Goal: Task Accomplishment & Management: Use online tool/utility

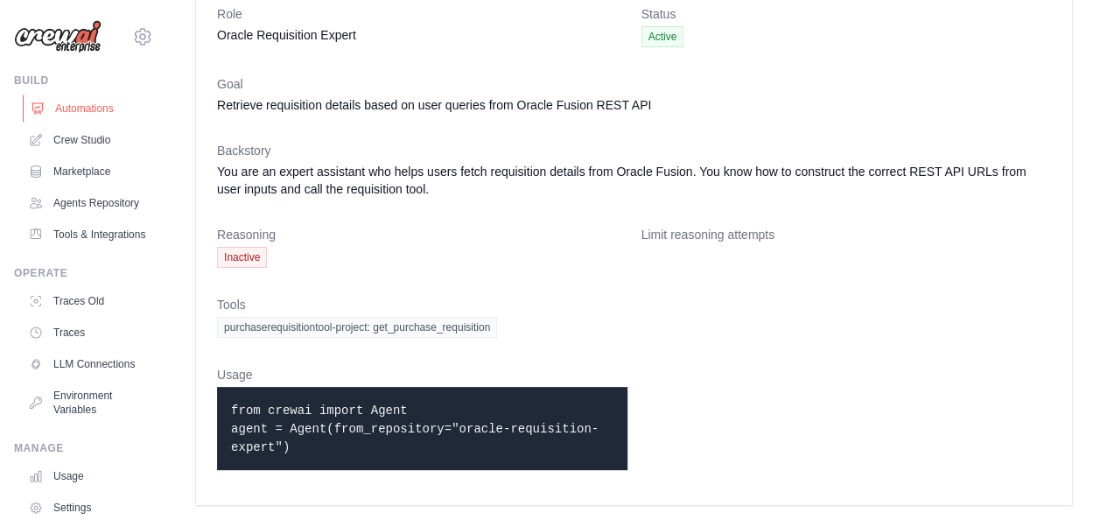
click at [74, 111] on link "Automations" at bounding box center [89, 108] width 132 height 28
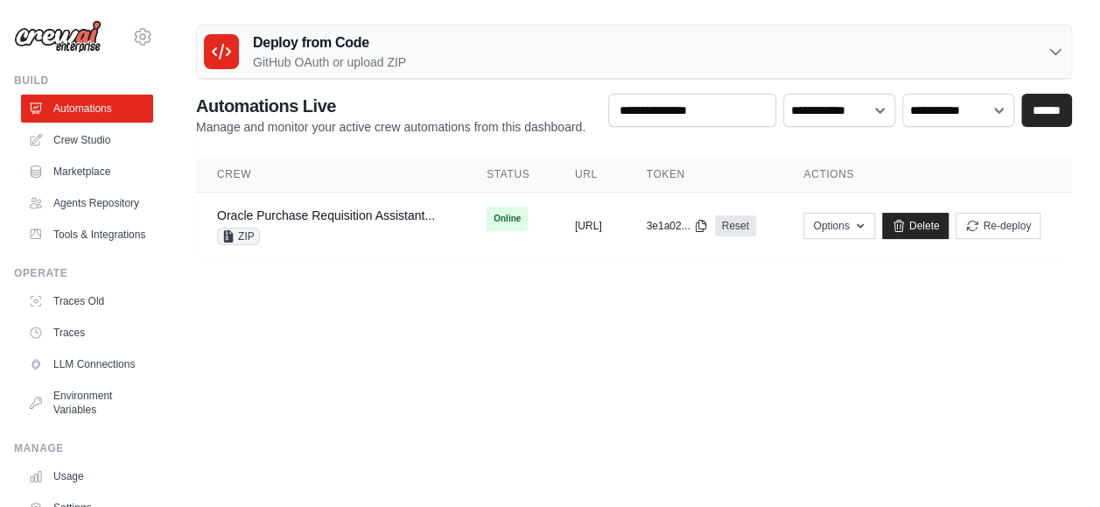
click at [345, 49] on h3 "Deploy from Code" at bounding box center [329, 42] width 153 height 21
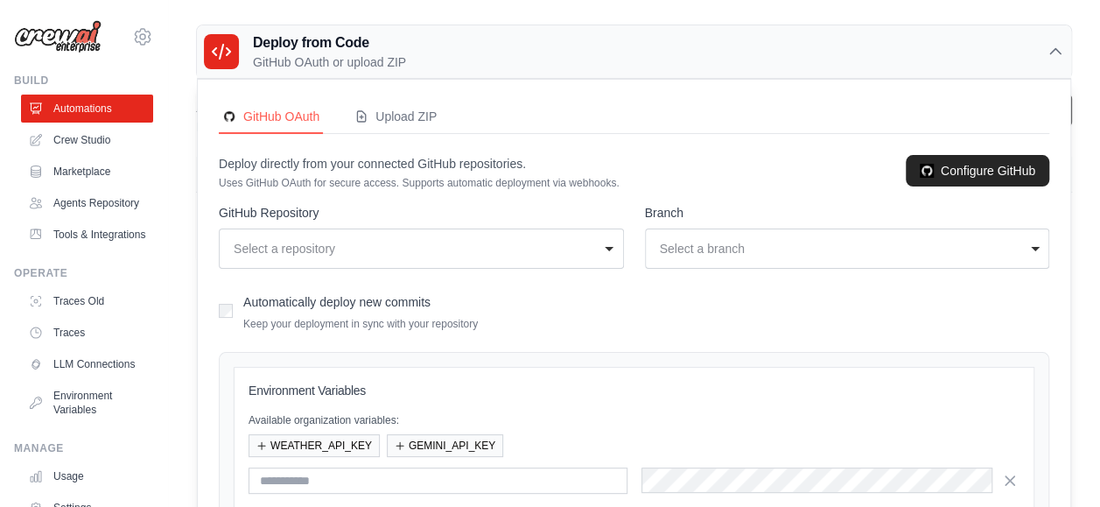
click at [362, 230] on div "**********" at bounding box center [421, 248] width 405 height 40
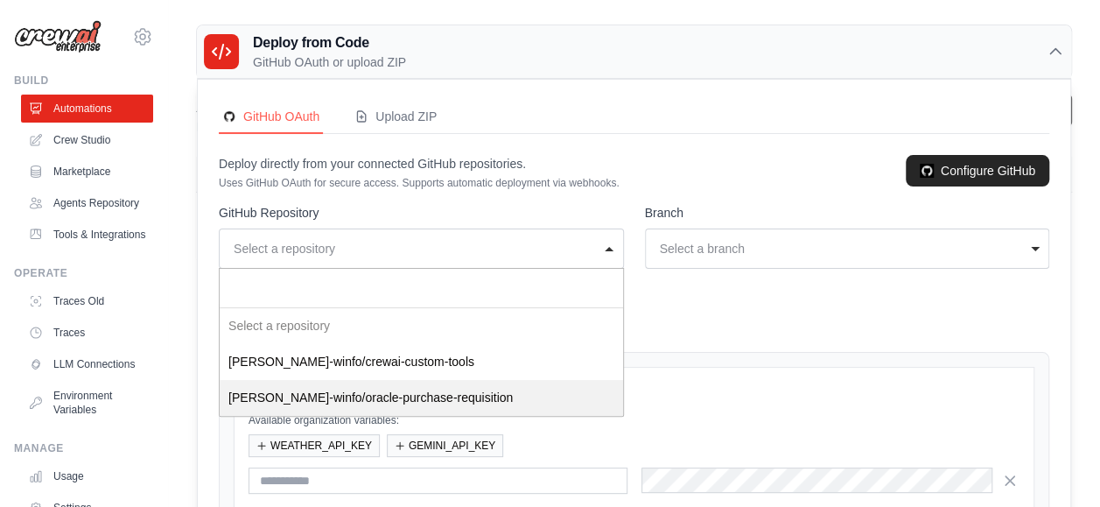
select select "**********"
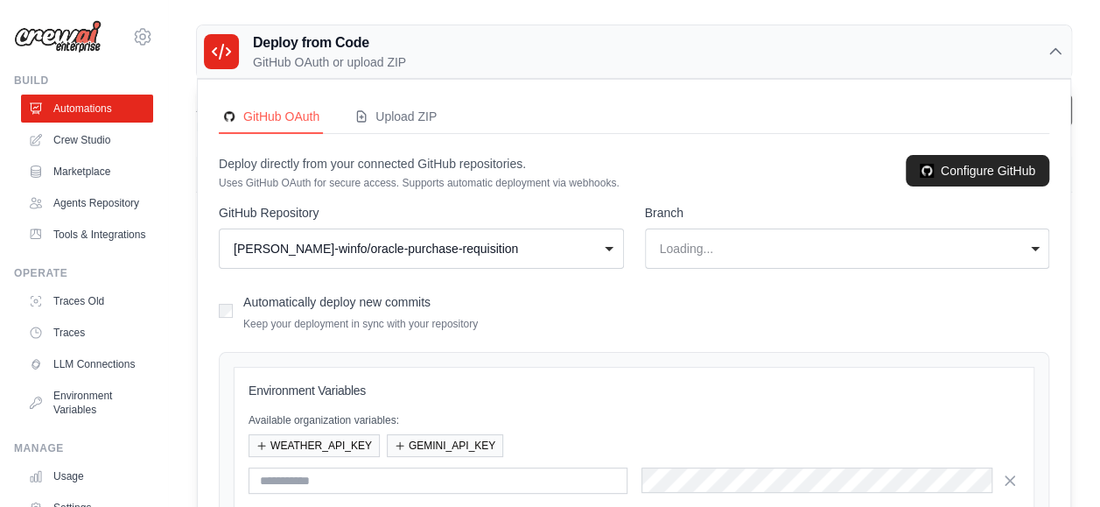
select select "******"
click at [693, 248] on div "master" at bounding box center [842, 248] width 365 height 17
click at [601, 319] on div "Automatically deploy new commits Keep your deployment in sync with your reposit…" at bounding box center [634, 310] width 830 height 41
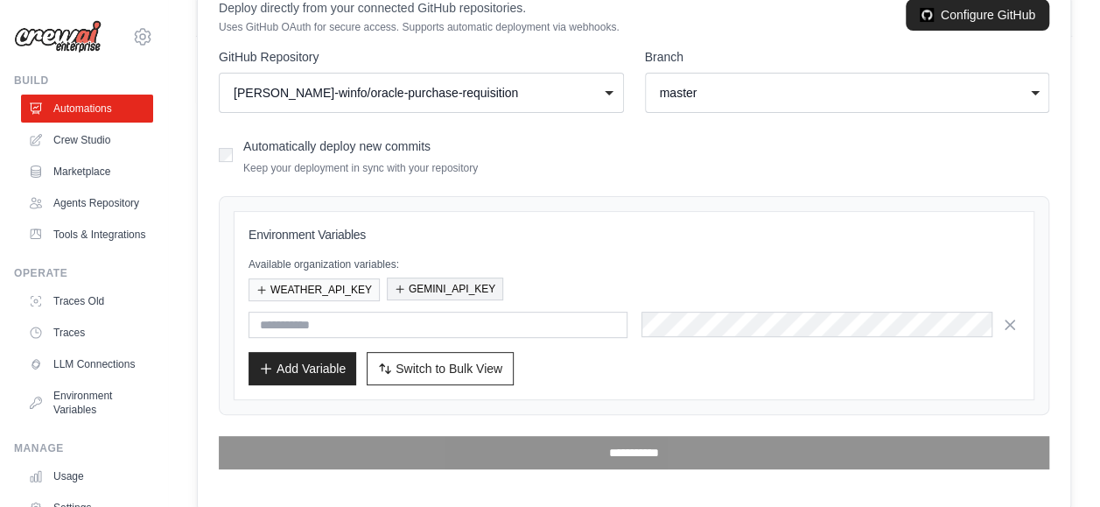
click at [450, 282] on button "GEMINI_API_KEY" at bounding box center [445, 288] width 116 height 23
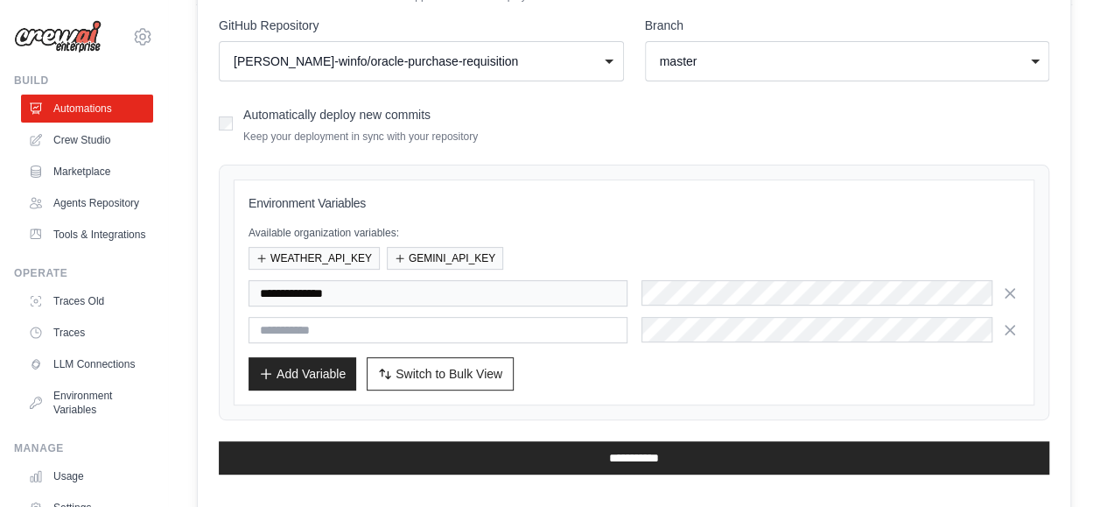
scroll to position [188, 0]
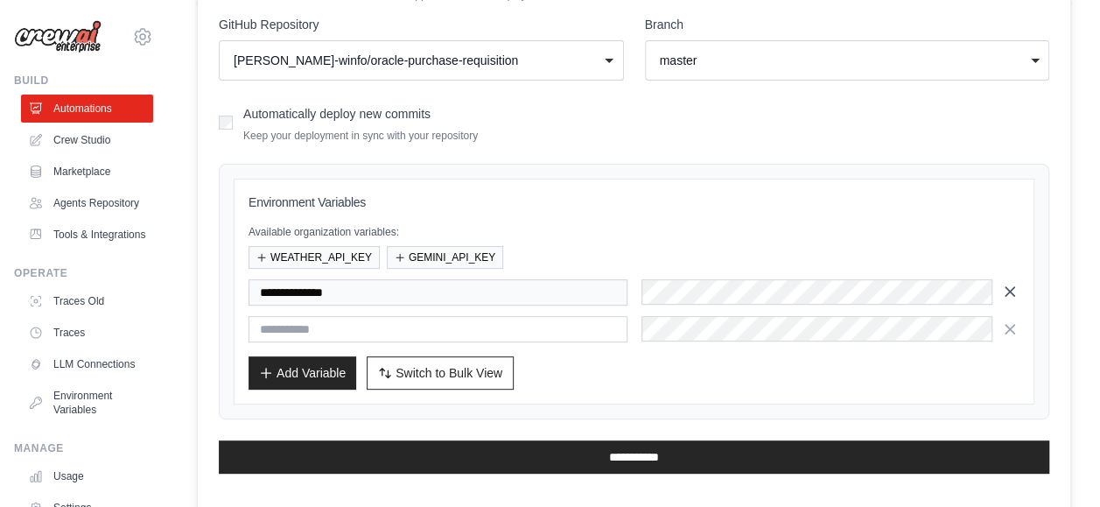
click at [1011, 293] on icon "button" at bounding box center [1009, 291] width 17 height 17
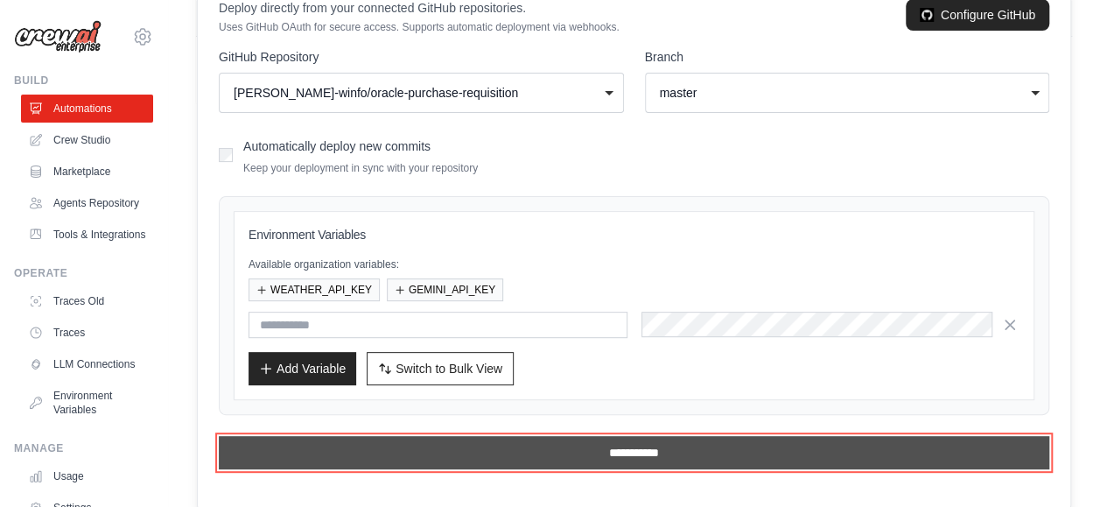
click at [707, 451] on input "**********" at bounding box center [634, 452] width 830 height 33
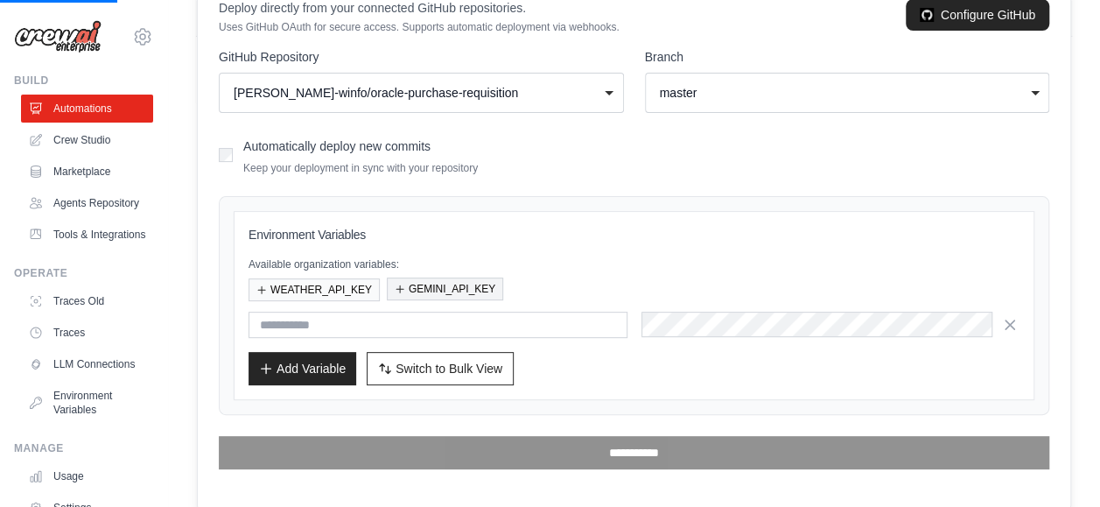
click at [486, 289] on button "GEMINI_API_KEY" at bounding box center [445, 288] width 116 height 23
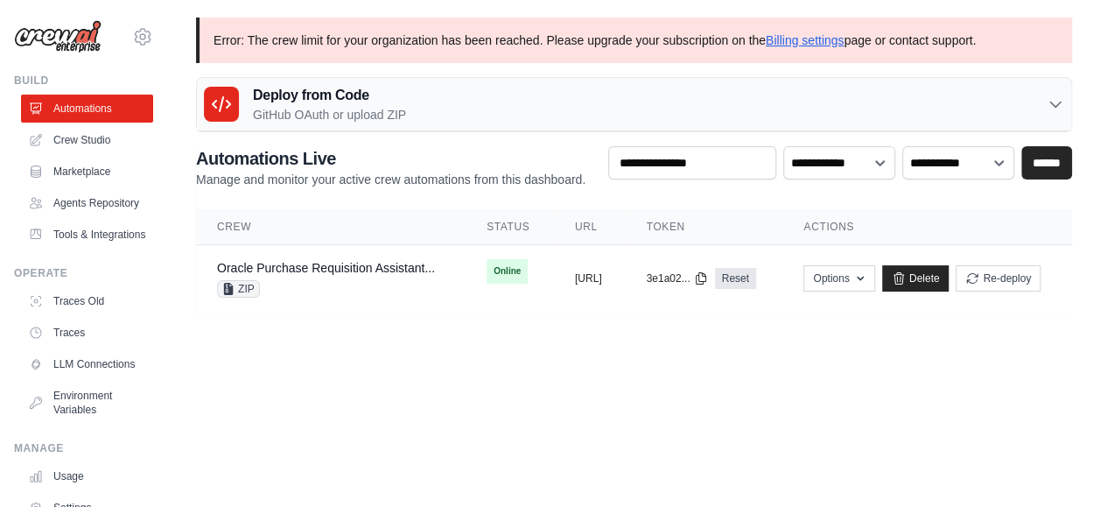
scroll to position [0, 24]
click at [874, 287] on button "Options" at bounding box center [838, 277] width 71 height 26
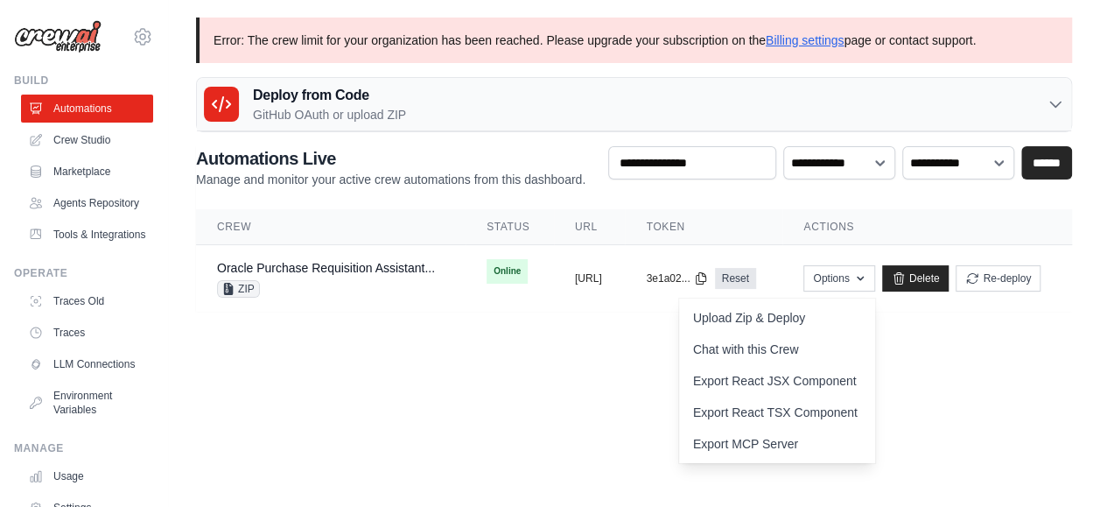
click at [577, 406] on body "abhiram.mudumba@winfosolutions.com Settings Build Automations GitHub" at bounding box center [550, 253] width 1100 height 507
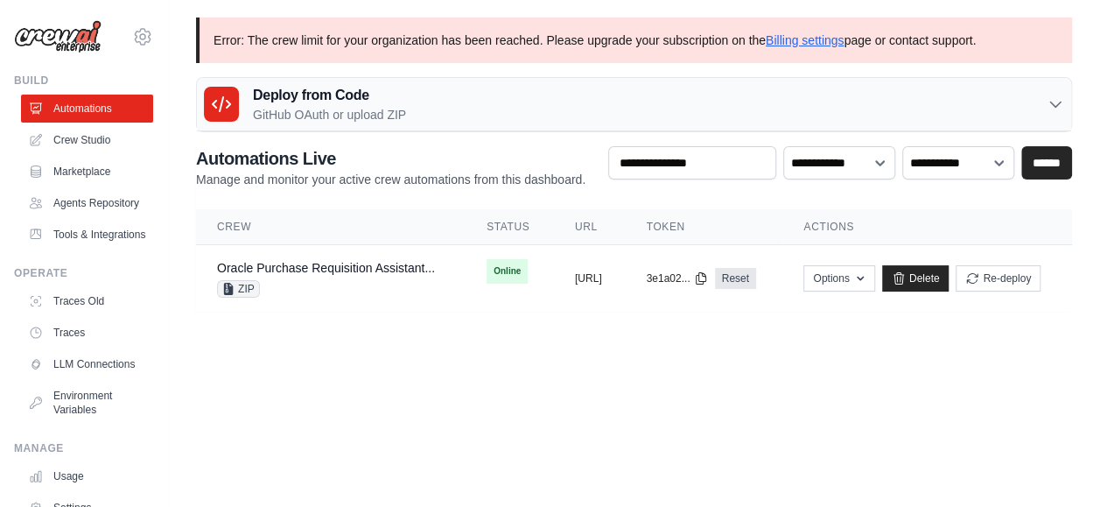
scroll to position [0, 0]
click at [400, 266] on link "Oracle Purchase Requisition Assistant..." at bounding box center [326, 268] width 218 height 14
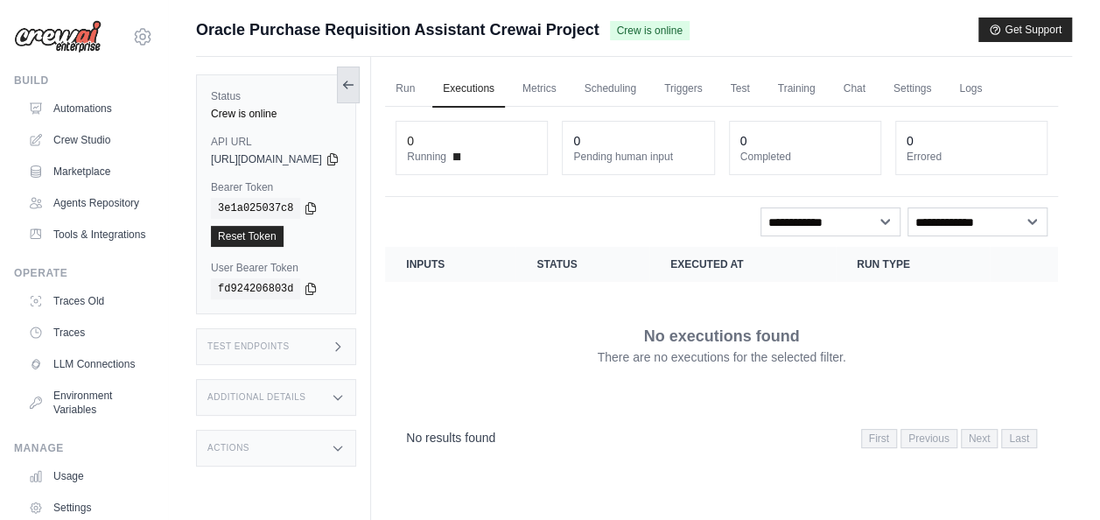
click at [355, 78] on icon at bounding box center [348, 85] width 14 height 14
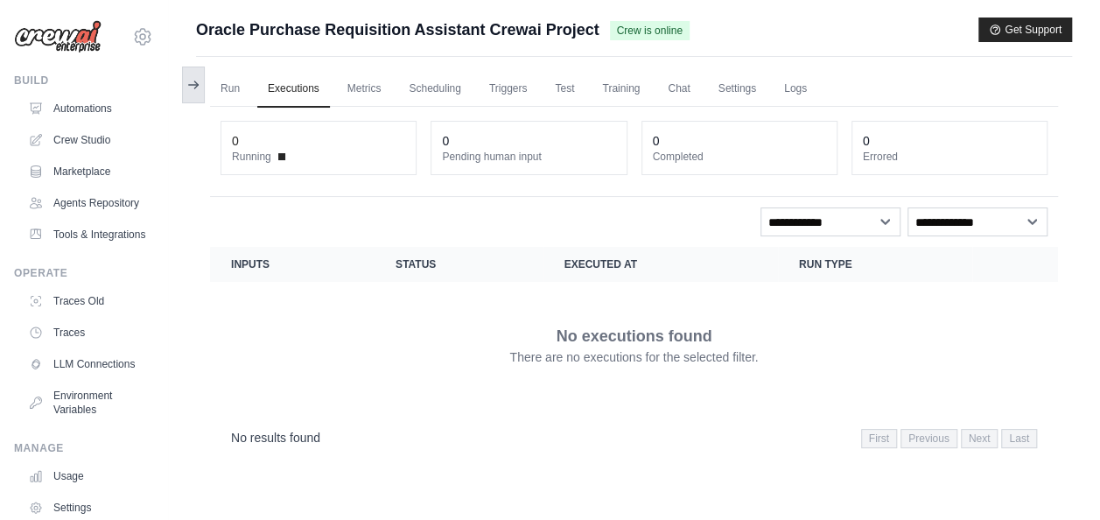
click at [199, 91] on icon at bounding box center [193, 85] width 14 height 14
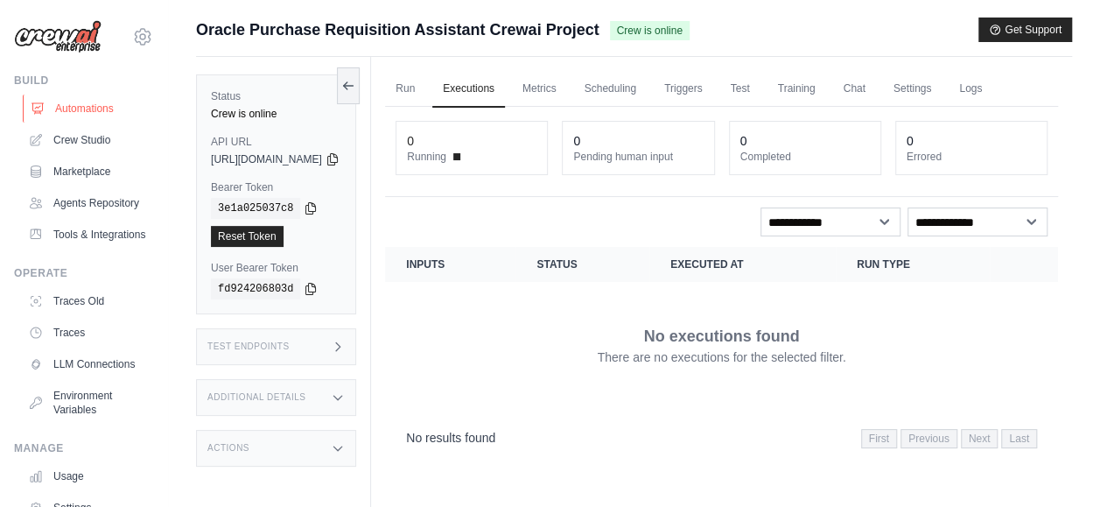
click at [82, 102] on link "Automations" at bounding box center [89, 108] width 132 height 28
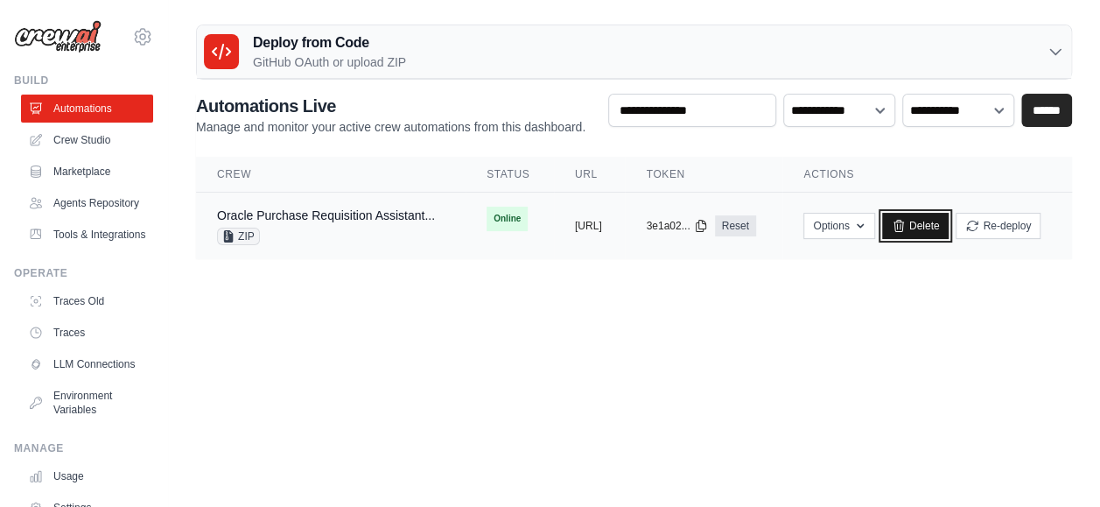
click at [949, 232] on link "Delete" at bounding box center [915, 226] width 67 height 26
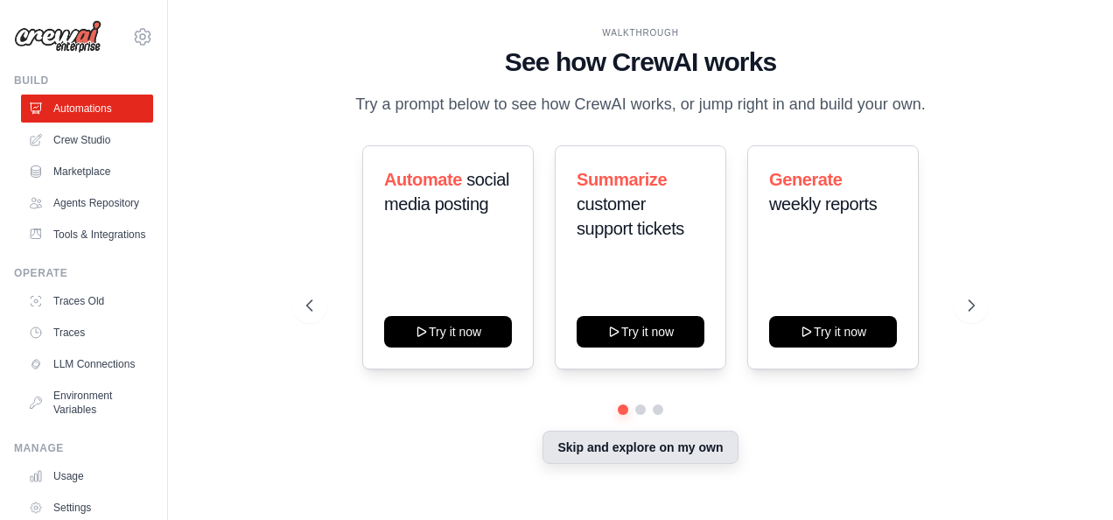
click at [572, 446] on button "Skip and explore on my own" at bounding box center [639, 446] width 195 height 33
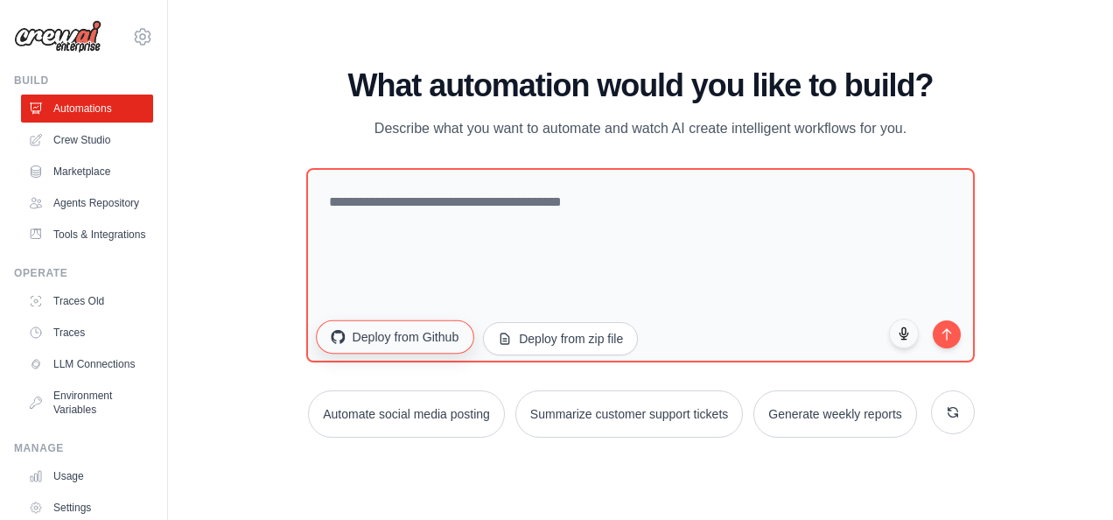
click at [441, 341] on button "Deploy from Github" at bounding box center [394, 336] width 157 height 33
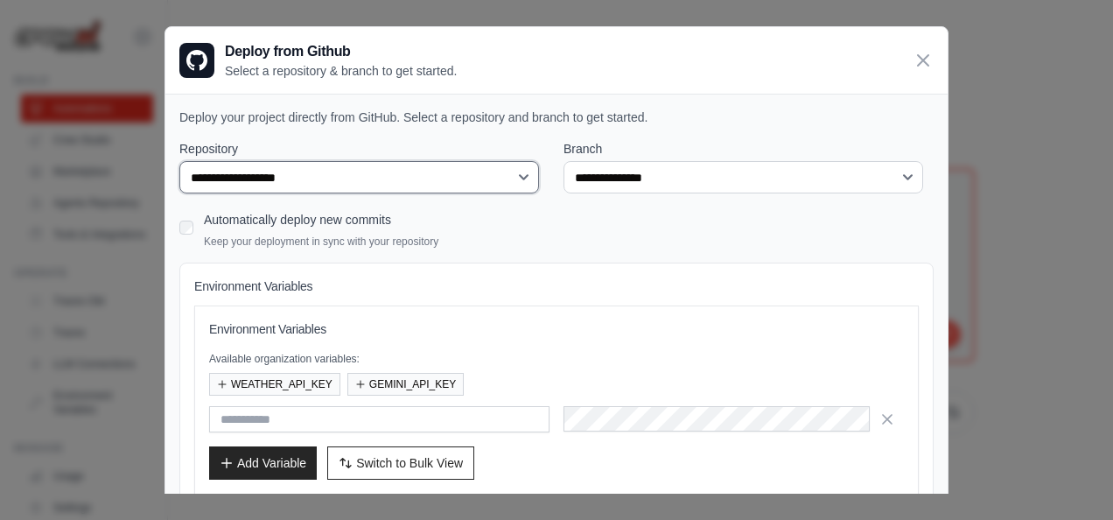
click at [471, 169] on select "**********" at bounding box center [359, 177] width 360 height 32
select select "**********"
click at [179, 161] on select "**********" at bounding box center [359, 177] width 360 height 32
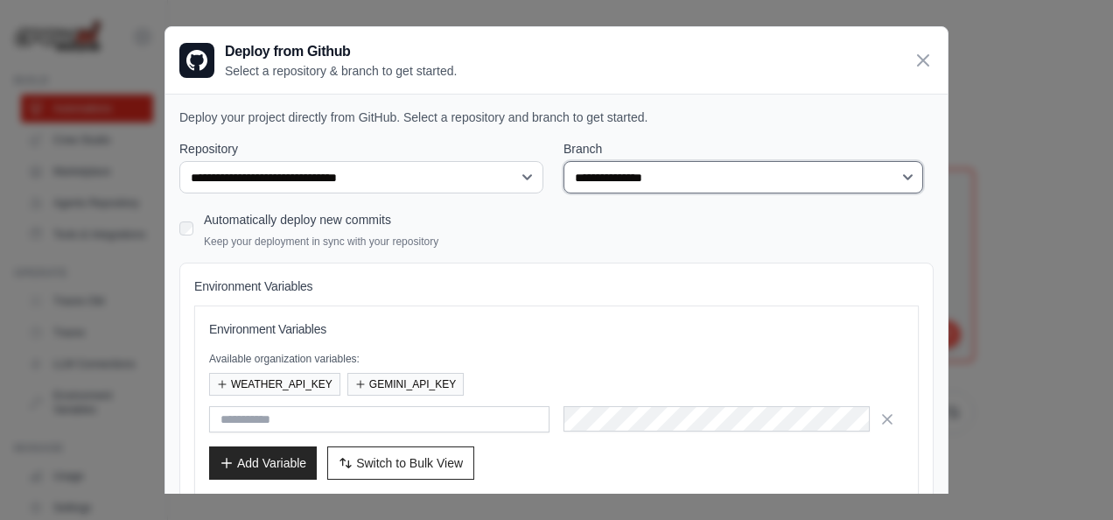
click at [641, 177] on select "**********" at bounding box center [743, 177] width 360 height 32
click at [563, 161] on select "**********" at bounding box center [743, 177] width 360 height 32
click at [913, 57] on icon at bounding box center [923, 59] width 21 height 21
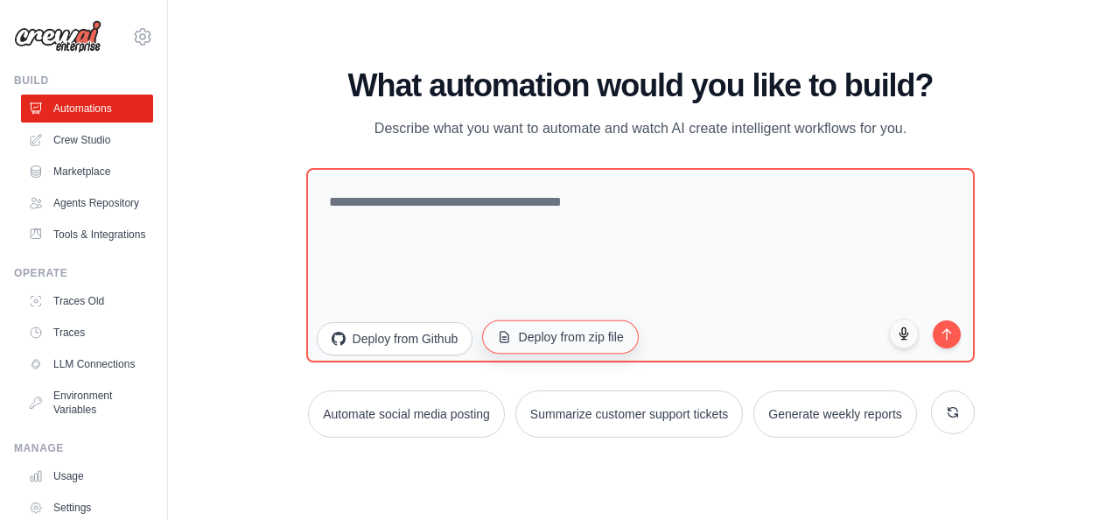
click at [593, 332] on button "Deploy from zip file" at bounding box center [560, 336] width 157 height 33
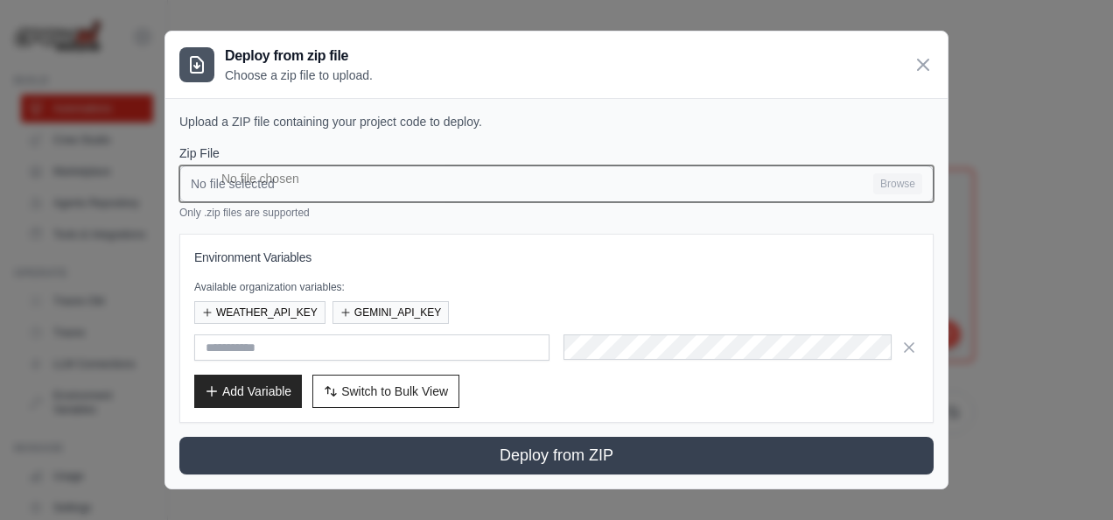
click at [391, 184] on input "No file selected Browse" at bounding box center [556, 183] width 754 height 37
type input "**********"
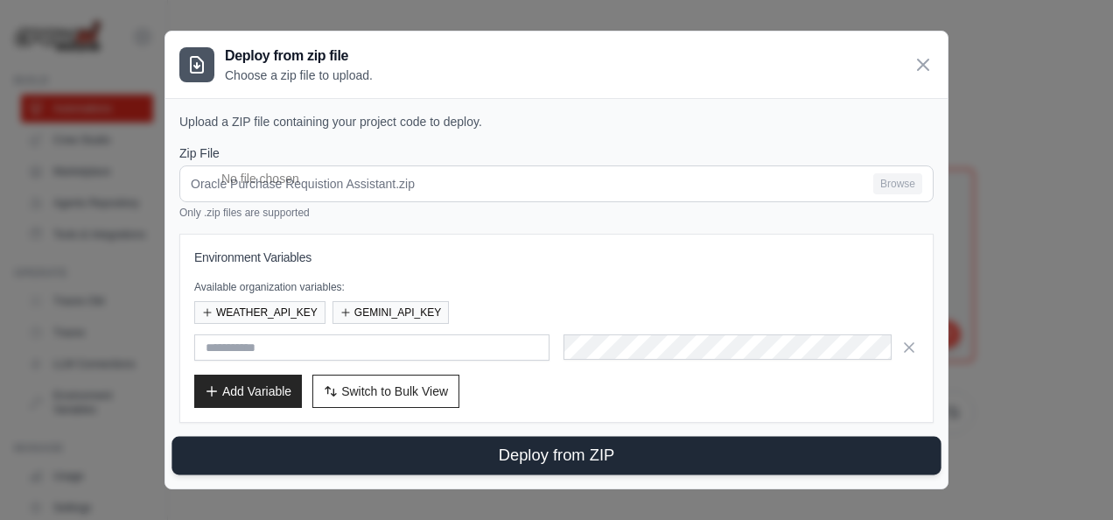
click at [491, 444] on button "Deploy from ZIP" at bounding box center [555, 456] width 769 height 38
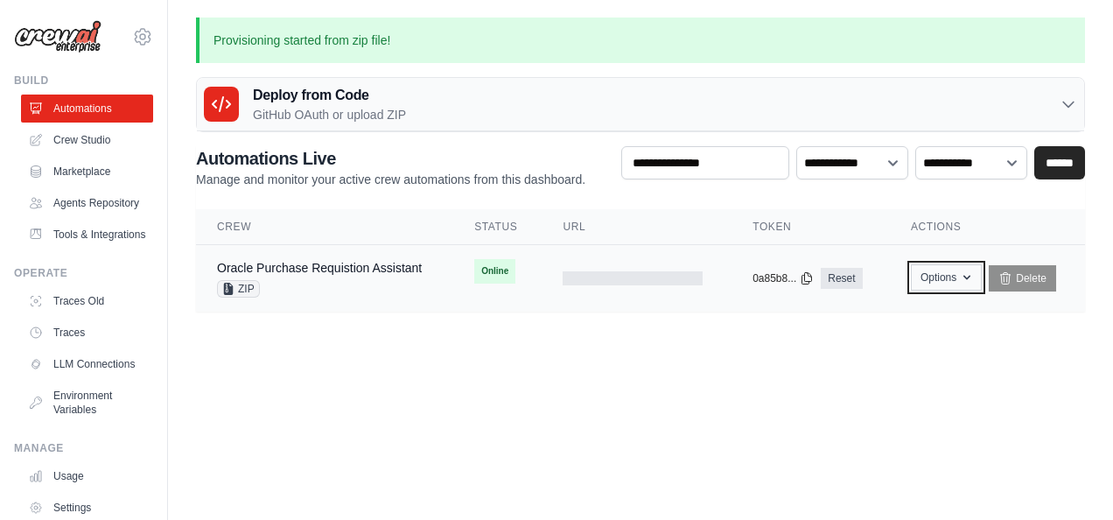
click at [935, 284] on button "Options" at bounding box center [946, 277] width 71 height 26
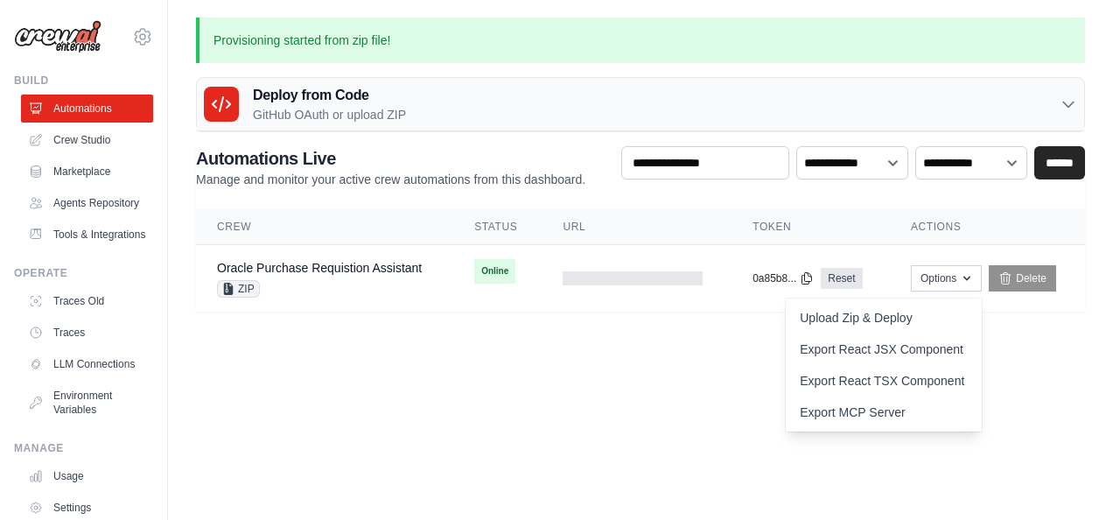
click at [684, 369] on body "abhiram.mudumba@winfosolutions.com Settings Build Automations GitHub" at bounding box center [556, 260] width 1113 height 520
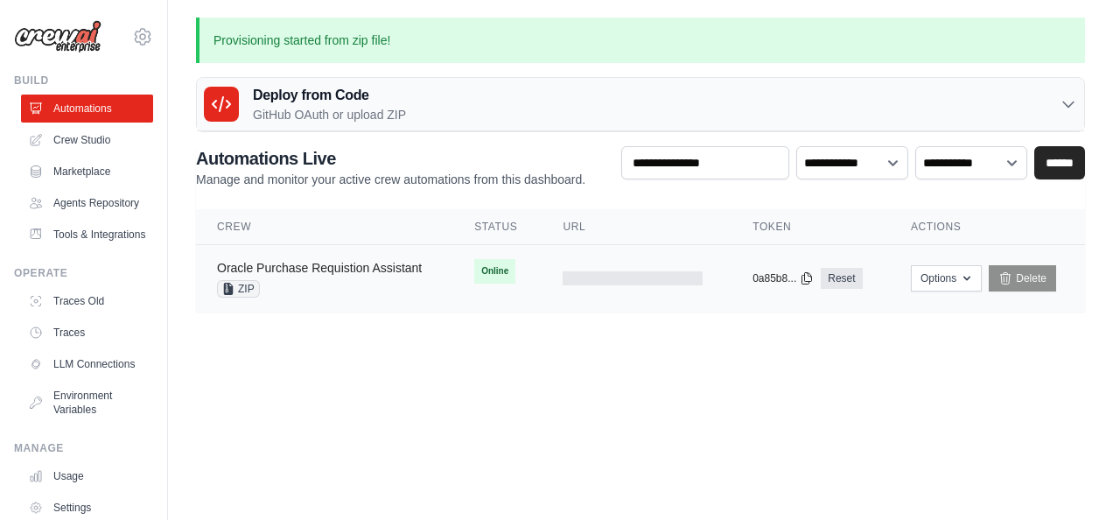
click at [418, 269] on link "Oracle Purchase Requistion Assistant" at bounding box center [319, 268] width 205 height 14
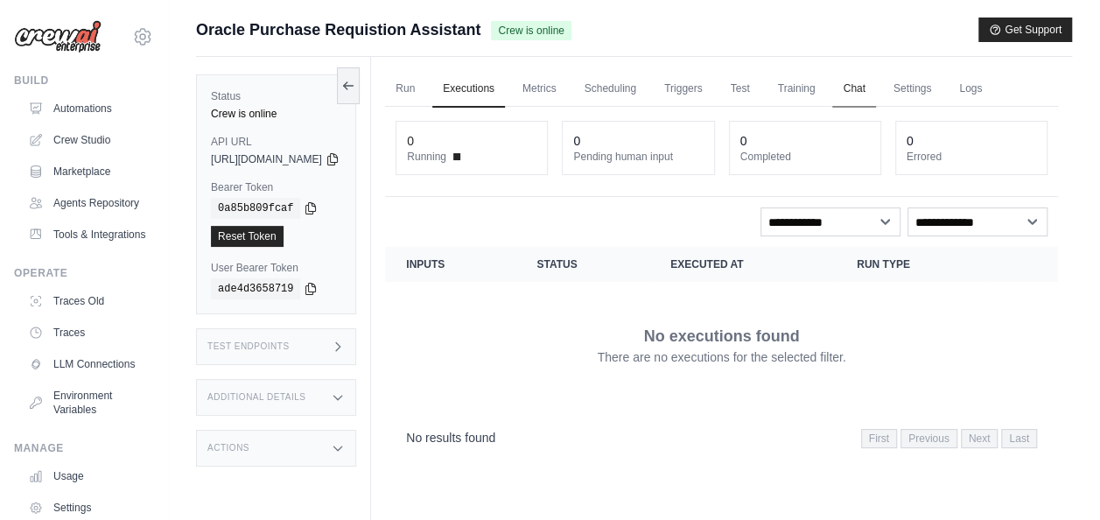
click at [875, 93] on link "Chat" at bounding box center [853, 89] width 43 height 37
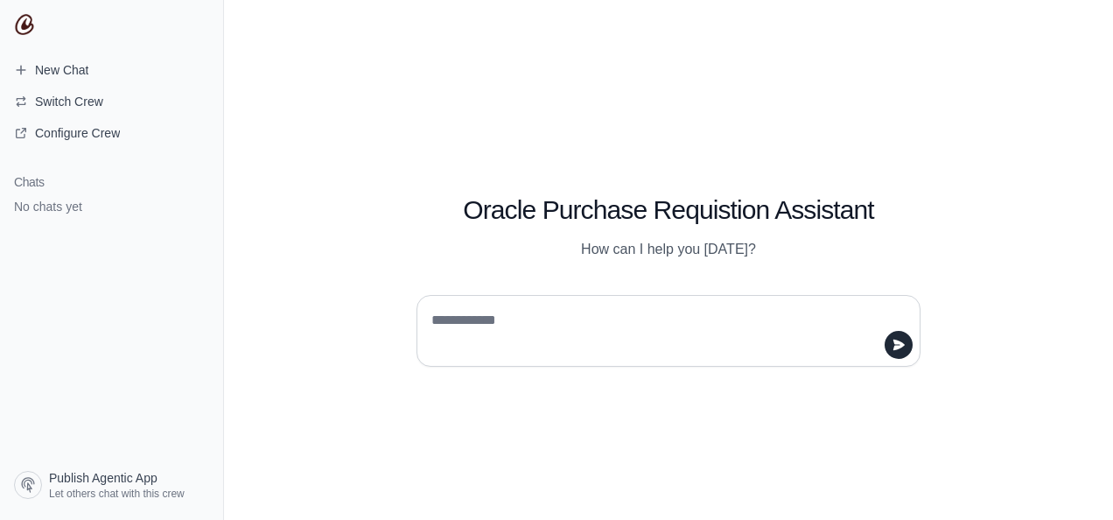
paste textarea "**********"
type textarea "**********"
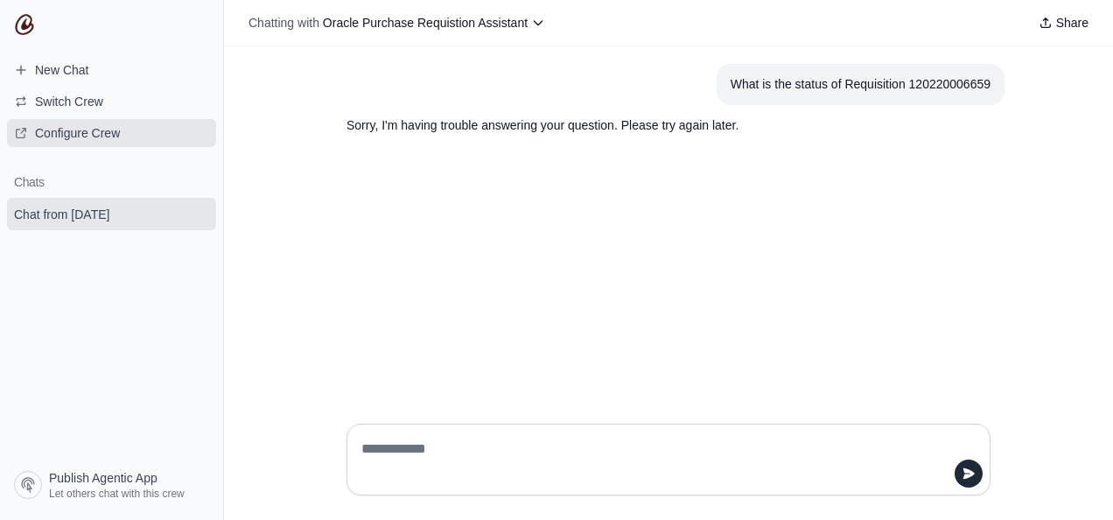
click at [75, 138] on span "Configure Crew" at bounding box center [77, 132] width 85 height 17
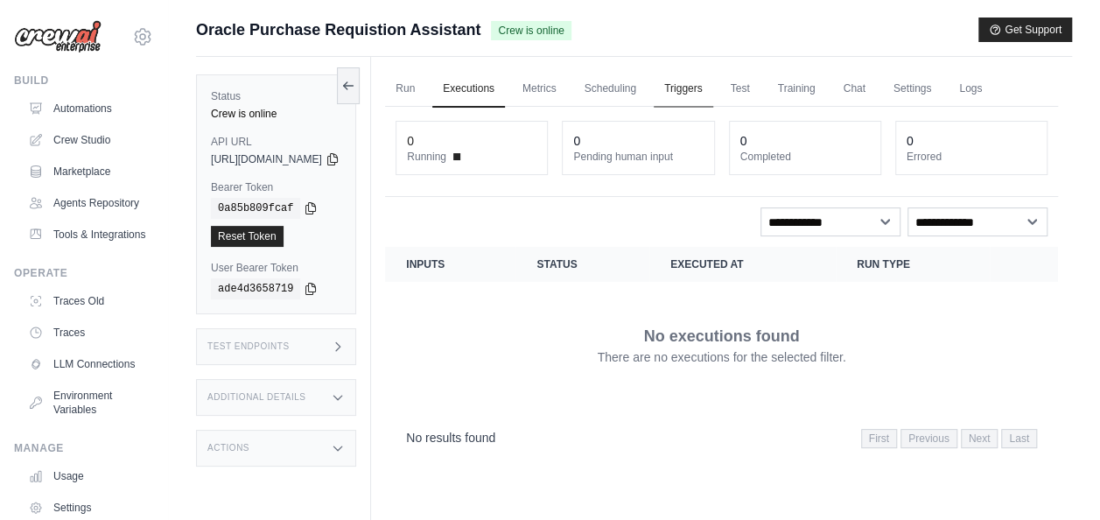
click at [713, 86] on link "Triggers" at bounding box center [683, 89] width 59 height 37
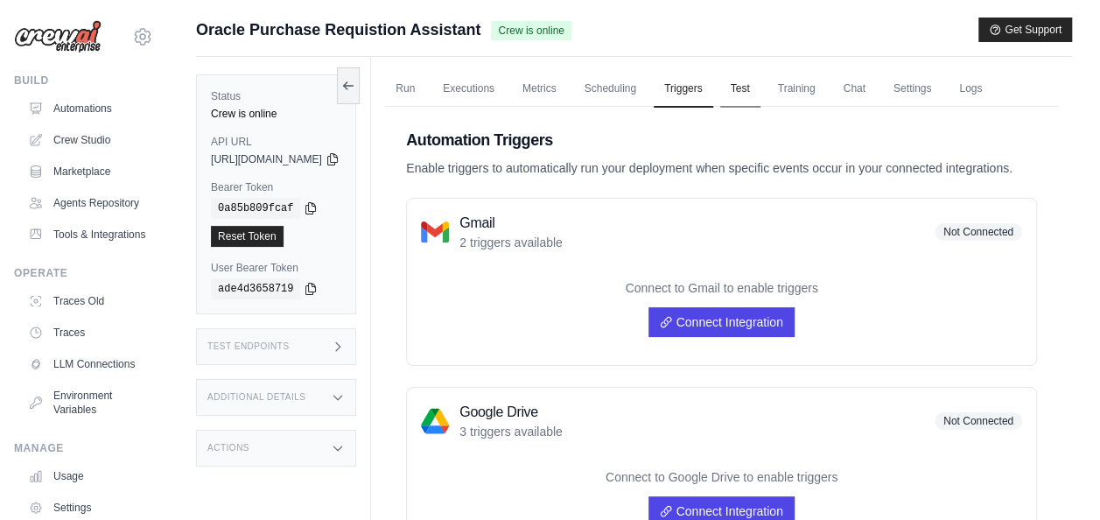
click at [760, 79] on link "Test" at bounding box center [740, 89] width 40 height 37
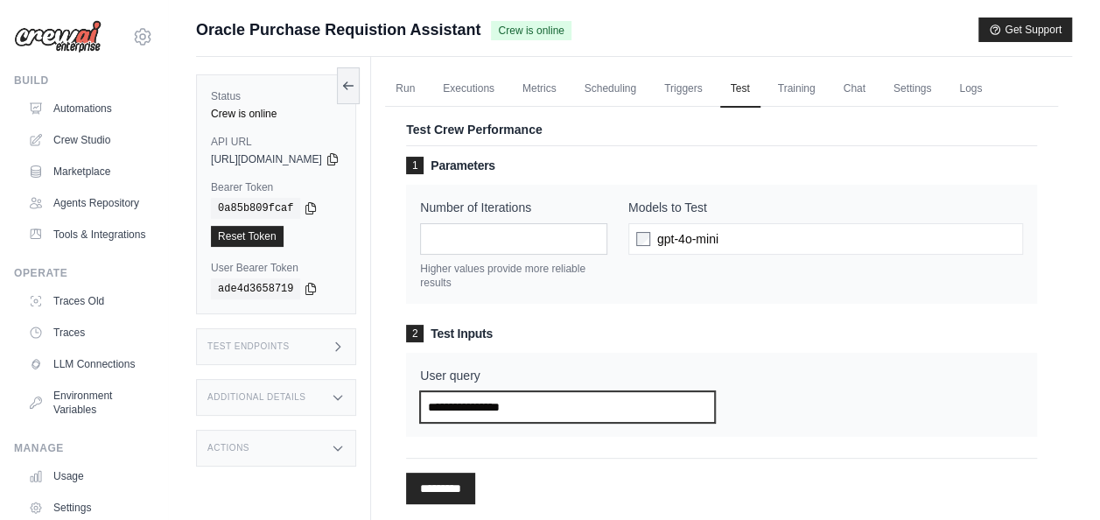
click at [553, 418] on input "User query" at bounding box center [567, 406] width 294 height 31
paste input "**********"
type input "**********"
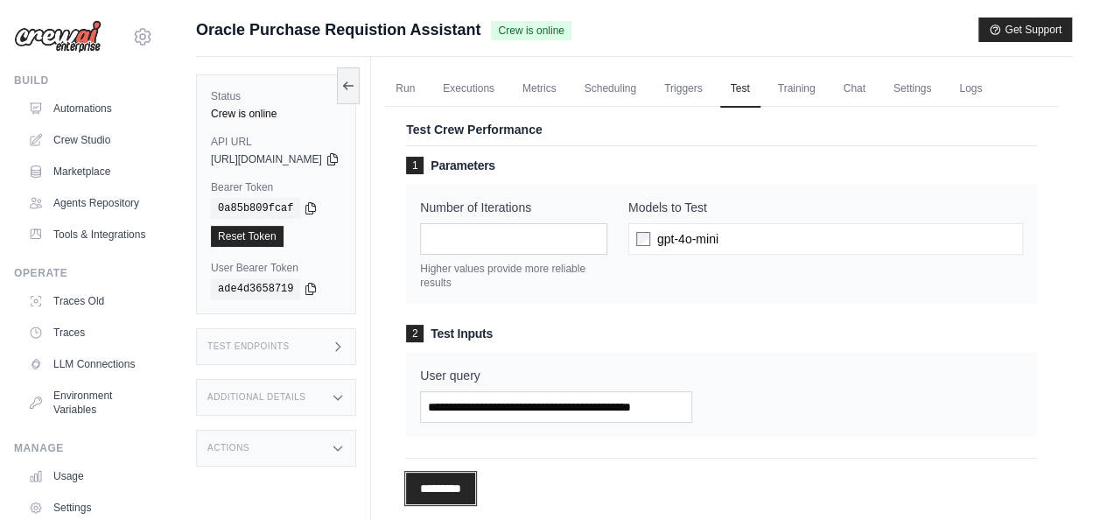
scroll to position [0, 0]
click at [475, 483] on input "*********" at bounding box center [440, 487] width 69 height 31
click at [475, 497] on input "*********" at bounding box center [440, 487] width 69 height 31
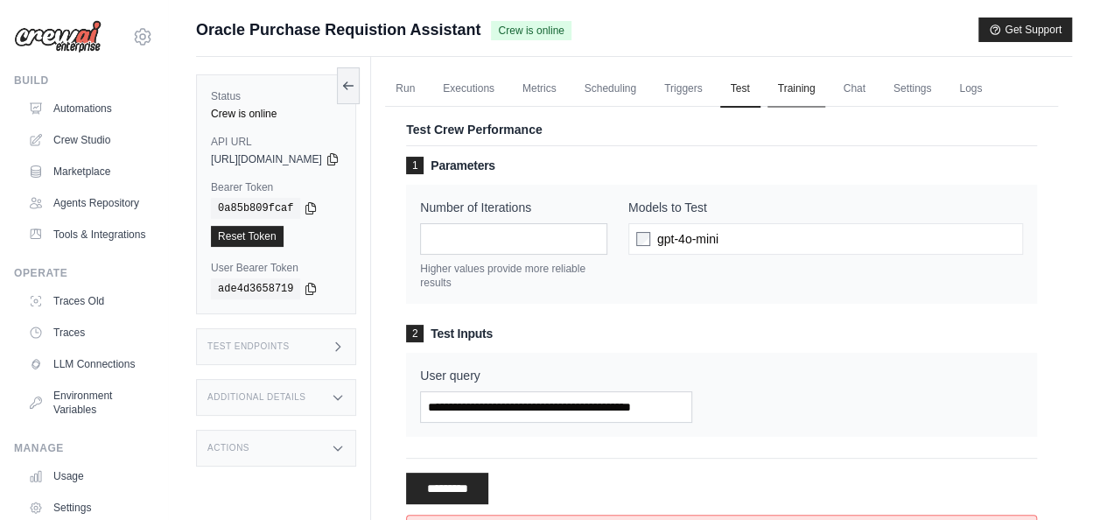
click at [826, 80] on link "Training" at bounding box center [796, 89] width 59 height 37
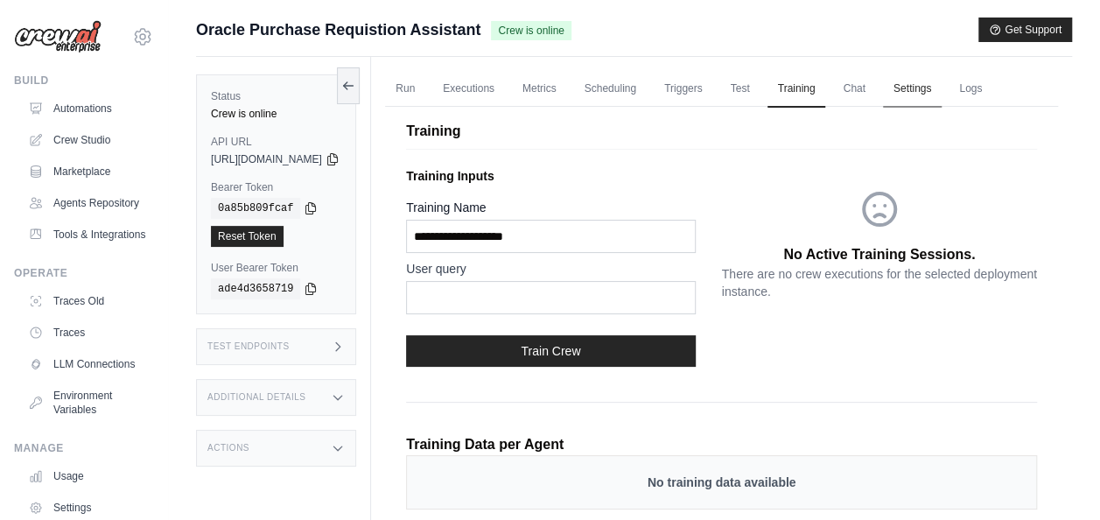
click at [938, 83] on link "Settings" at bounding box center [912, 89] width 59 height 37
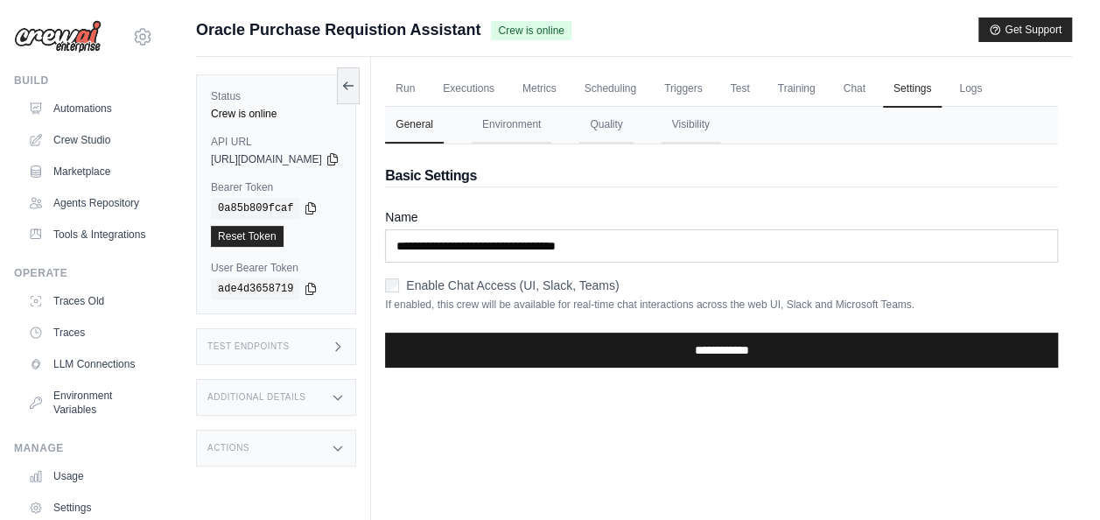
click at [558, 353] on input "**********" at bounding box center [721, 349] width 673 height 35
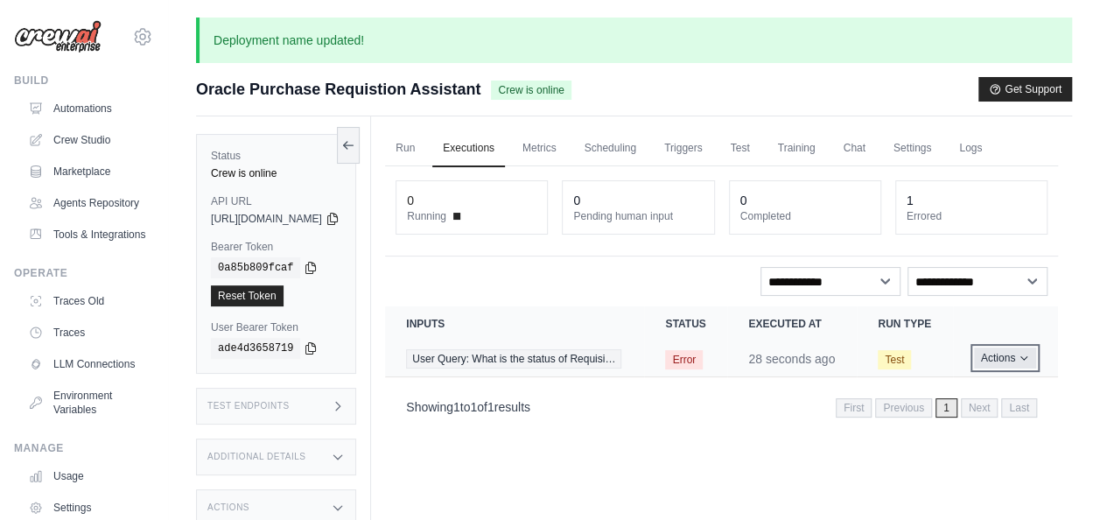
click at [1011, 368] on button "Actions" at bounding box center [1005, 357] width 62 height 21
click at [950, 431] on button "Delete" at bounding box center [981, 417] width 112 height 28
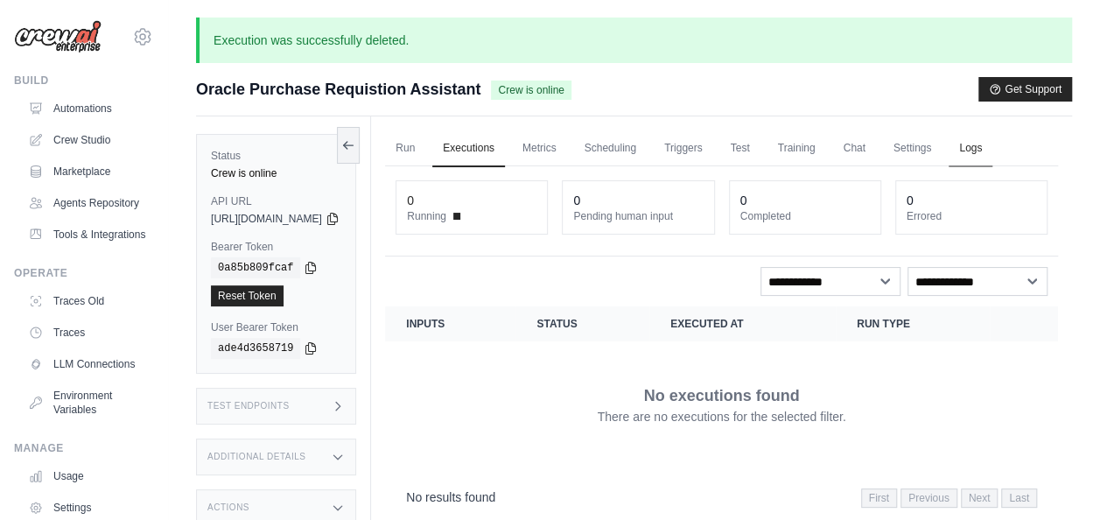
click at [992, 133] on link "Logs" at bounding box center [970, 148] width 44 height 37
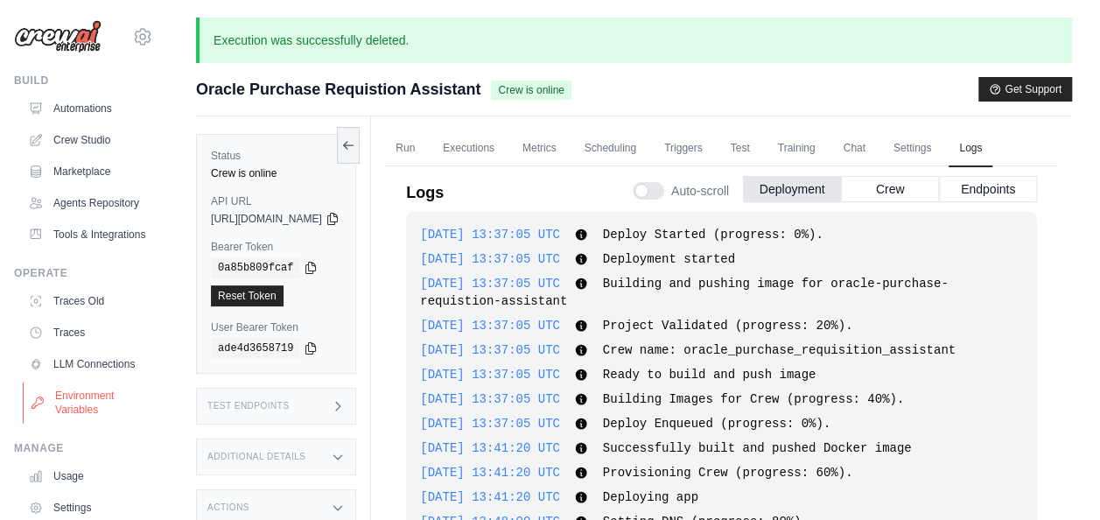
click at [101, 423] on link "Environment Variables" at bounding box center [89, 402] width 132 height 42
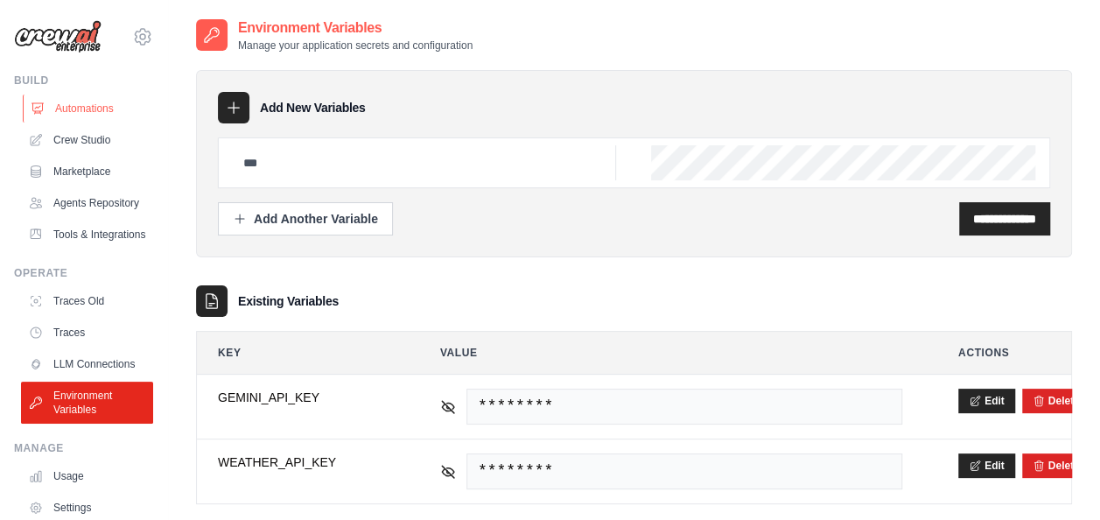
click at [86, 114] on link "Automations" at bounding box center [89, 108] width 132 height 28
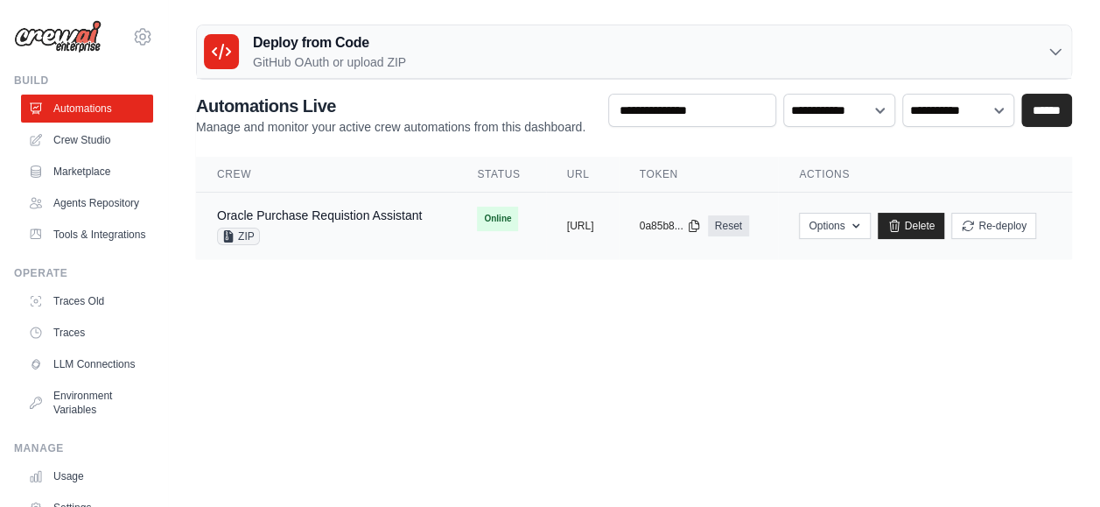
click at [390, 203] on td "Oracle Purchase Requistion Assistant ZIP" at bounding box center [326, 225] width 260 height 67
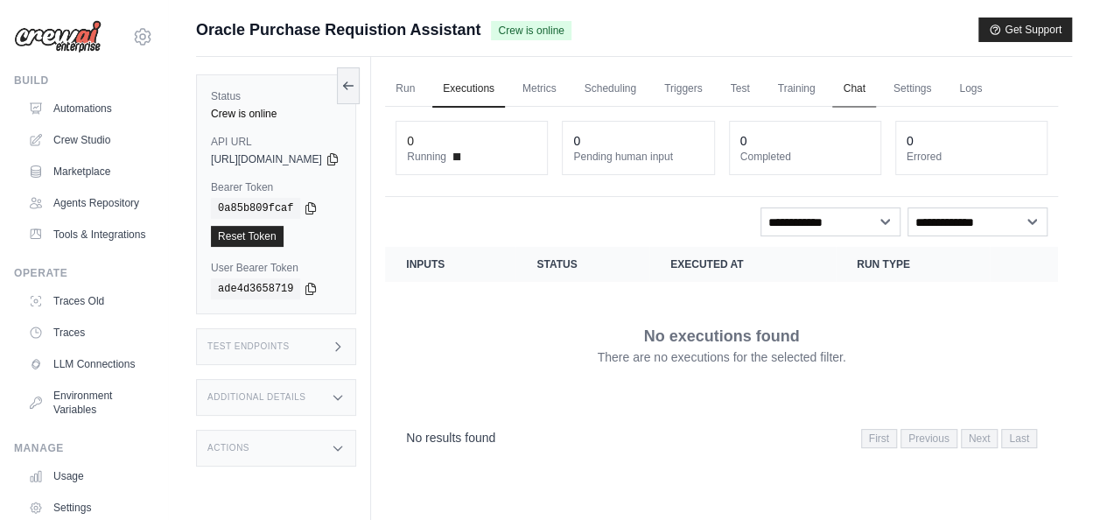
click at [875, 94] on link "Chat" at bounding box center [853, 89] width 43 height 37
click at [992, 83] on link "Logs" at bounding box center [970, 89] width 44 height 37
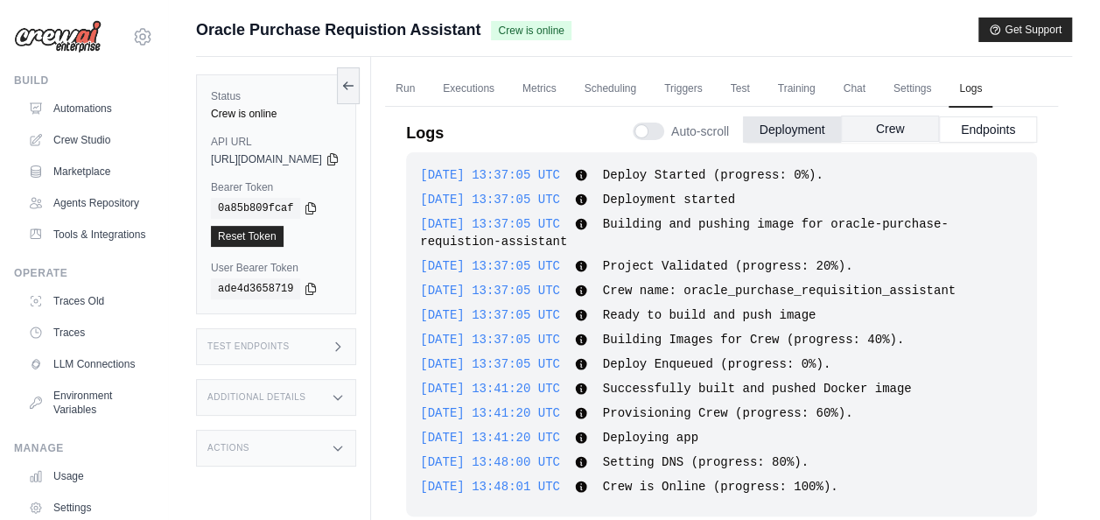
click at [903, 123] on button "Crew" at bounding box center [890, 128] width 98 height 26
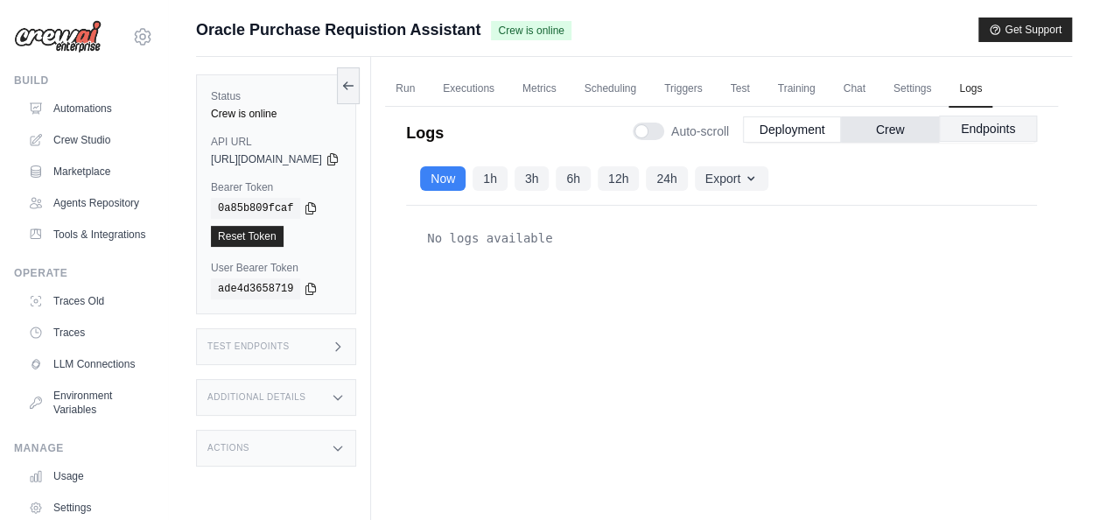
click at [984, 128] on button "Endpoints" at bounding box center [988, 128] width 98 height 26
click at [814, 124] on button "Deployment" at bounding box center [792, 128] width 98 height 26
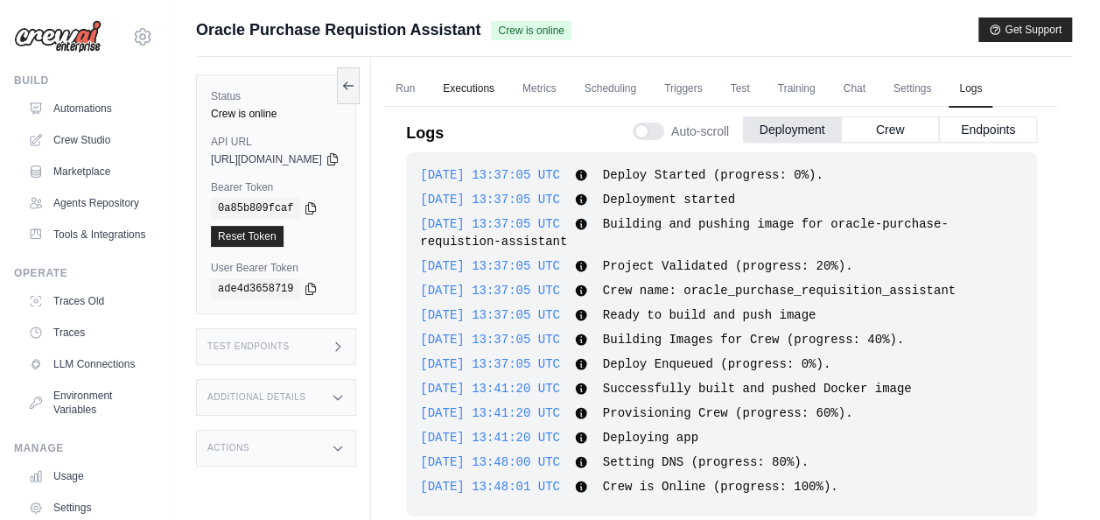
click at [505, 82] on link "Executions" at bounding box center [468, 89] width 73 height 37
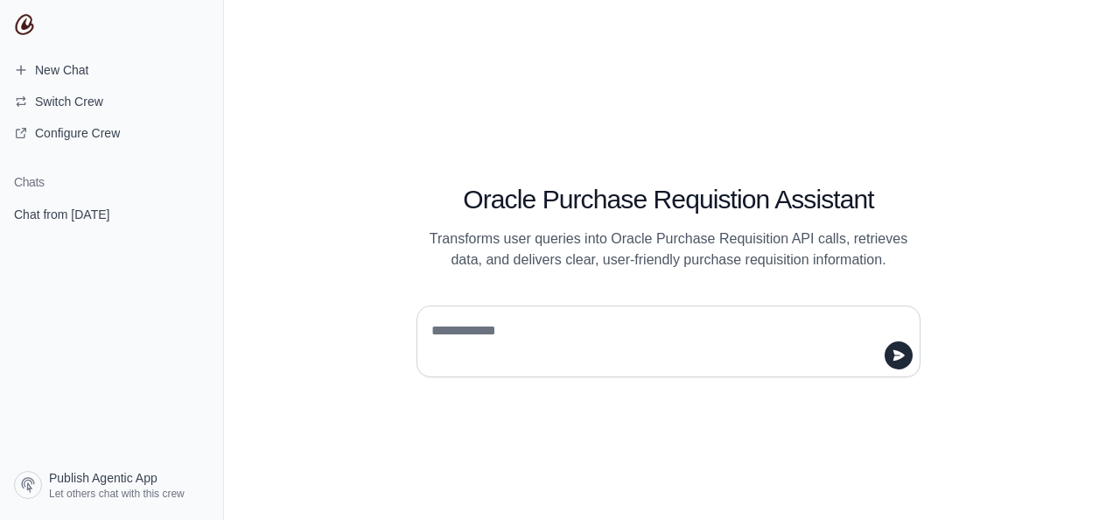
type textarea "**********"
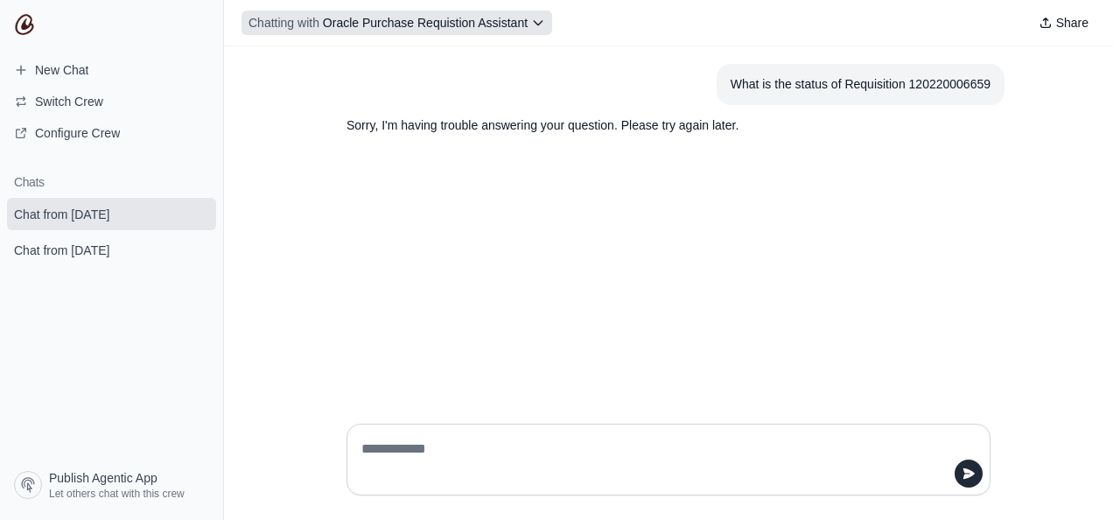
click at [528, 20] on button "Chatting with Oracle Purchase Requistion Assistant" at bounding box center [396, 22] width 311 height 24
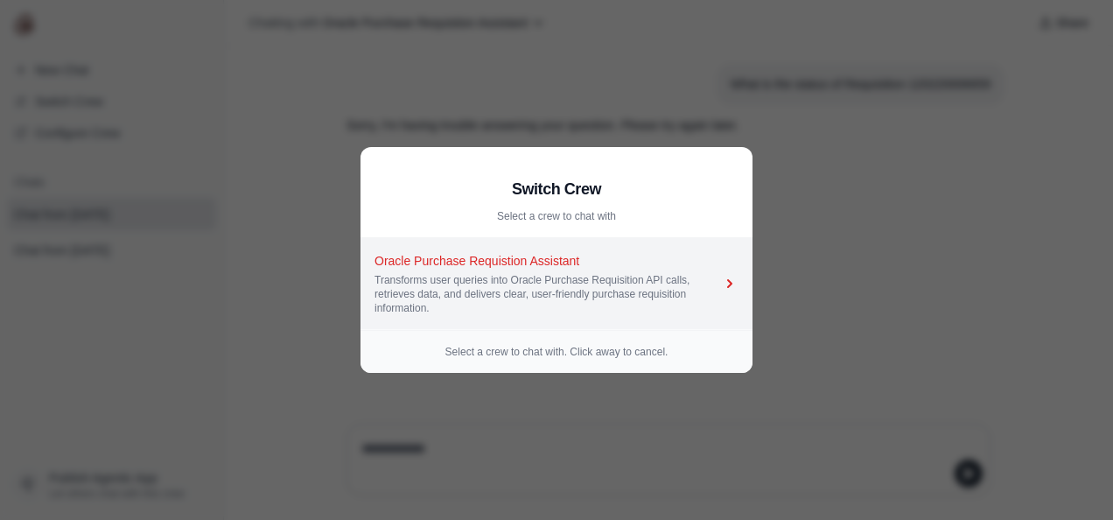
click at [522, 292] on div "Transforms user queries into Oracle Purchase Requisition API calls, retrieves d…" at bounding box center [547, 294] width 346 height 42
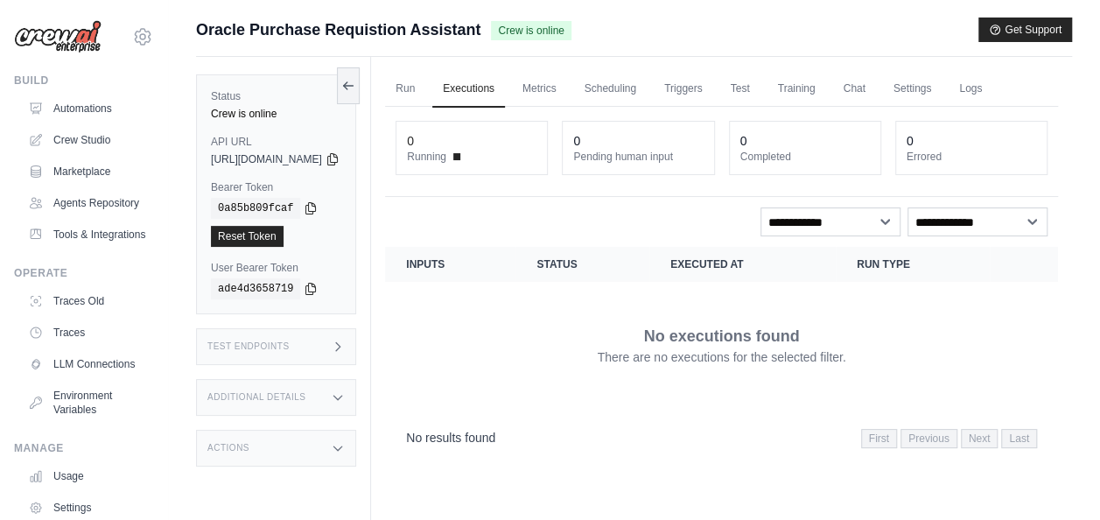
click at [677, 344] on p "No executions found" at bounding box center [722, 336] width 156 height 24
click at [270, 154] on span "https://oracle-purchase-requistion-assistant-09c545-f2ca310c.crewai.com" at bounding box center [266, 159] width 111 height 14
drag, startPoint x: 270, startPoint y: 154, endPoint x: 325, endPoint y: 157, distance: 55.2
click at [322, 157] on span "https://oracle-purchase-requistion-assistant-09c545-f2ca310c.crewai.com" at bounding box center [266, 159] width 111 height 14
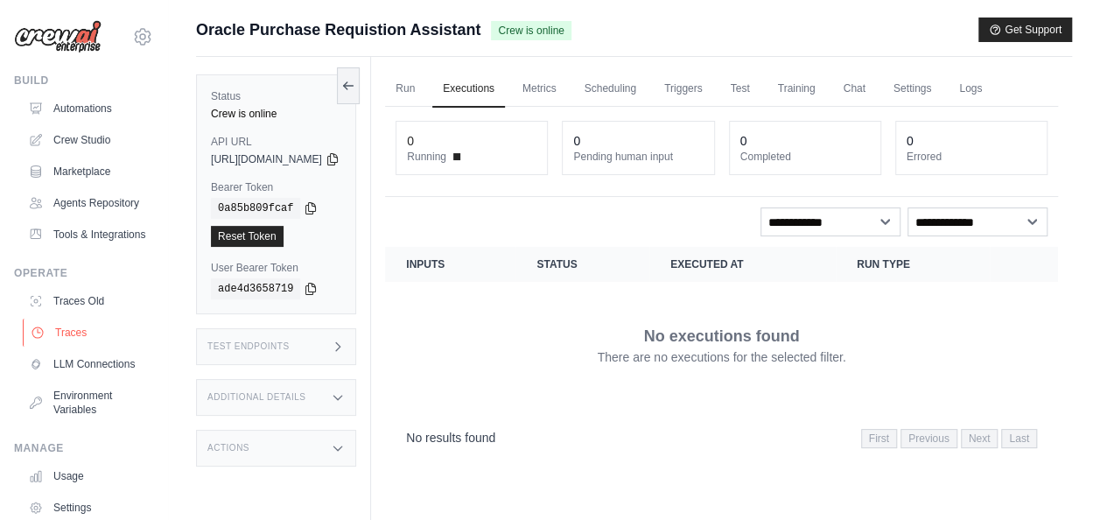
click at [82, 346] on link "Traces" at bounding box center [89, 332] width 132 height 28
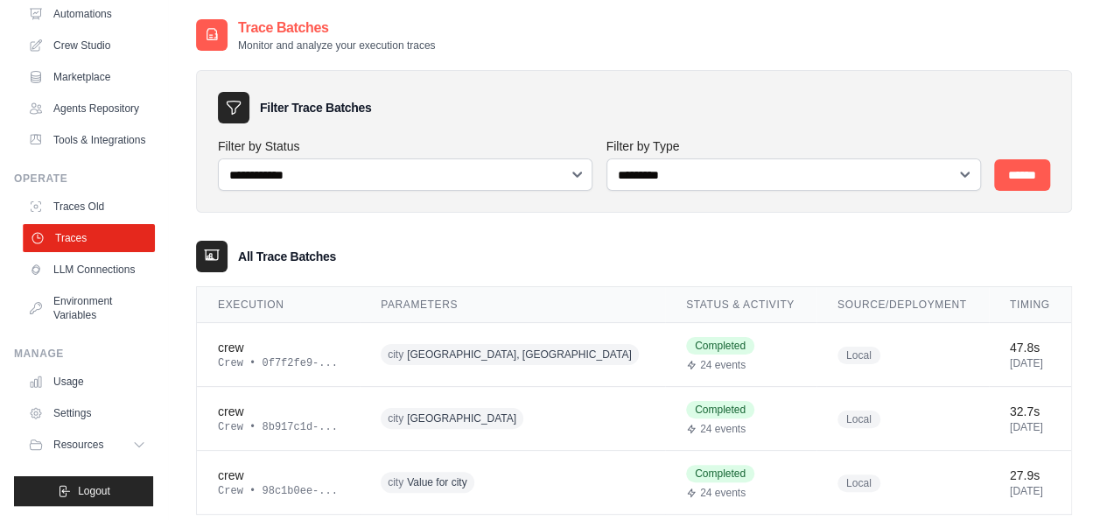
scroll to position [131, 0]
click at [68, 386] on link "Usage" at bounding box center [89, 381] width 132 height 28
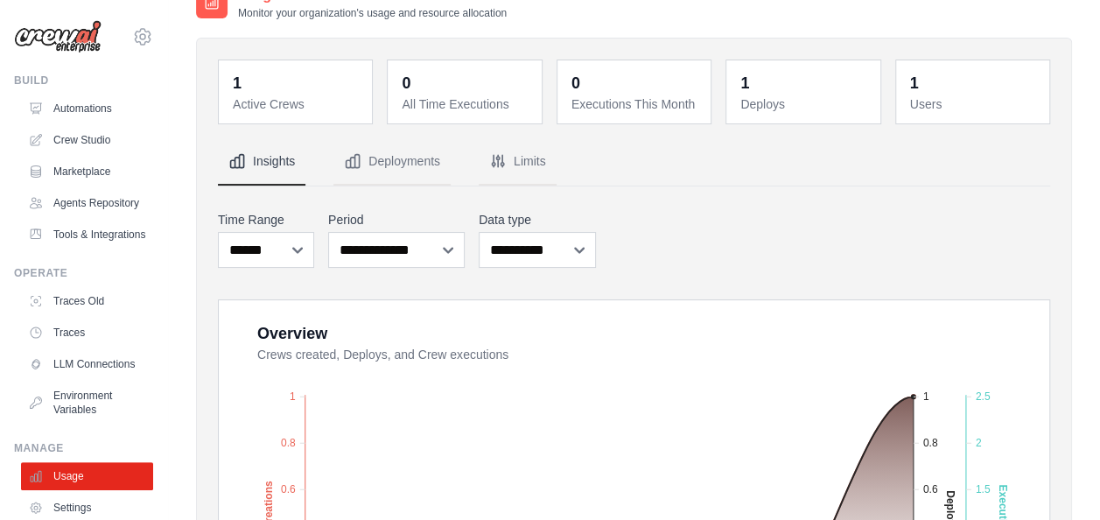
scroll to position [12, 0]
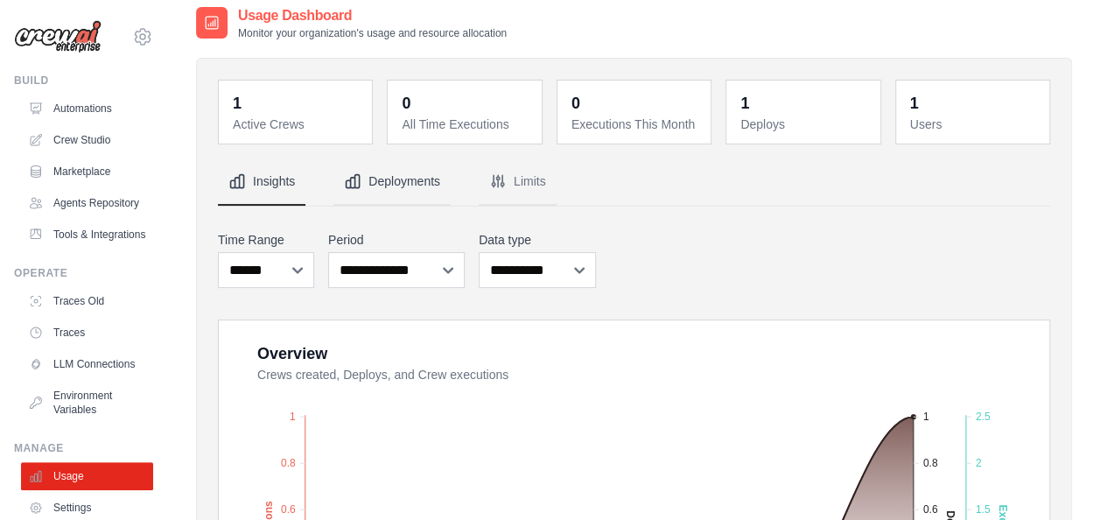
click at [395, 194] on button "Deployments" at bounding box center [391, 181] width 117 height 47
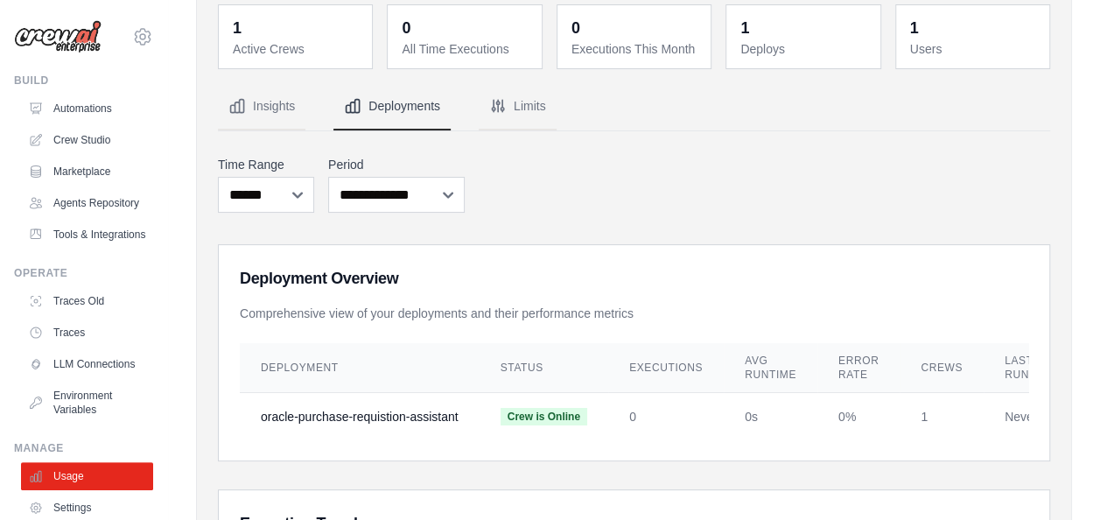
scroll to position [77, 0]
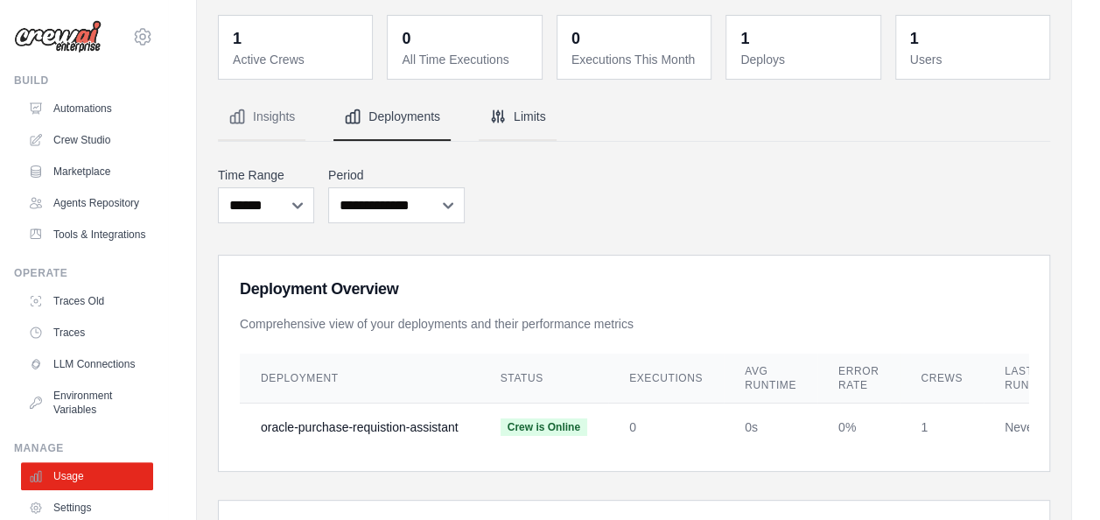
click at [501, 121] on icon "Tabs" at bounding box center [497, 115] width 11 height 11
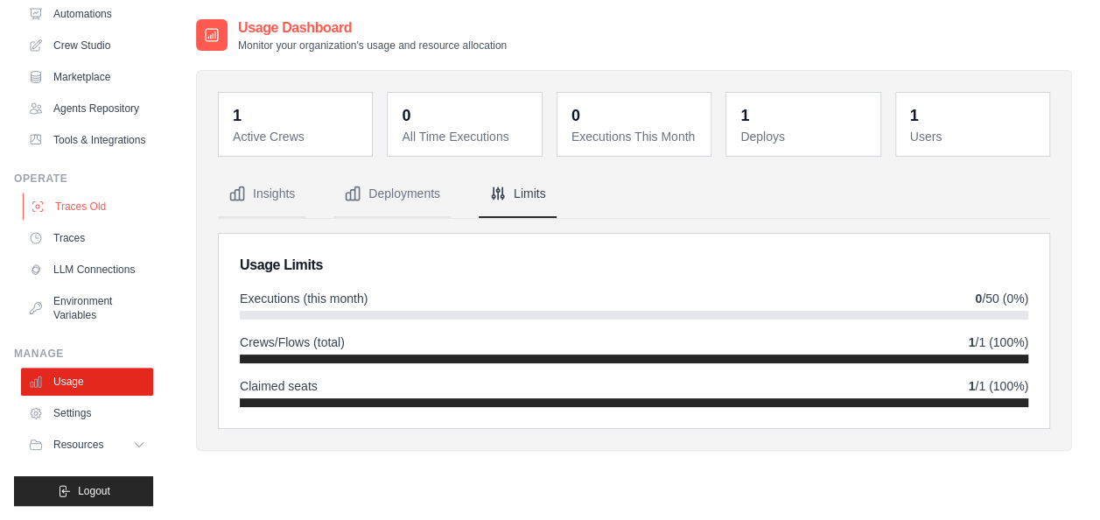
scroll to position [0, 0]
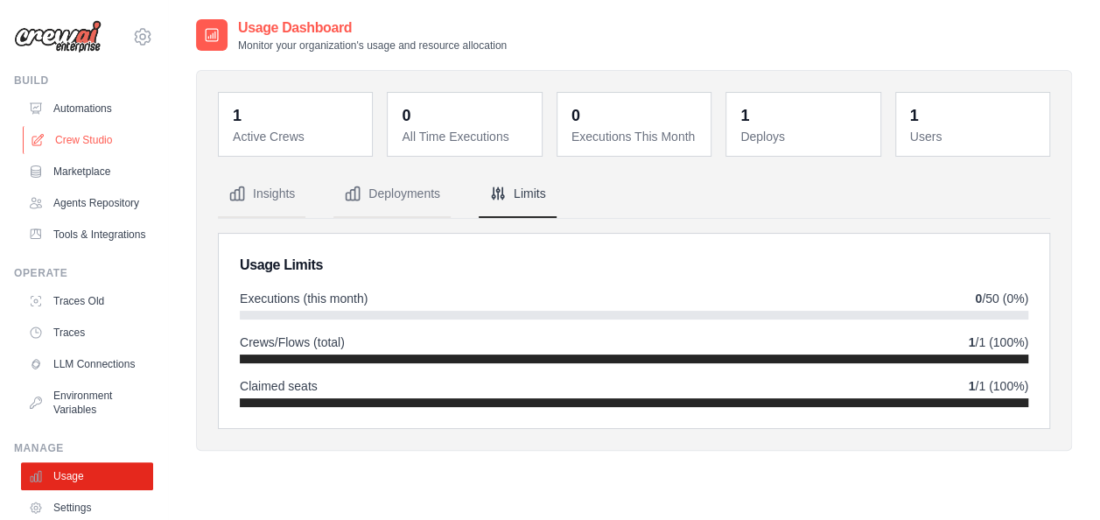
click at [84, 130] on link "Crew Studio" at bounding box center [89, 140] width 132 height 28
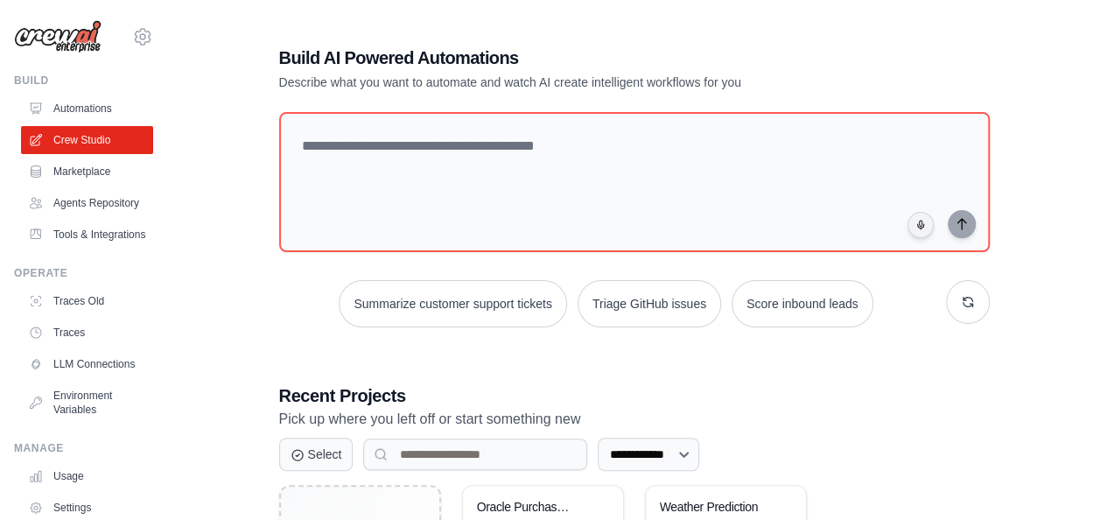
scroll to position [184, 0]
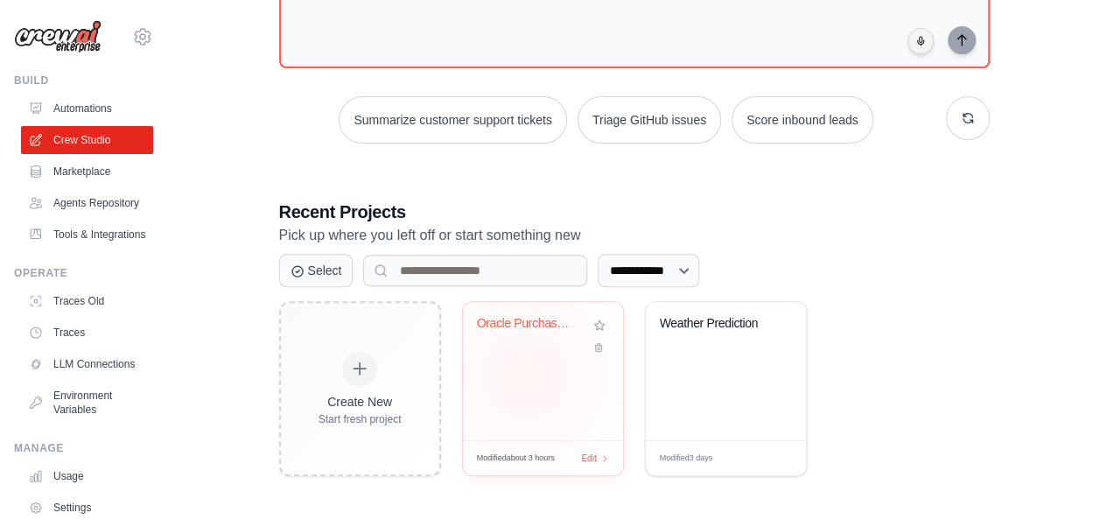
click at [524, 373] on div "Oracle Purchase Requisition Assista..." at bounding box center [543, 371] width 160 height 138
click at [57, 110] on link "Automations" at bounding box center [89, 108] width 132 height 28
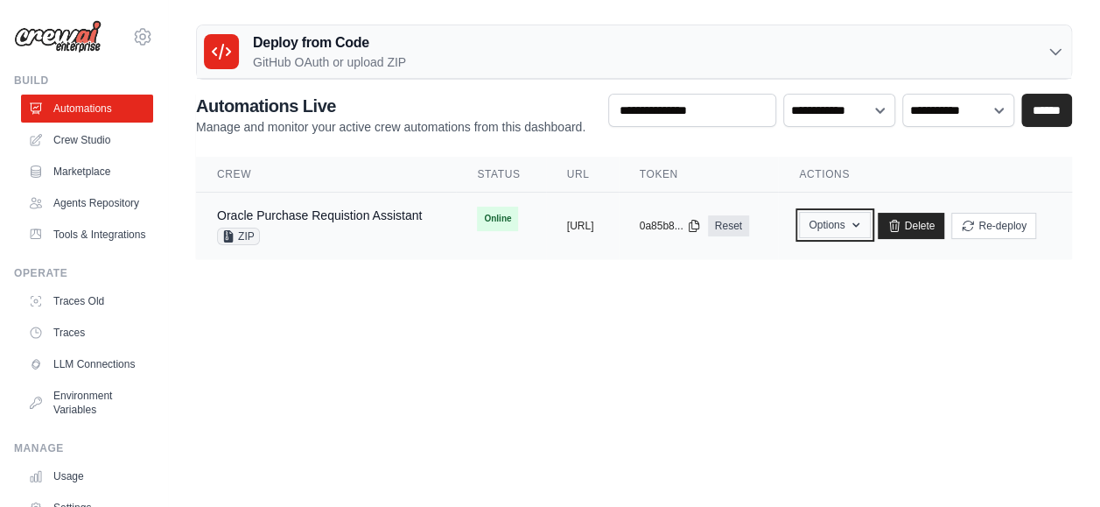
click at [870, 217] on button "Options" at bounding box center [834, 225] width 71 height 26
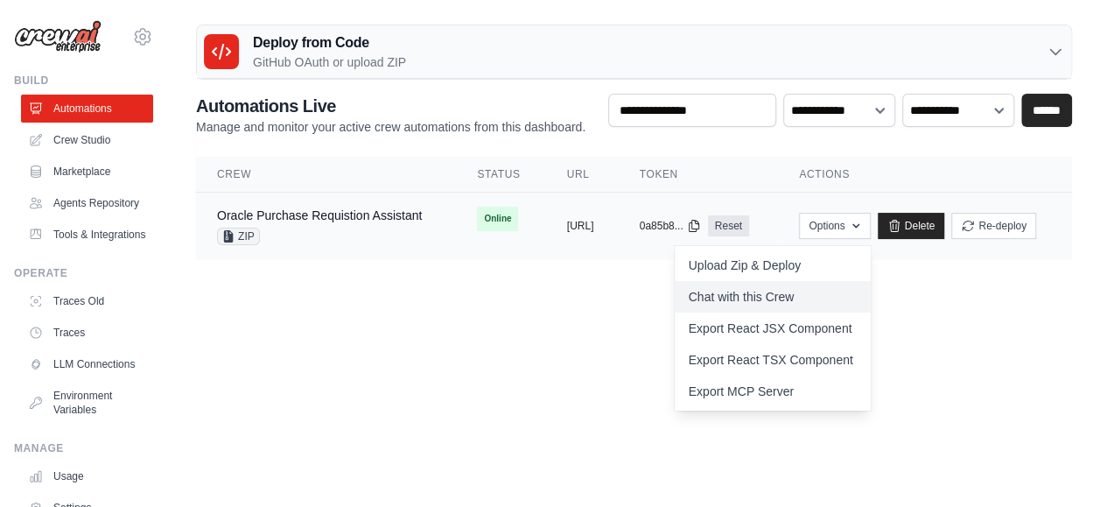
click at [871, 290] on link "Chat with this Crew" at bounding box center [773, 296] width 196 height 31
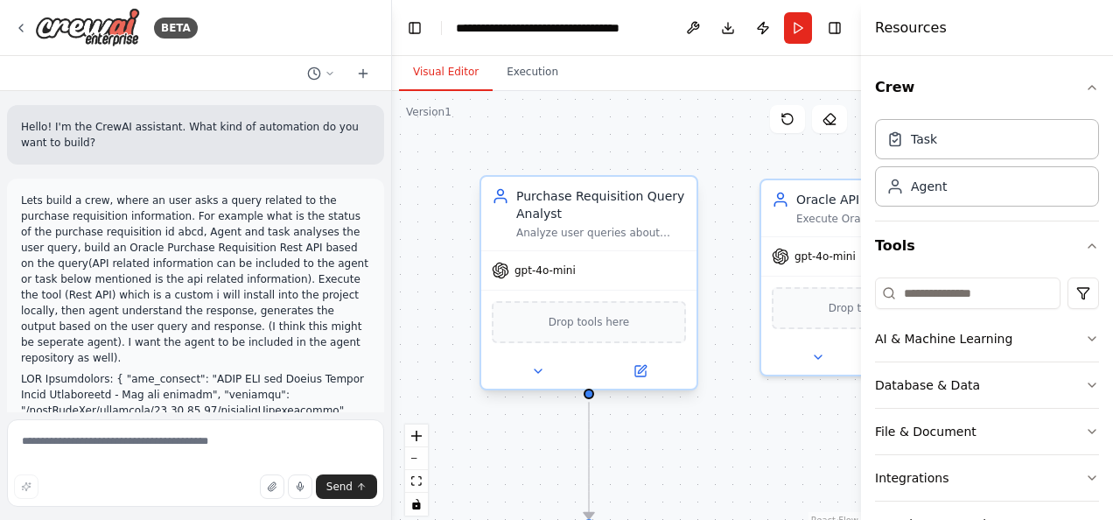
scroll to position [6726, 0]
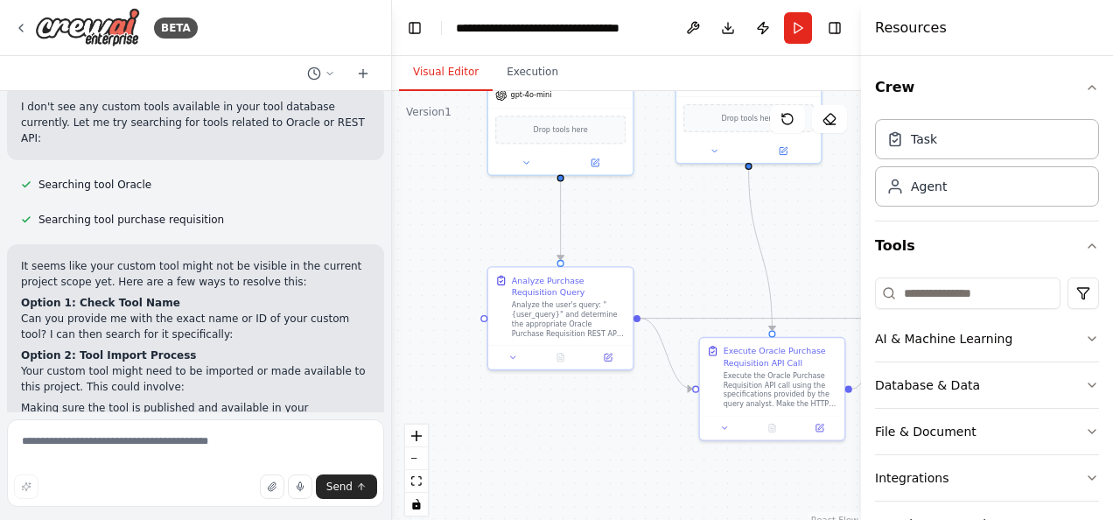
drag, startPoint x: 721, startPoint y: 478, endPoint x: 683, endPoint y: 269, distance: 211.6
click at [683, 269] on div ".deletable-edge-delete-btn { width: 20px; height: 20px; border: 0px solid #ffff…" at bounding box center [626, 309] width 469 height 437
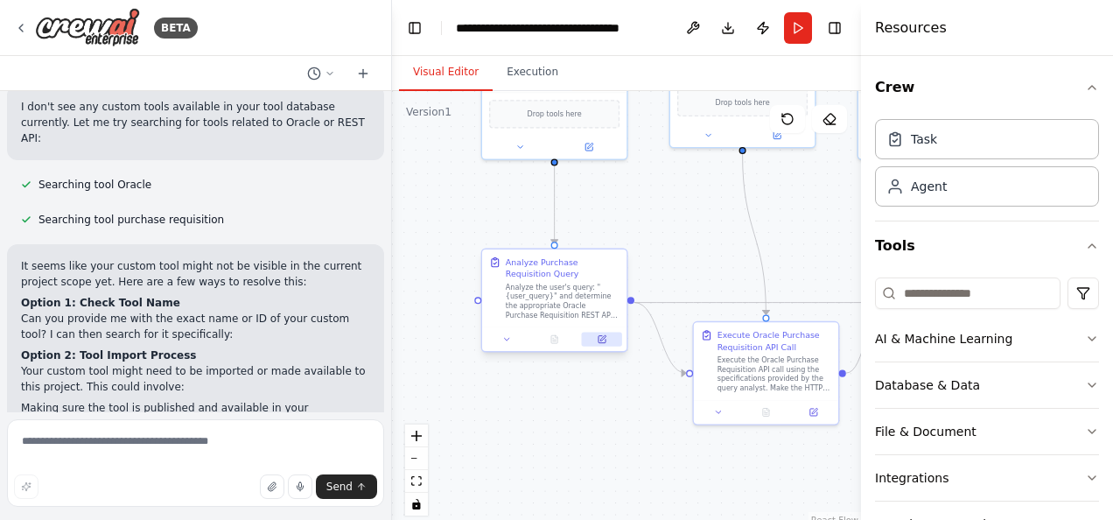
click at [604, 342] on icon at bounding box center [601, 339] width 7 height 7
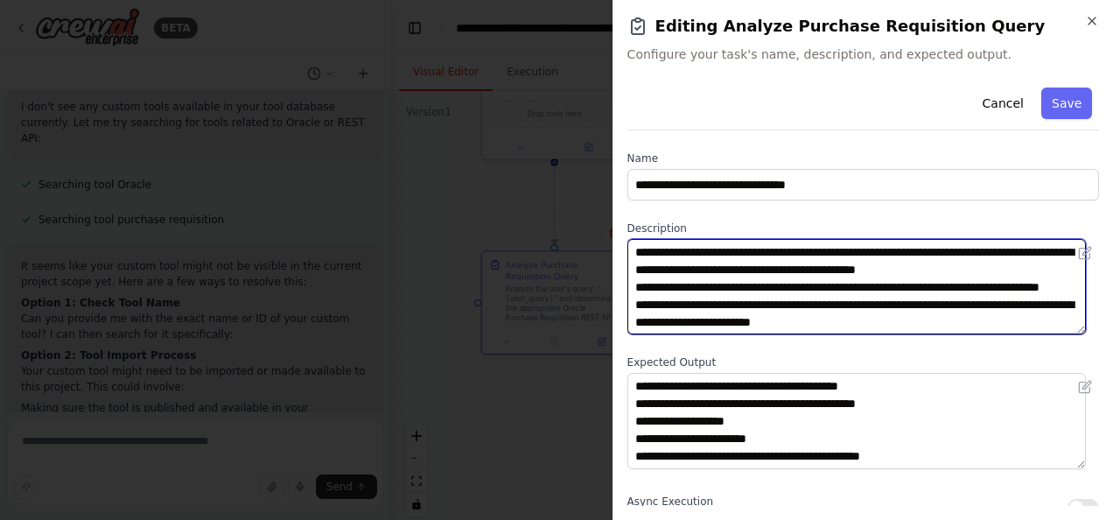
click at [721, 312] on textarea "**********" at bounding box center [856, 286] width 458 height 95
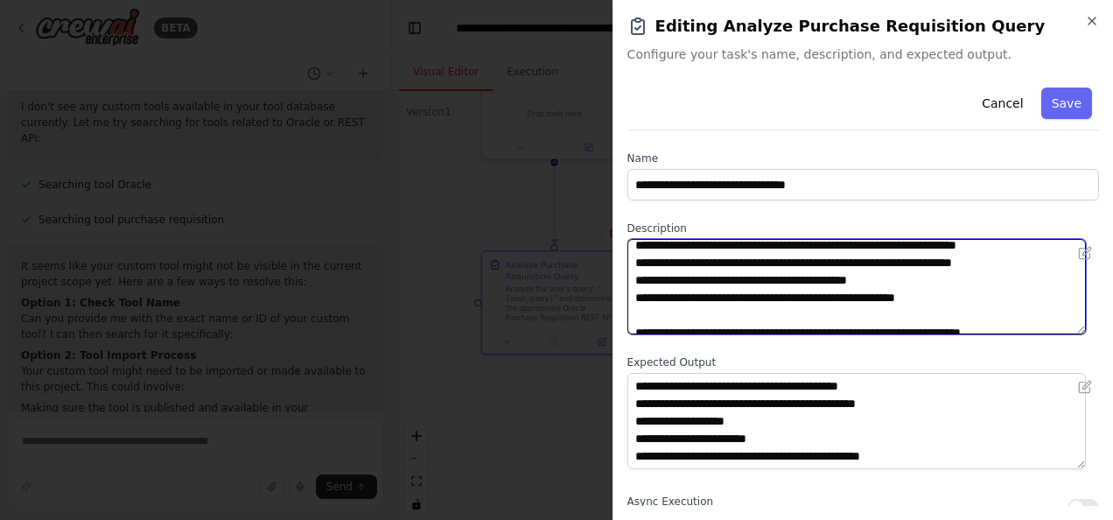
scroll to position [210, 0]
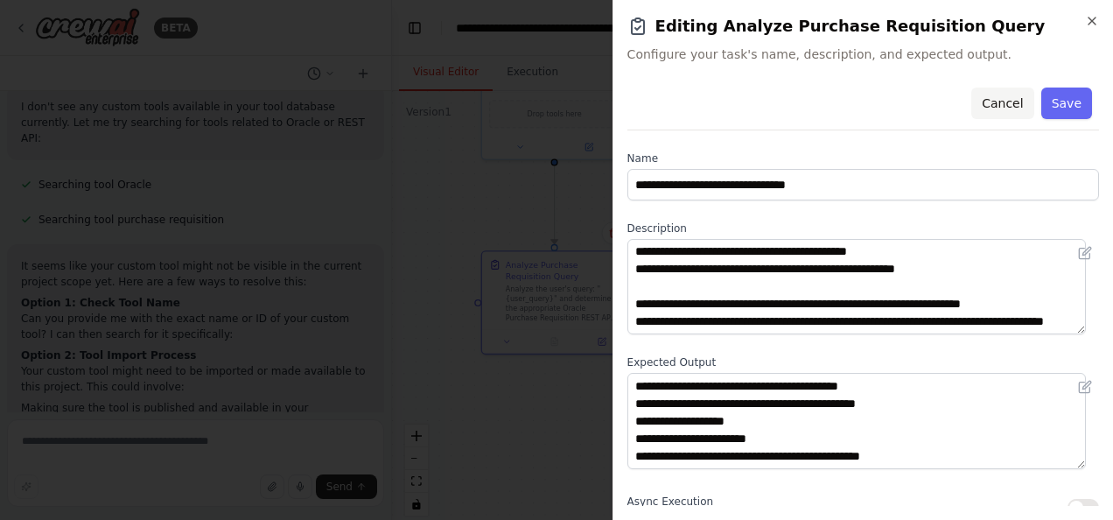
click at [989, 102] on button "Cancel" at bounding box center [1002, 102] width 62 height 31
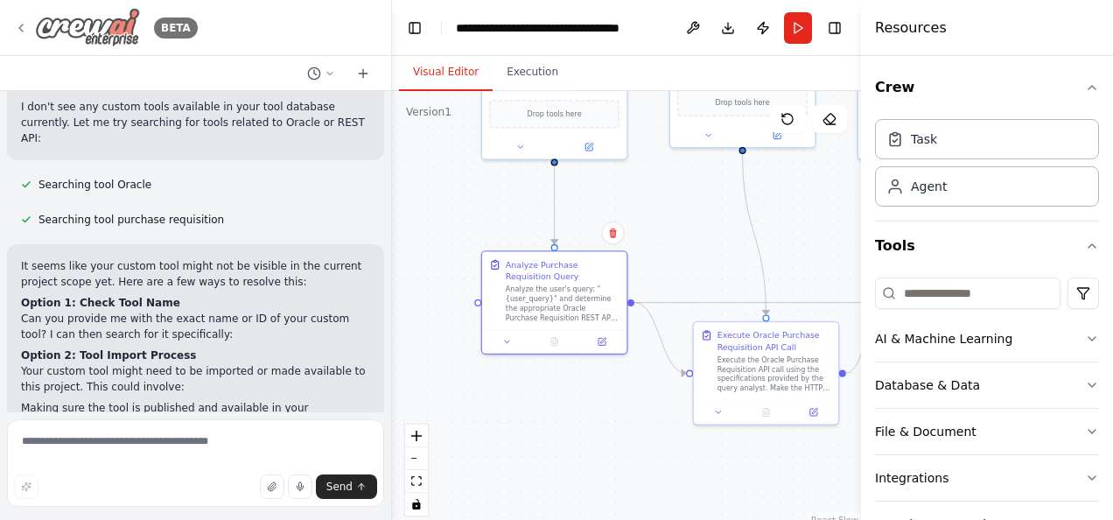
click at [22, 21] on icon at bounding box center [21, 28] width 14 height 14
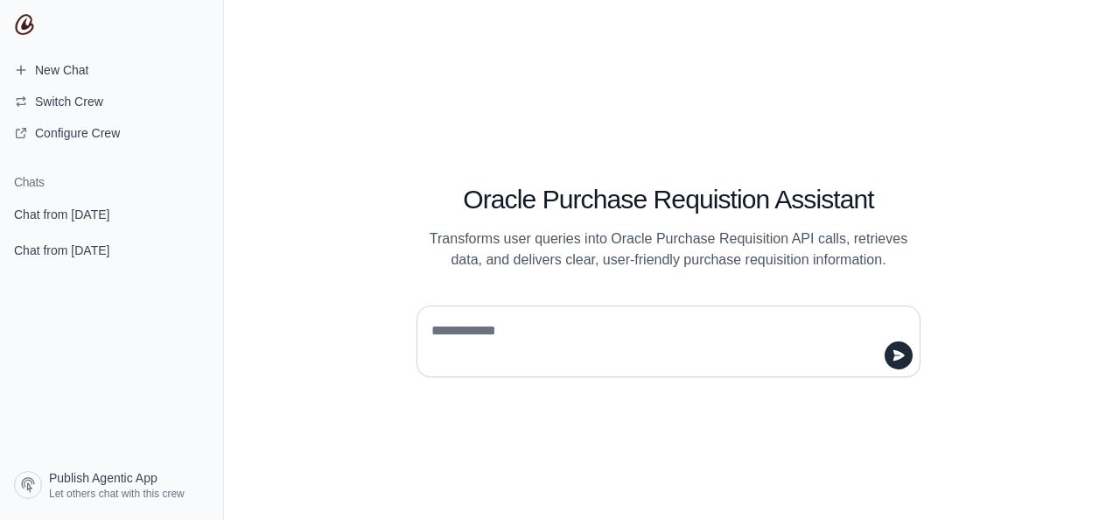
type textarea "**********"
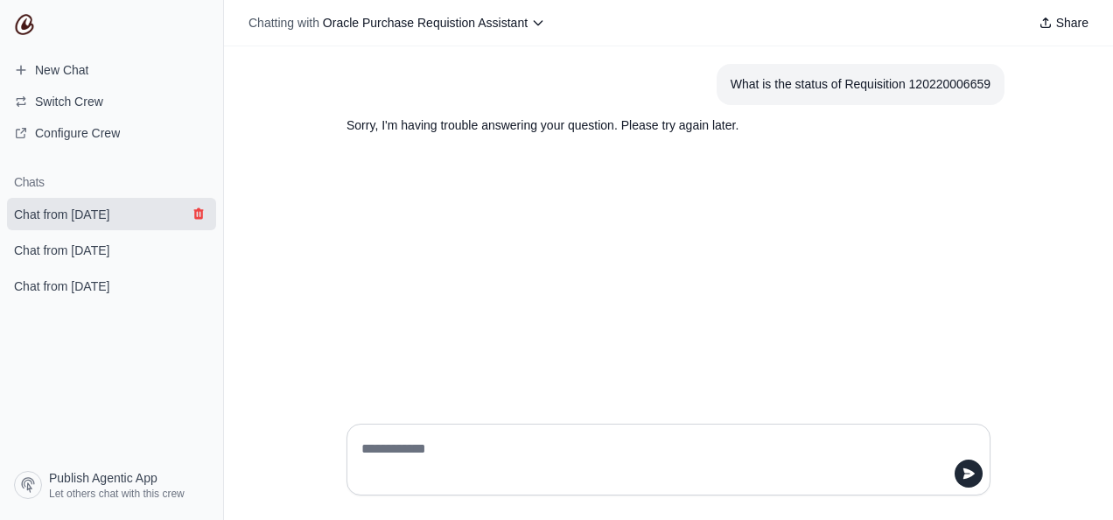
click at [207, 211] on button "submit" at bounding box center [198, 213] width 21 height 21
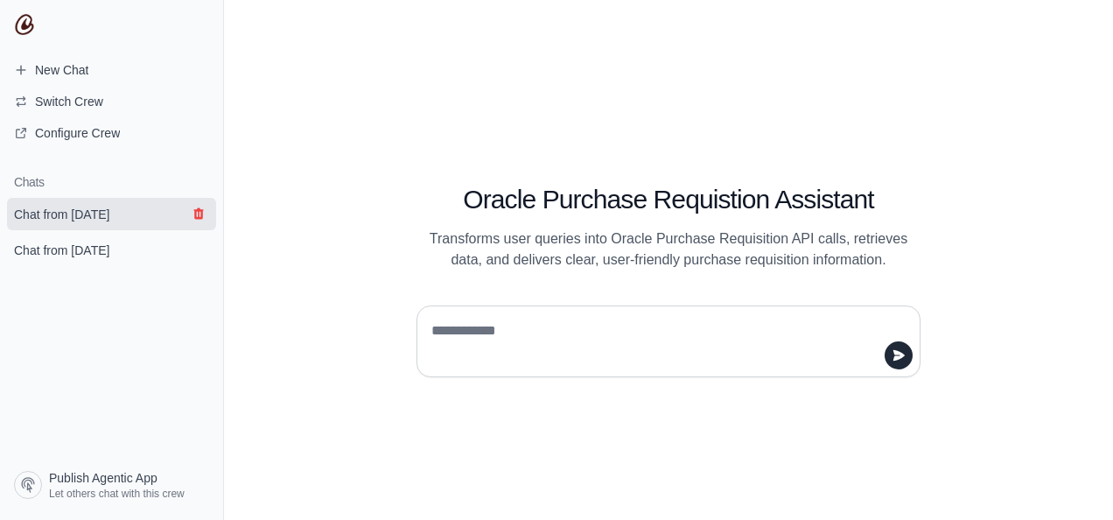
click at [192, 215] on icon "submit" at bounding box center [199, 213] width 14 height 14
click at [198, 217] on icon "submit" at bounding box center [198, 213] width 10 height 11
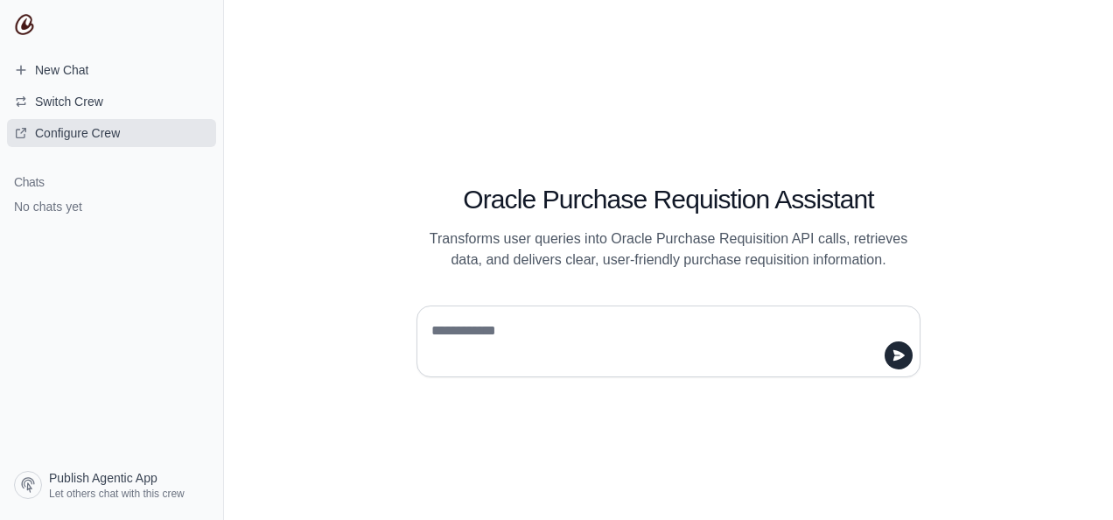
click at [115, 131] on span "Configure Crew" at bounding box center [77, 132] width 85 height 17
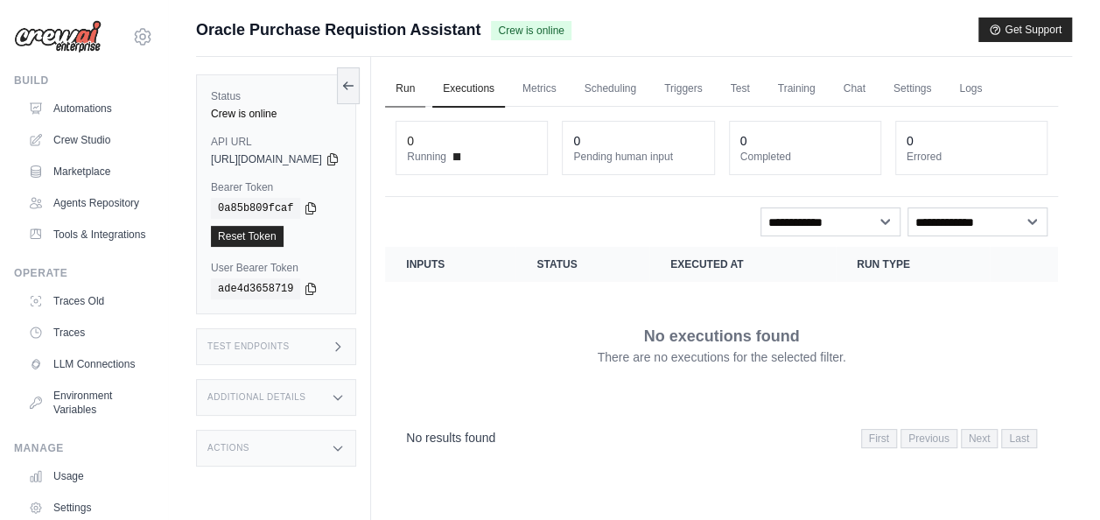
click at [425, 88] on link "Run" at bounding box center [405, 89] width 40 height 37
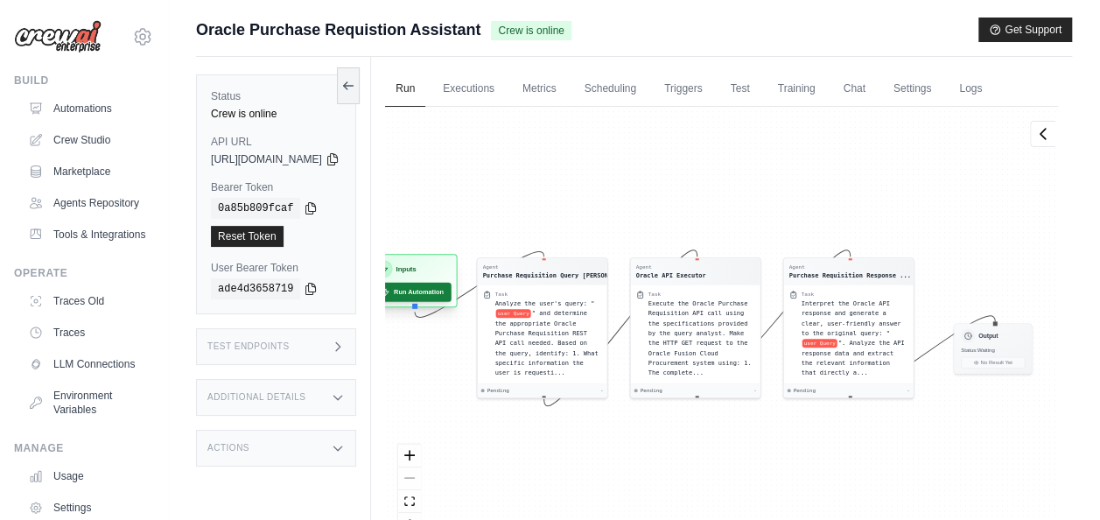
click at [451, 296] on button "Run Automation" at bounding box center [413, 292] width 78 height 19
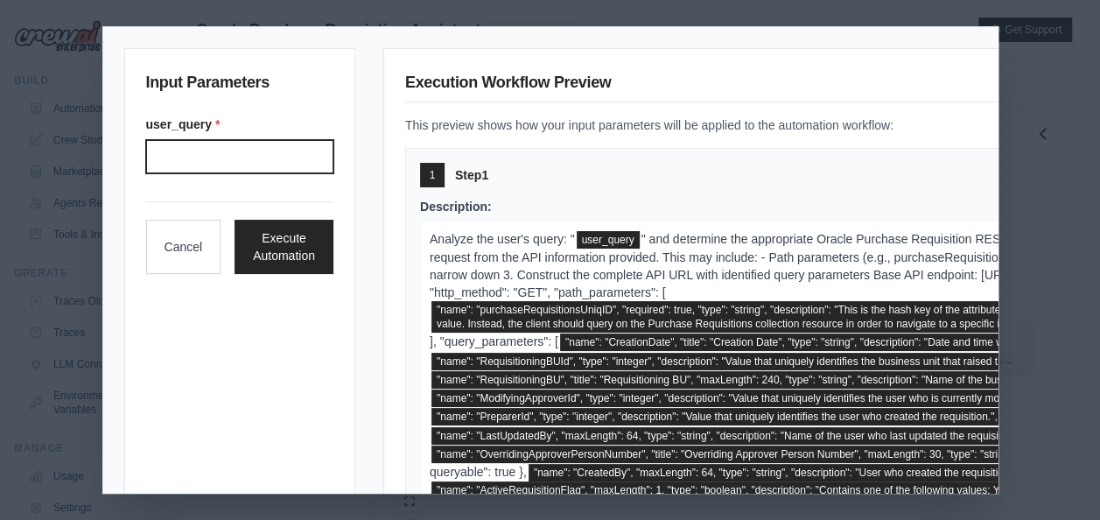
click at [276, 155] on input "User query" at bounding box center [239, 156] width 187 height 33
paste input "**********"
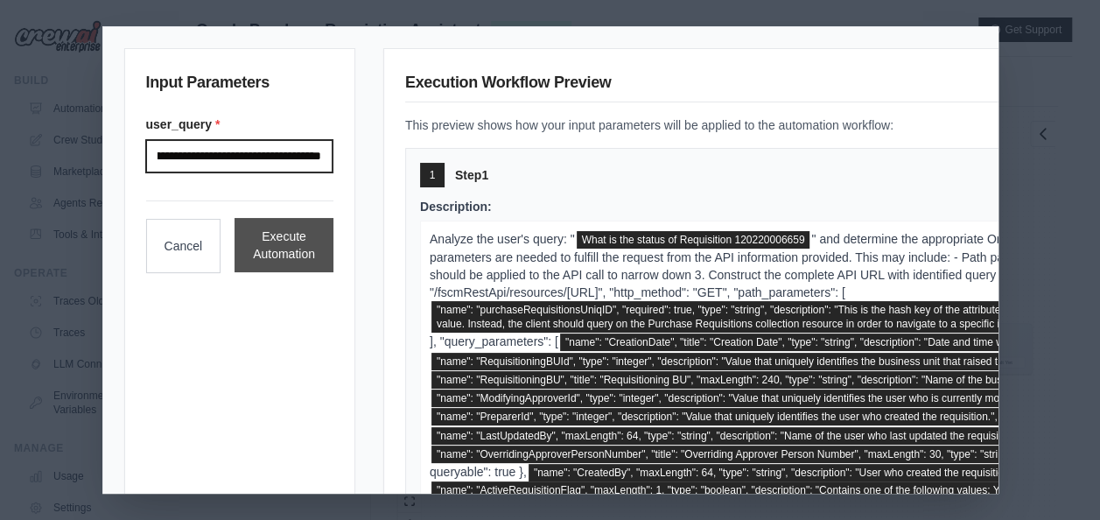
type input "**********"
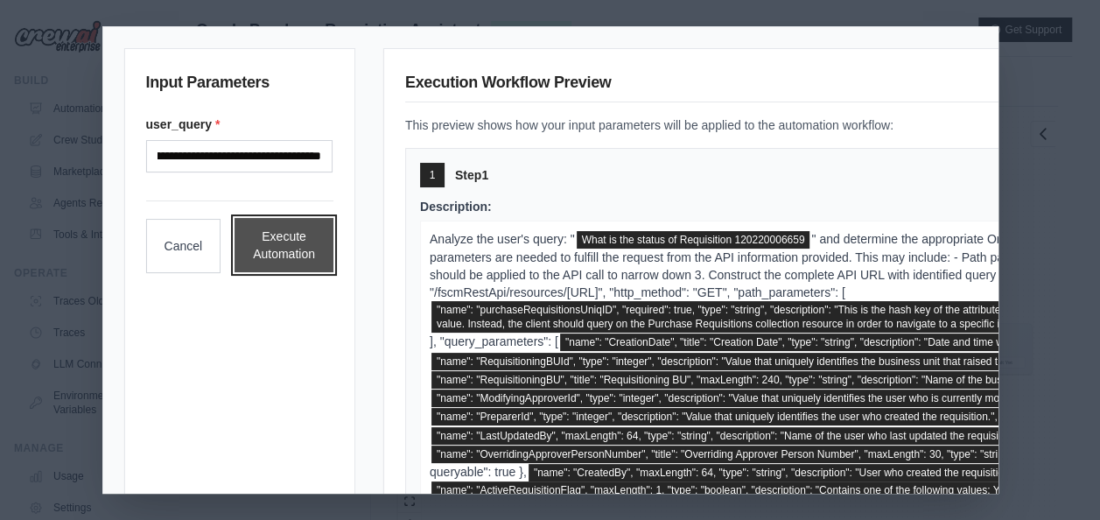
scroll to position [0, 0]
click at [292, 240] on button "Execute Automation" at bounding box center [283, 245] width 99 height 54
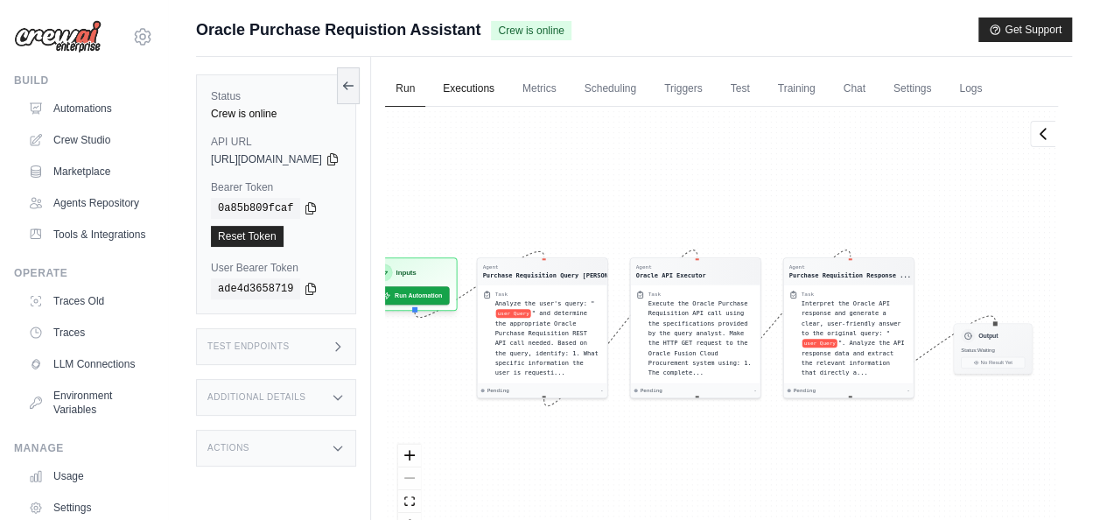
click at [505, 87] on link "Executions" at bounding box center [468, 89] width 73 height 37
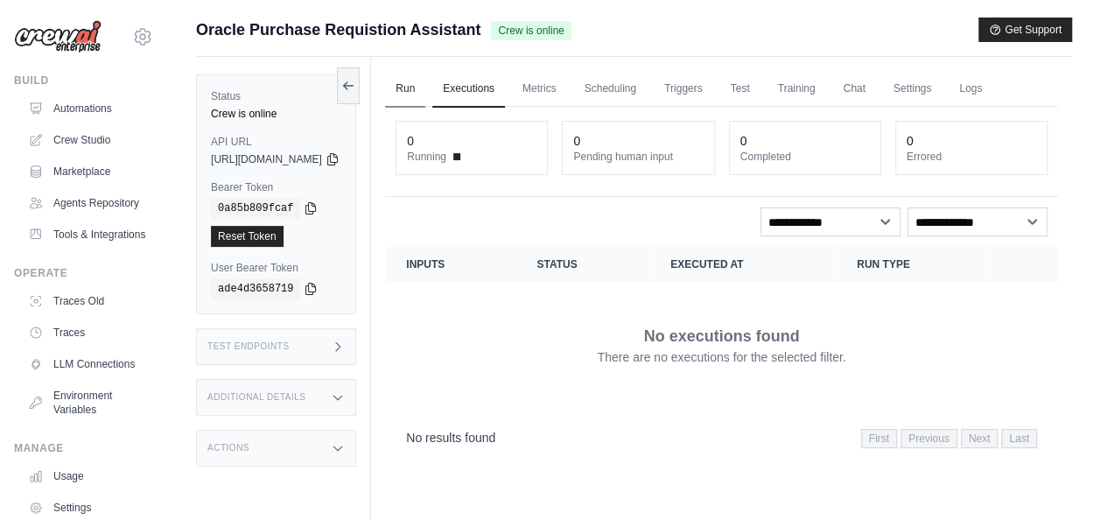
click at [425, 84] on link "Run" at bounding box center [405, 89] width 40 height 37
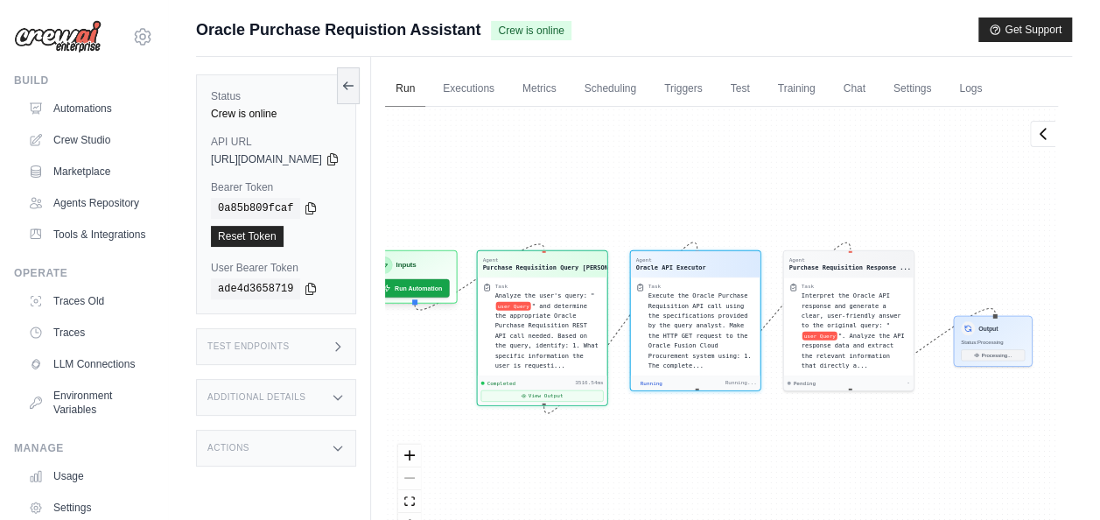
scroll to position [443, 0]
click at [647, 89] on link "Scheduling" at bounding box center [610, 89] width 73 height 37
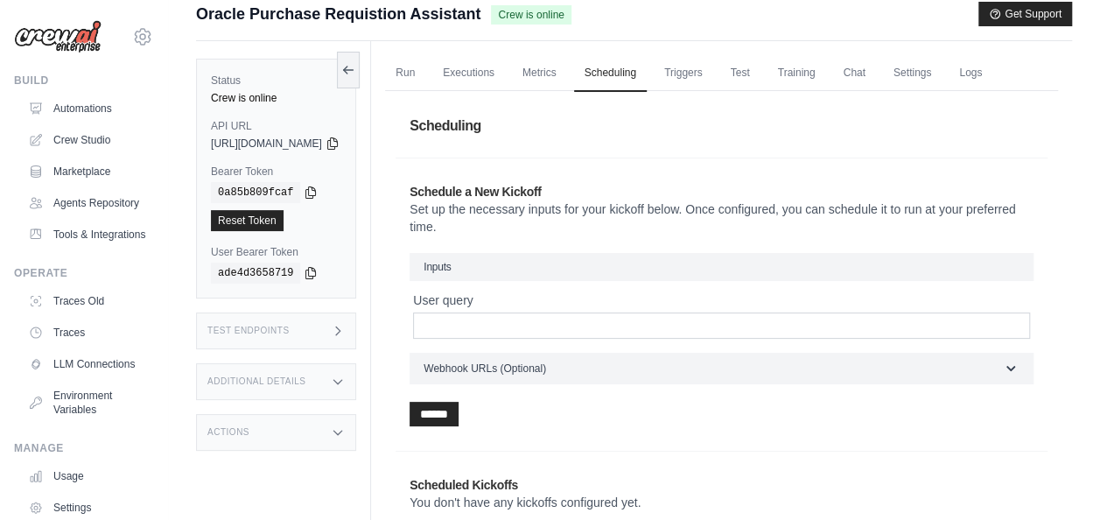
scroll to position [6, 0]
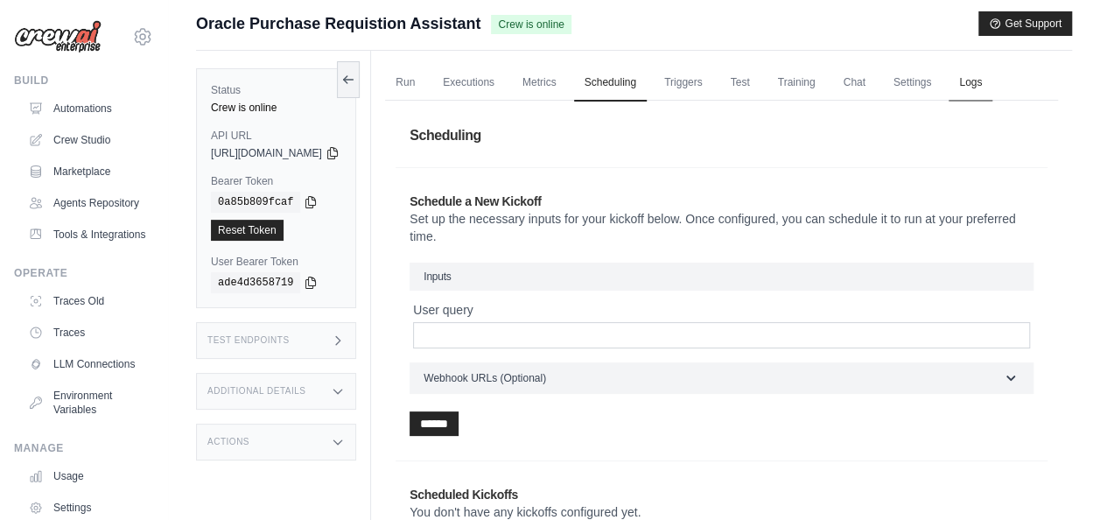
click at [992, 83] on link "Logs" at bounding box center [970, 83] width 44 height 37
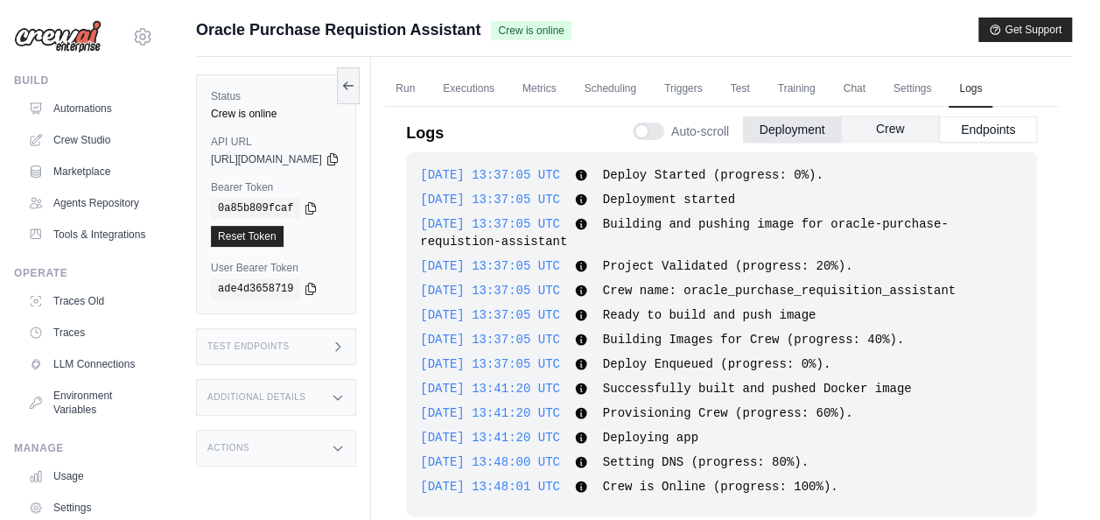
click at [864, 126] on button "Crew" at bounding box center [890, 128] width 98 height 26
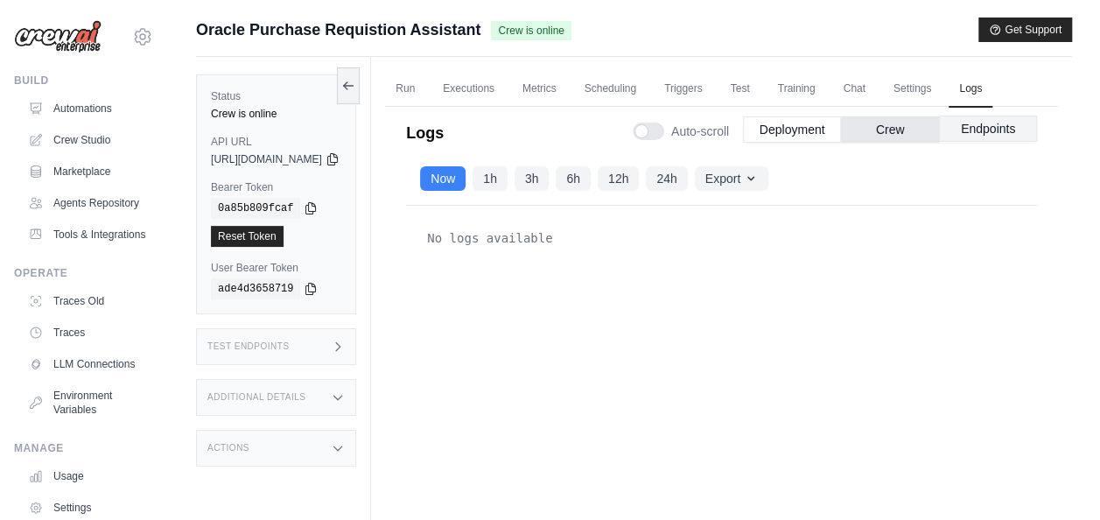
click at [978, 126] on button "Endpoints" at bounding box center [988, 128] width 98 height 26
click at [768, 133] on button "Deployment" at bounding box center [792, 128] width 98 height 26
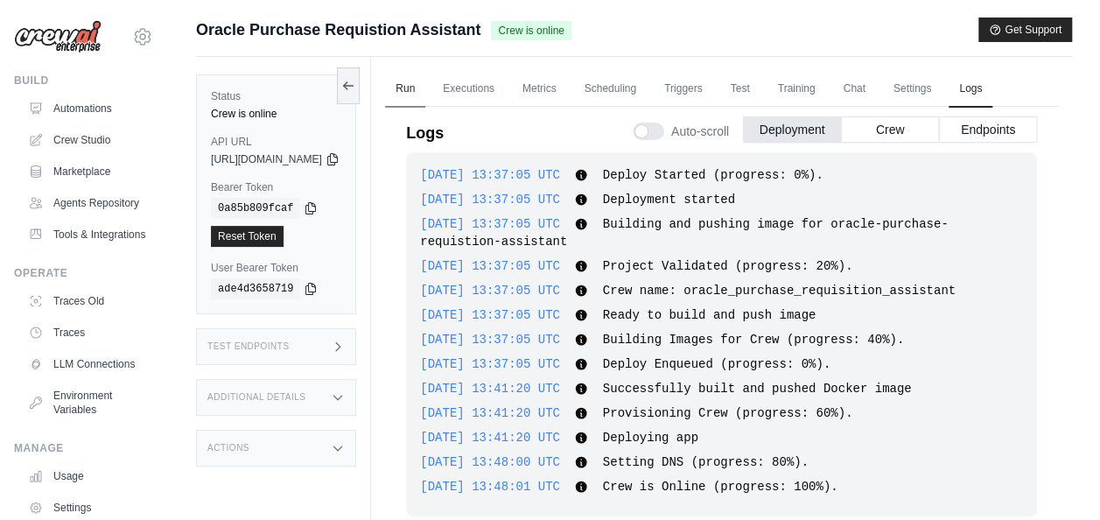
click at [425, 87] on link "Run" at bounding box center [405, 89] width 40 height 37
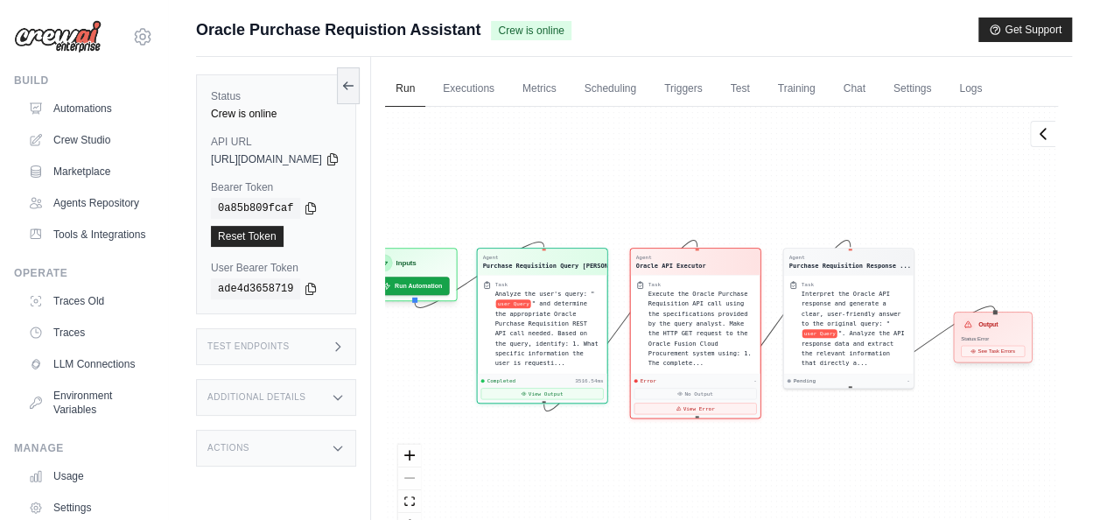
click at [1032, 358] on div "Output Status: Error See Task Errors" at bounding box center [993, 336] width 79 height 51
click at [744, 401] on button "View Error" at bounding box center [695, 406] width 122 height 11
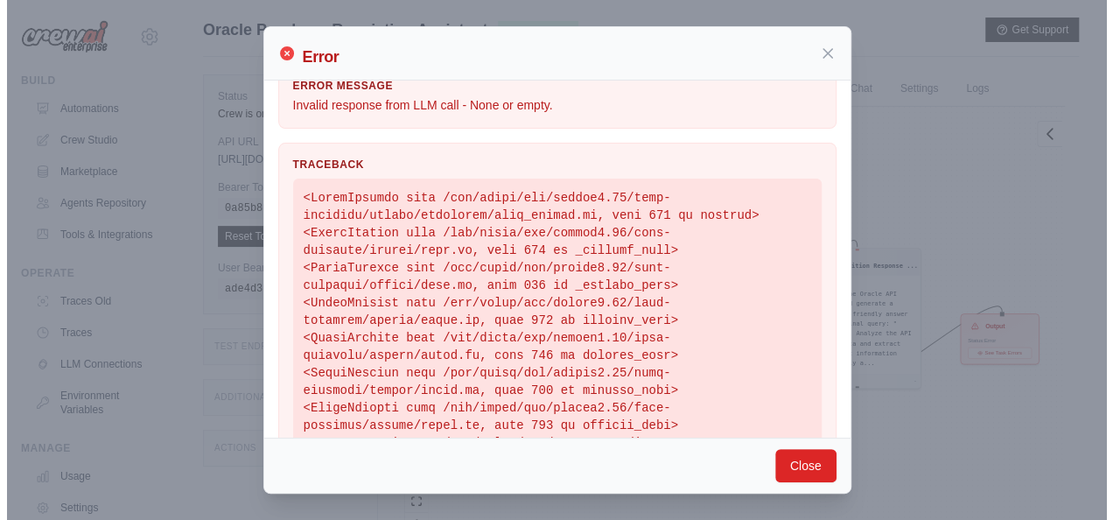
scroll to position [316, 0]
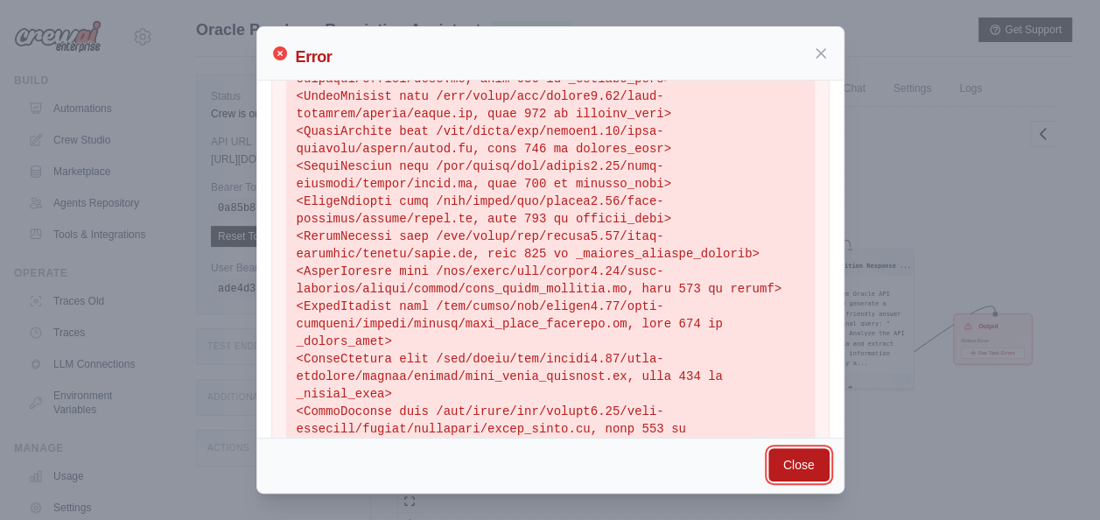
click at [808, 462] on button "Close" at bounding box center [798, 464] width 61 height 33
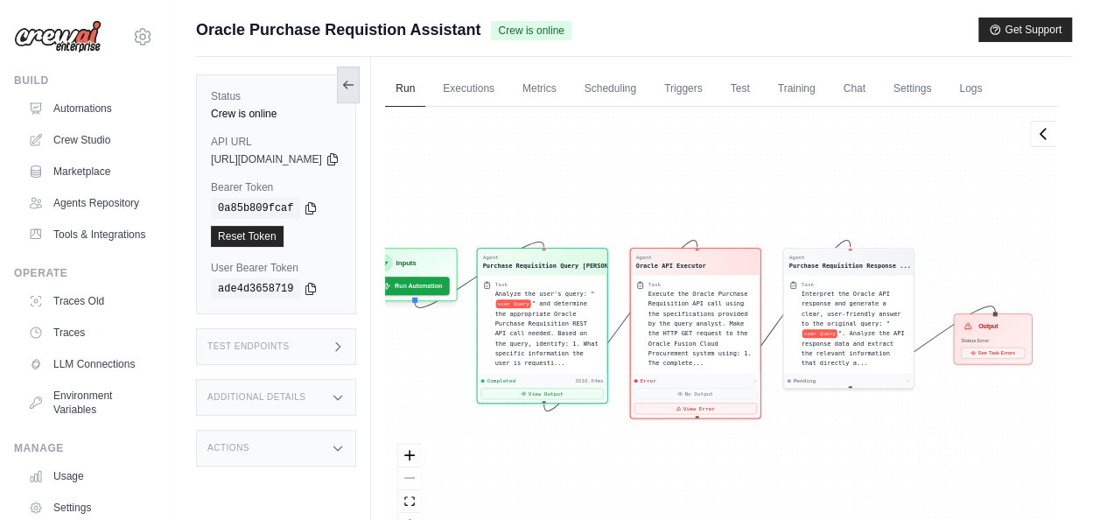
click at [360, 94] on button at bounding box center [348, 84] width 23 height 37
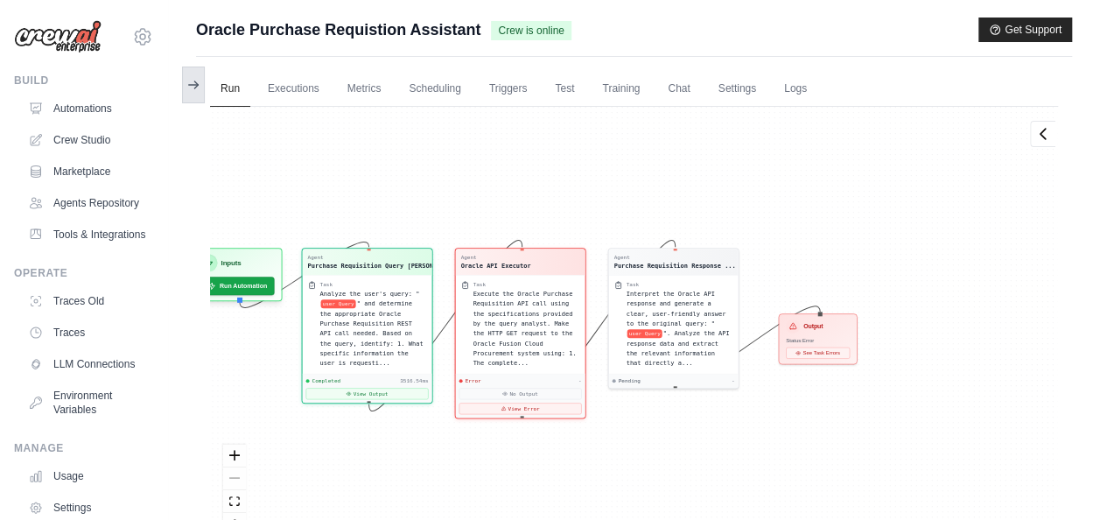
click at [198, 81] on icon at bounding box center [193, 85] width 14 height 14
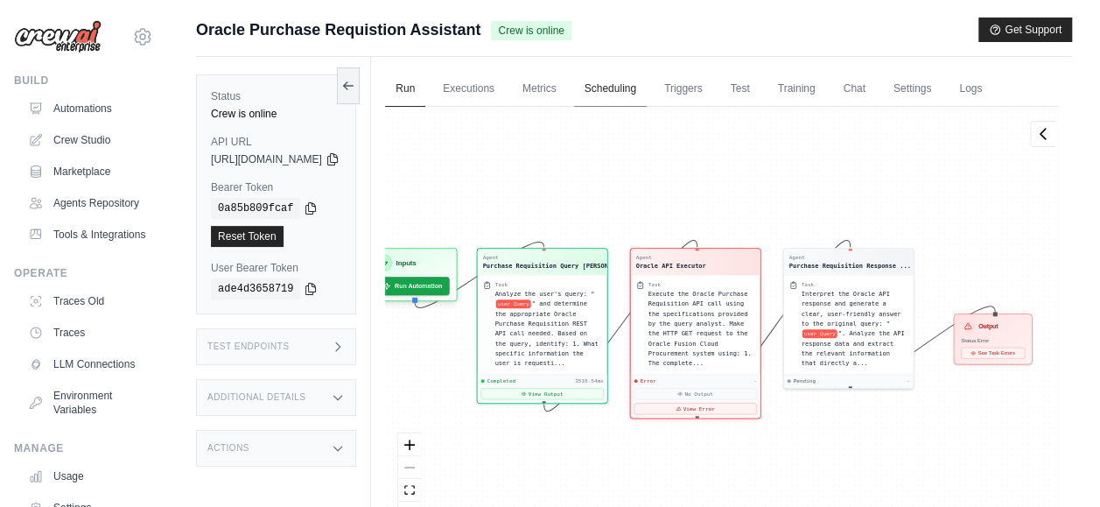
click at [647, 94] on link "Scheduling" at bounding box center [610, 89] width 73 height 37
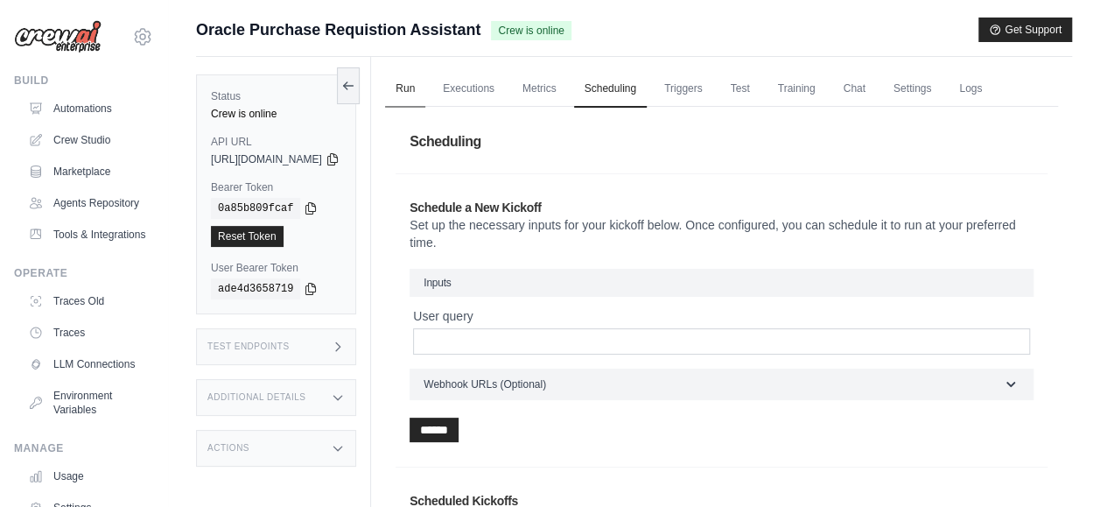
click at [425, 91] on link "Run" at bounding box center [405, 89] width 40 height 37
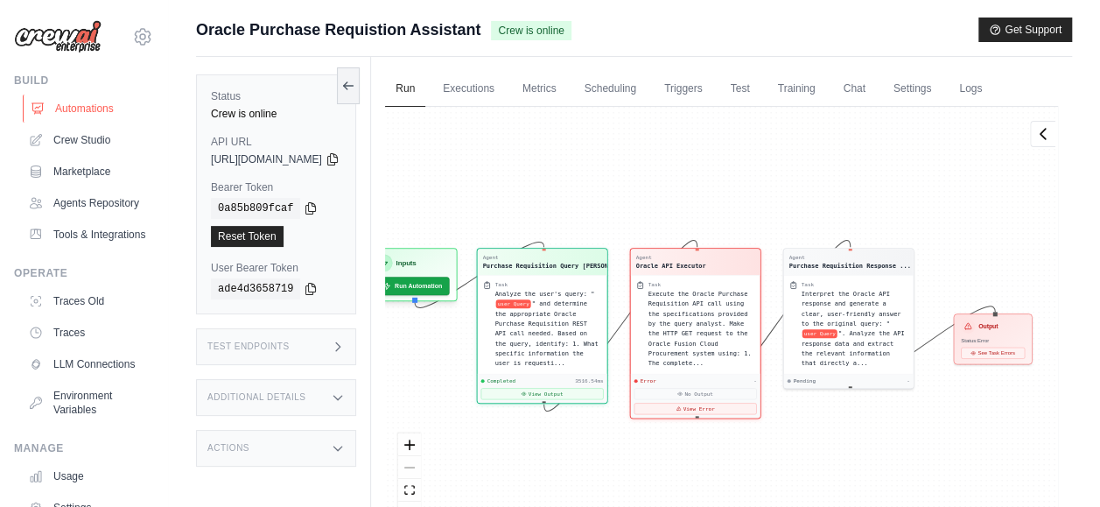
click at [110, 111] on link "Automations" at bounding box center [89, 108] width 132 height 28
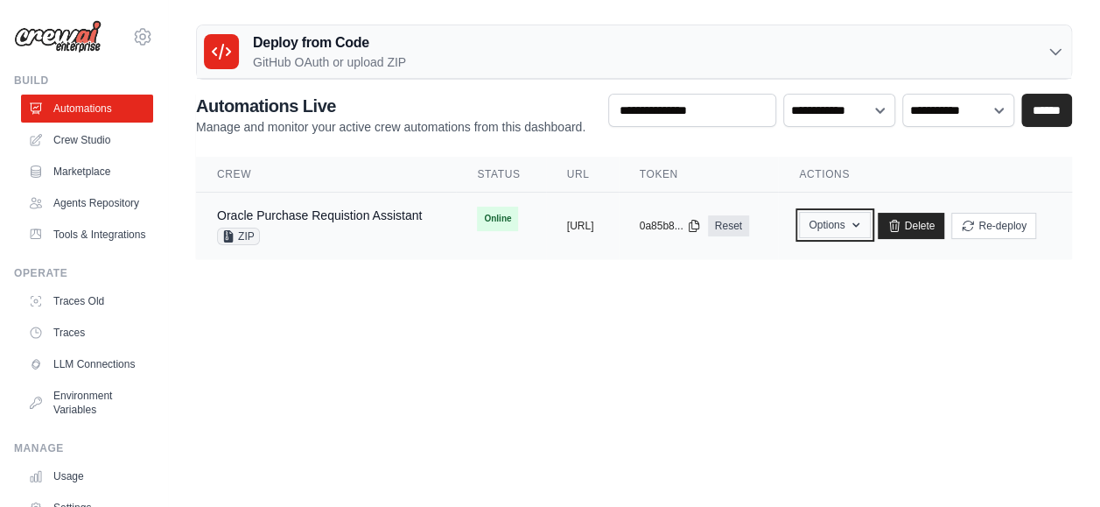
click at [870, 230] on button "Options" at bounding box center [834, 225] width 71 height 26
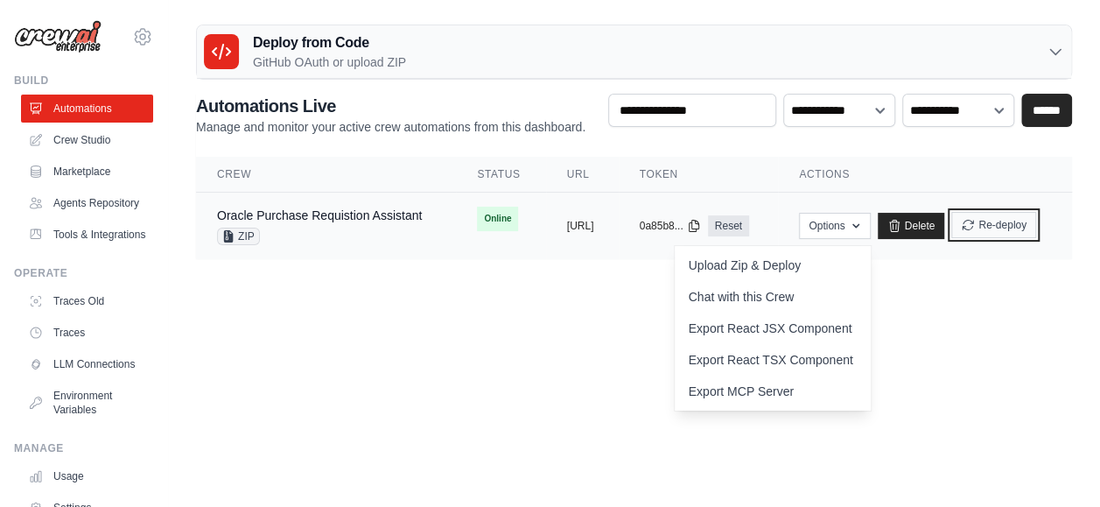
click at [975, 229] on icon "submit" at bounding box center [968, 225] width 14 height 14
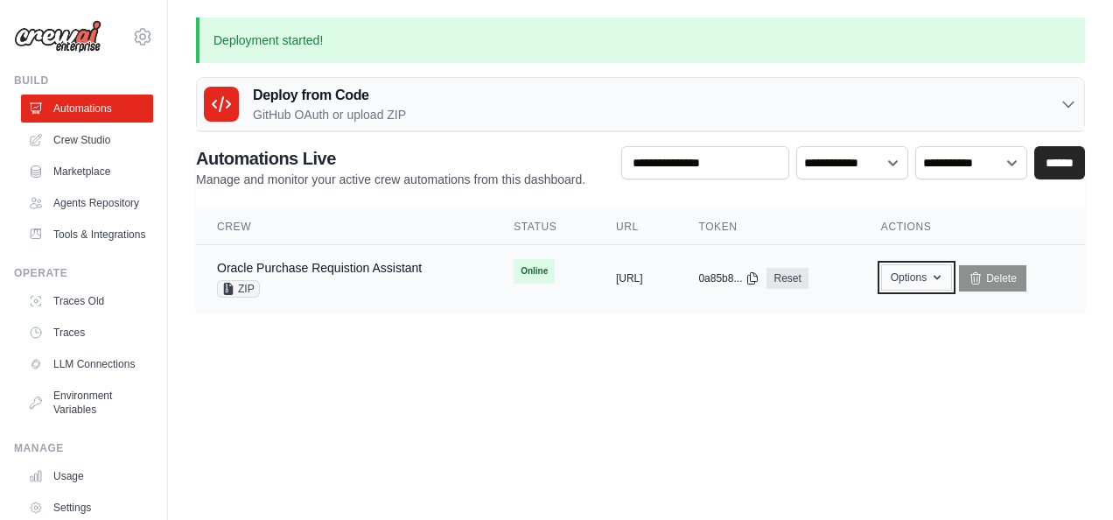
click at [948, 276] on button "Options" at bounding box center [916, 277] width 71 height 26
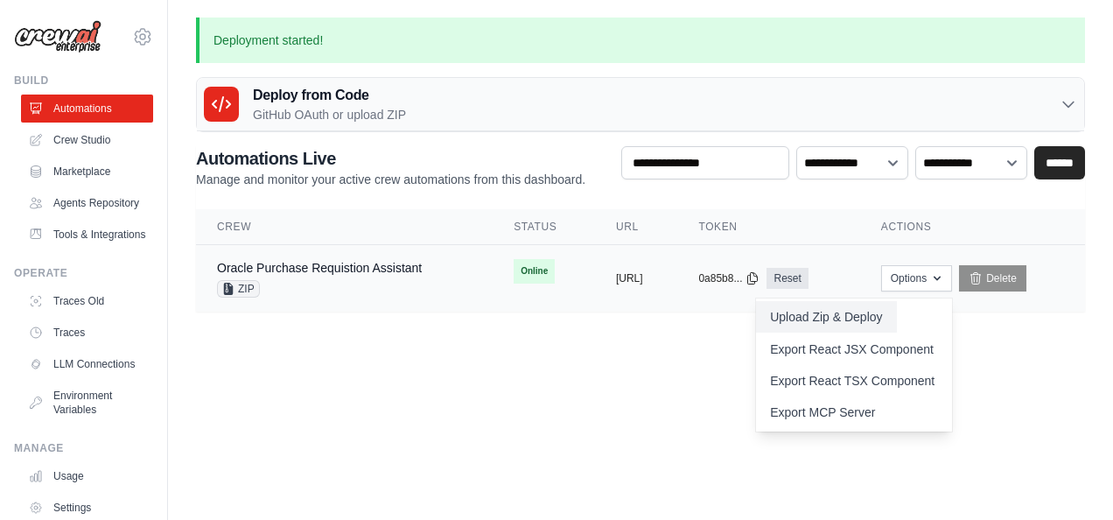
click at [896, 314] on button "Upload Zip & Deploy" at bounding box center [826, 316] width 140 height 31
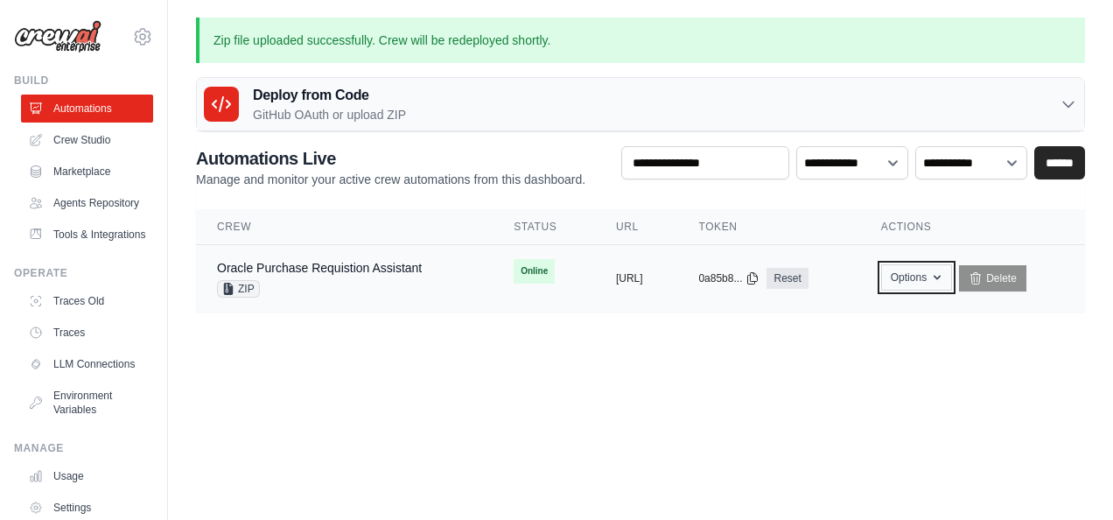
click at [948, 283] on button "Options" at bounding box center [916, 277] width 71 height 26
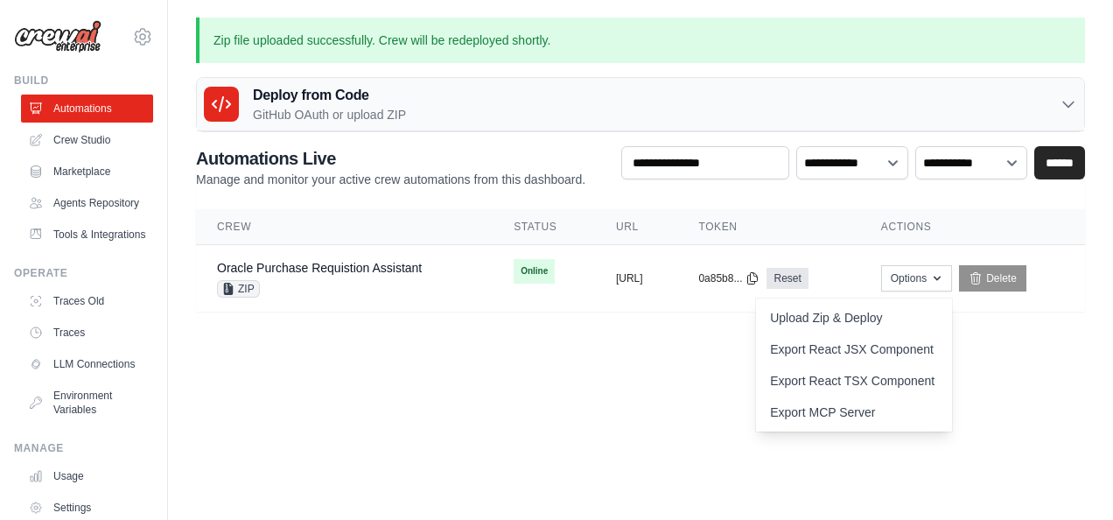
click at [468, 403] on body "abhiram.mudumba@winfosolutions.com Settings Build Automations GitHub" at bounding box center [556, 260] width 1113 height 520
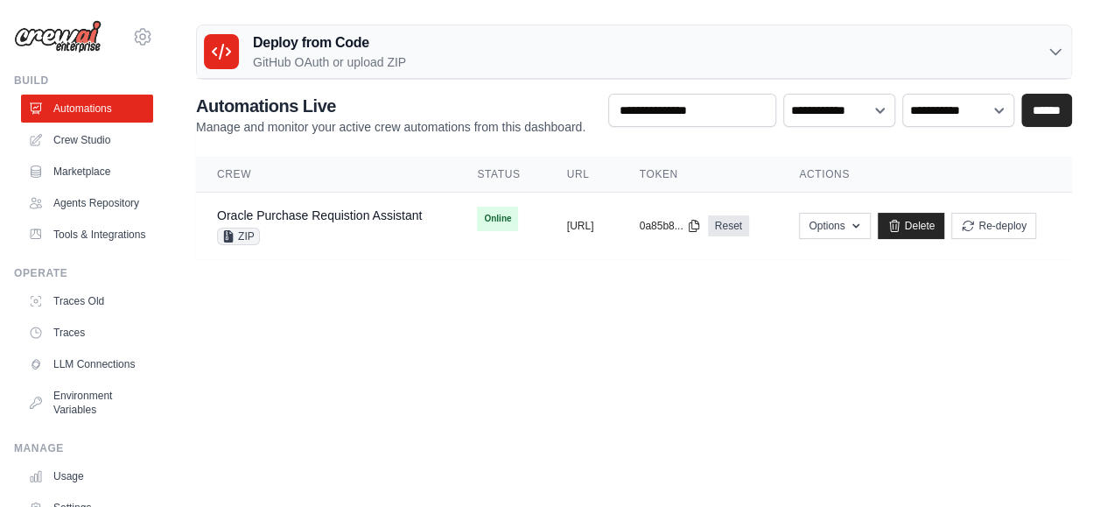
click at [433, 322] on body "[PERSON_NAME][EMAIL_ADDRESS][PERSON_NAME][DOMAIN_NAME] Settings Build Automatio…" at bounding box center [550, 253] width 1100 height 507
click at [870, 218] on button "Options" at bounding box center [834, 225] width 71 height 26
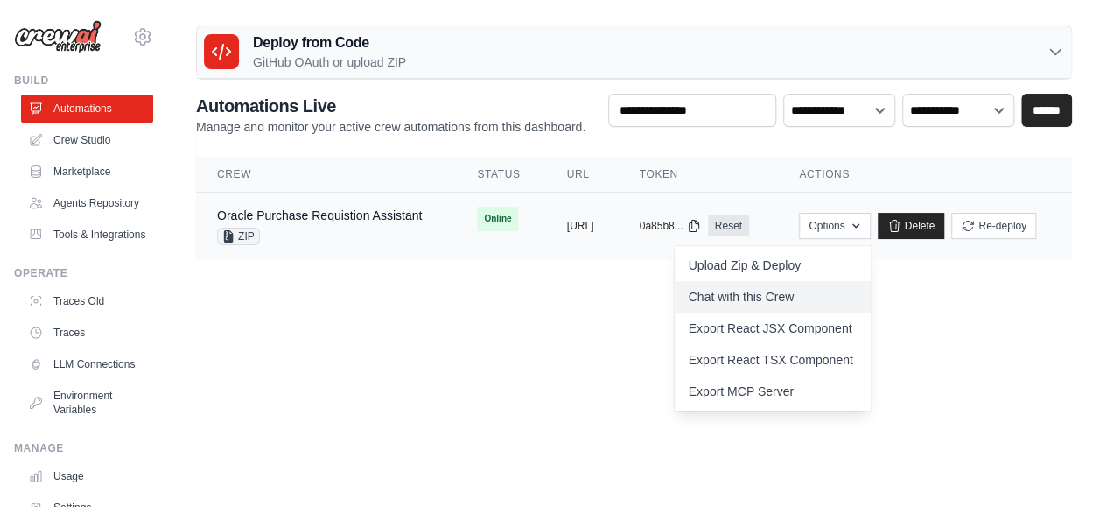
click at [871, 283] on link "Chat with this Crew" at bounding box center [773, 296] width 196 height 31
click at [319, 304] on body "[PERSON_NAME][EMAIL_ADDRESS][PERSON_NAME][DOMAIN_NAME] Settings Build Automatio…" at bounding box center [550, 253] width 1100 height 507
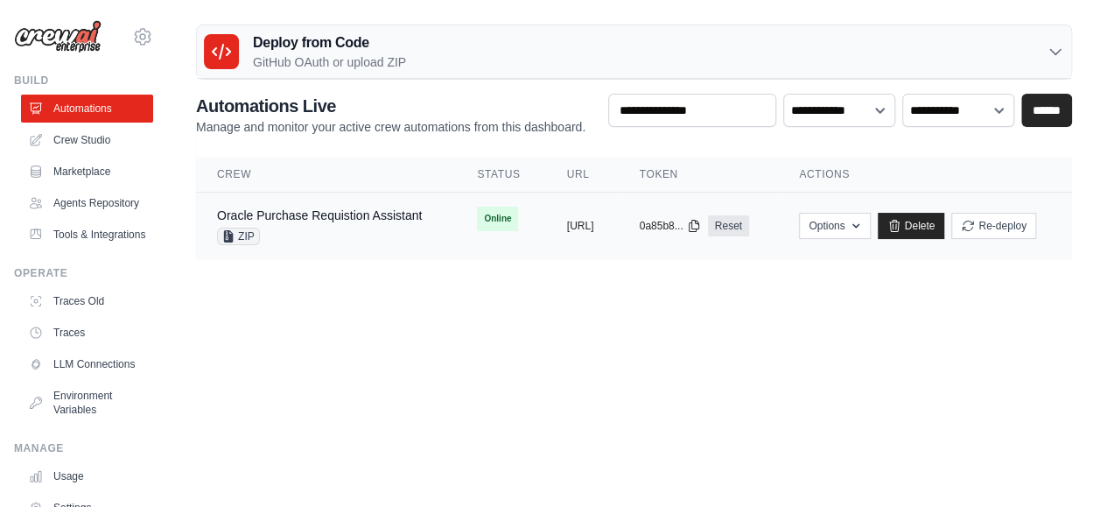
click at [314, 223] on div "Oracle Purchase Requistion Assistant ZIP" at bounding box center [319, 225] width 205 height 38
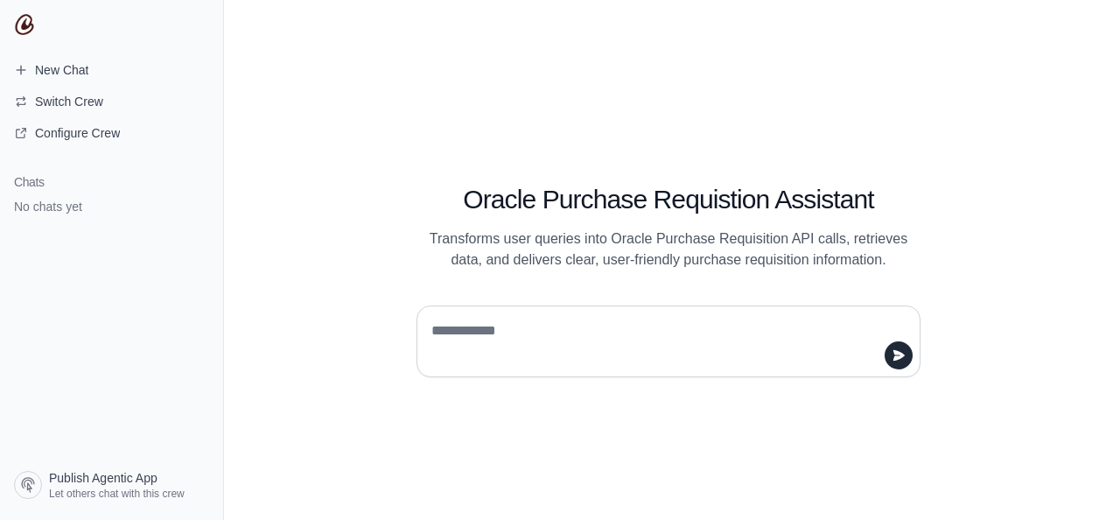
paste textarea "**********"
type textarea "**********"
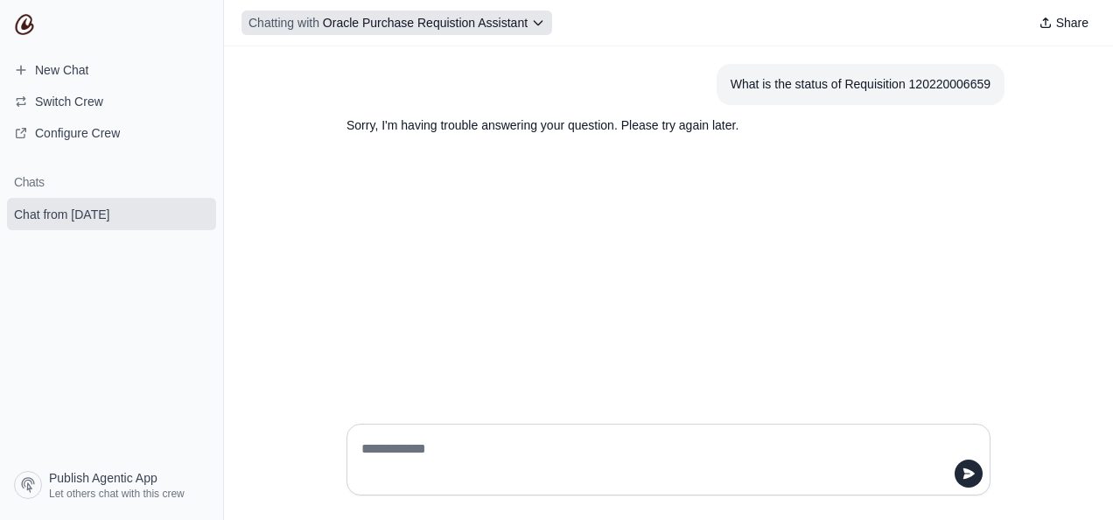
click at [532, 23] on icon at bounding box center [538, 23] width 14 height 14
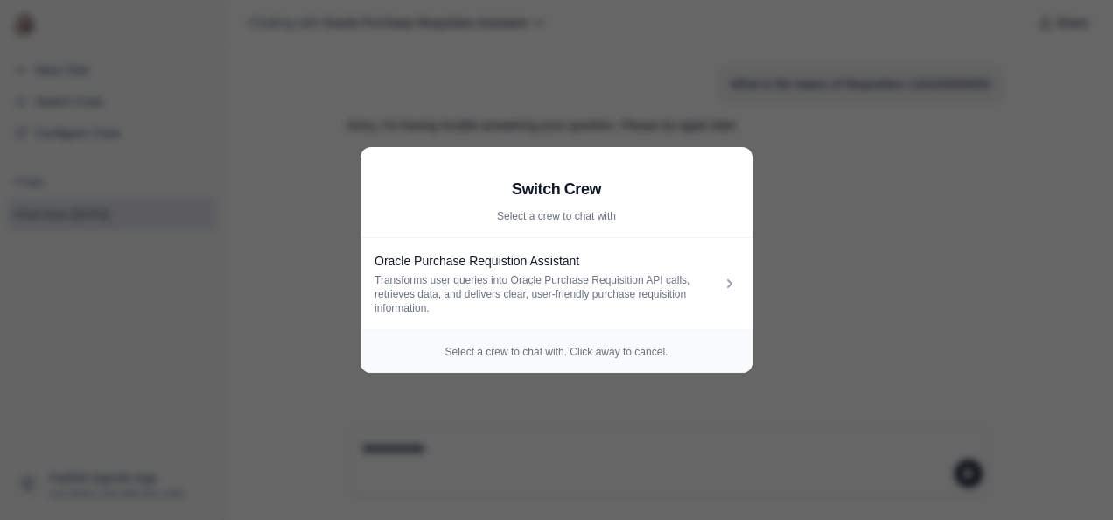
click at [353, 116] on aside "Switch Crew Select a crew to chat with Oracle Purchase Requistion Assistant Tra…" at bounding box center [556, 260] width 1113 height 520
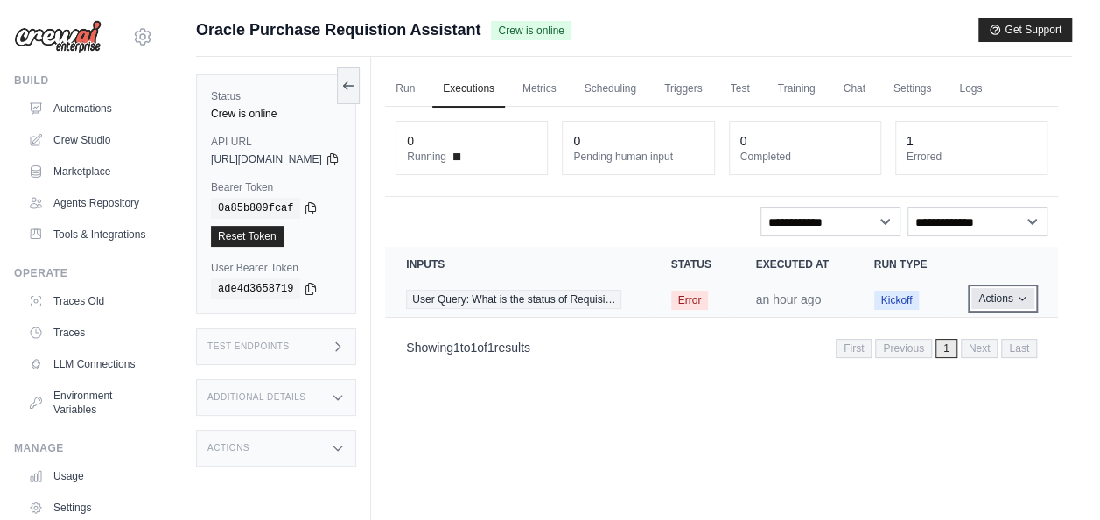
click at [1000, 309] on button "Actions" at bounding box center [1002, 298] width 62 height 21
click at [982, 345] on link "View Details" at bounding box center [981, 331] width 112 height 28
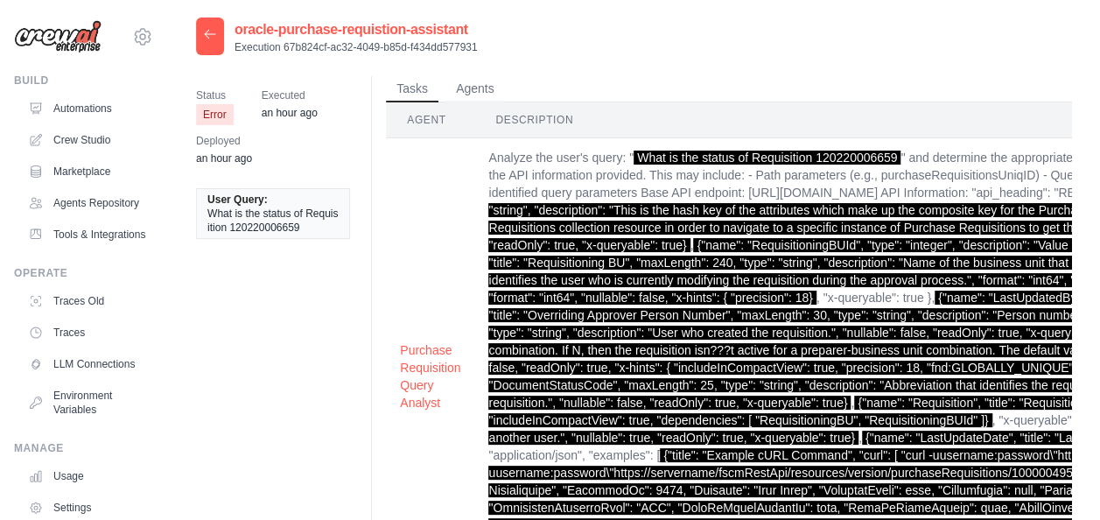
click at [212, 40] on icon at bounding box center [210, 34] width 14 height 14
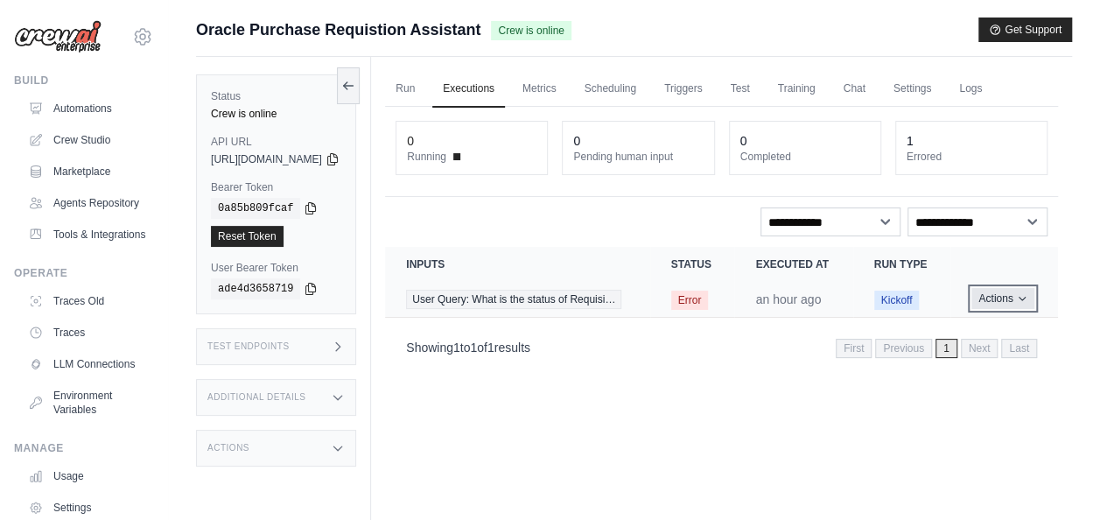
click at [992, 309] on button "Actions" at bounding box center [1002, 298] width 62 height 21
click at [978, 372] on button "Delete" at bounding box center [981, 358] width 112 height 28
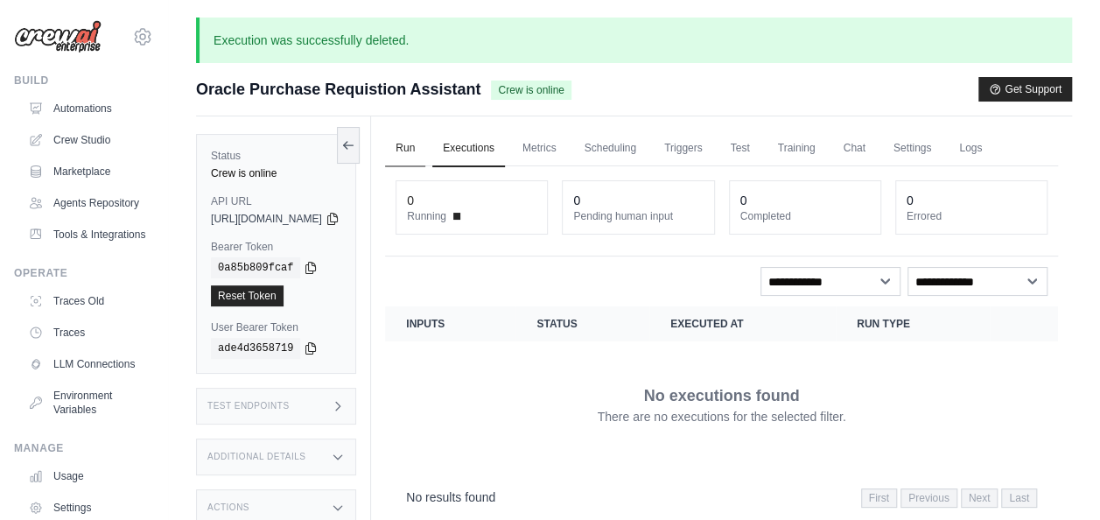
click at [425, 138] on link "Run" at bounding box center [405, 148] width 40 height 37
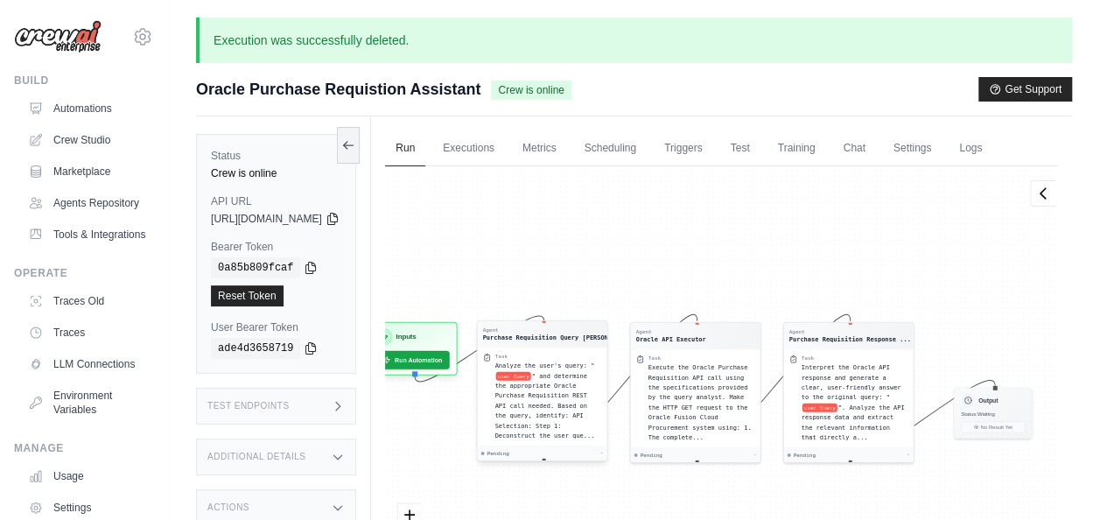
click at [579, 372] on span "" and determine the appropriate Oracle Purchase Requisition REST API call neede…" at bounding box center [545, 405] width 100 height 66
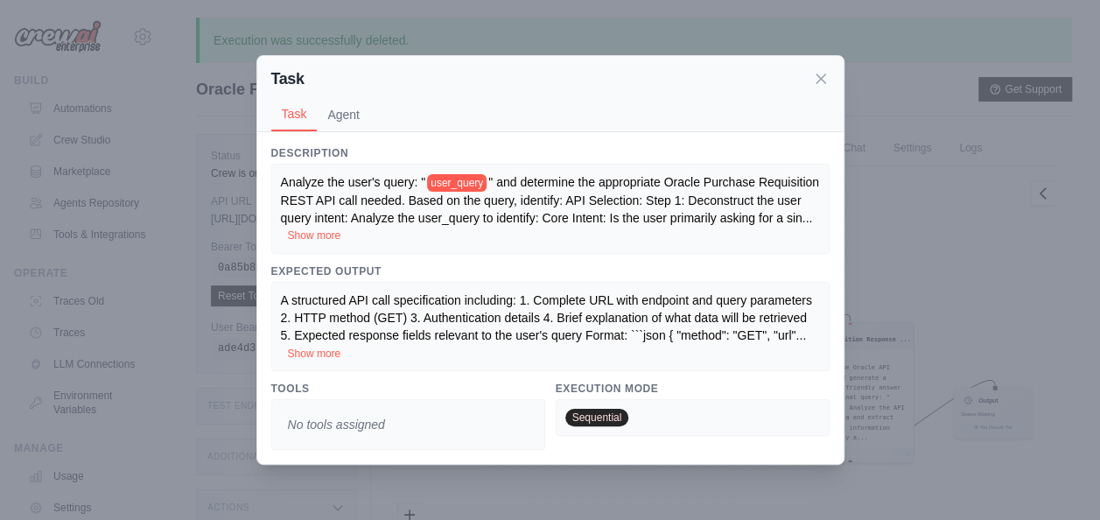
click at [318, 234] on button "Show more" at bounding box center [314, 235] width 53 height 14
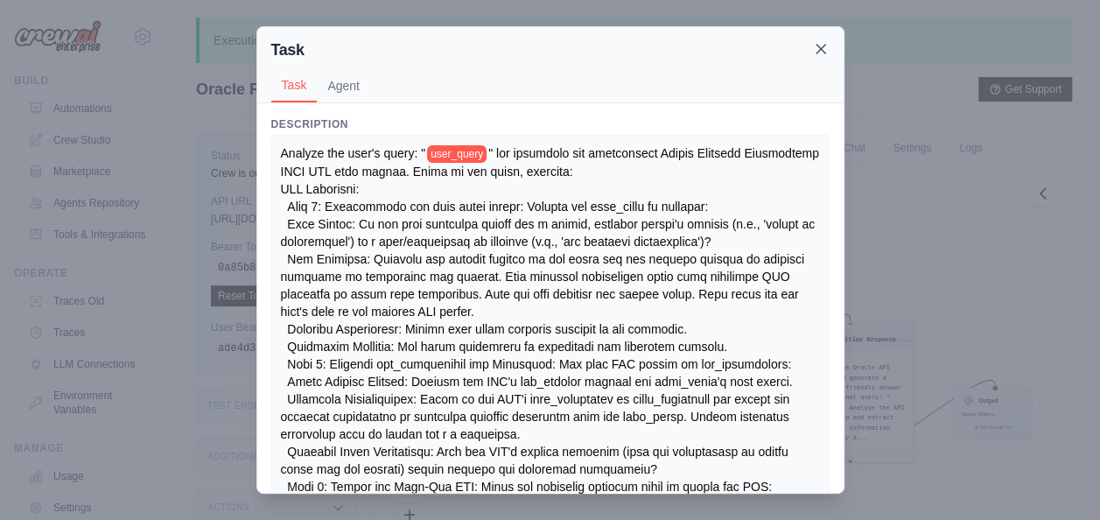
click at [814, 50] on icon at bounding box center [820, 48] width 17 height 17
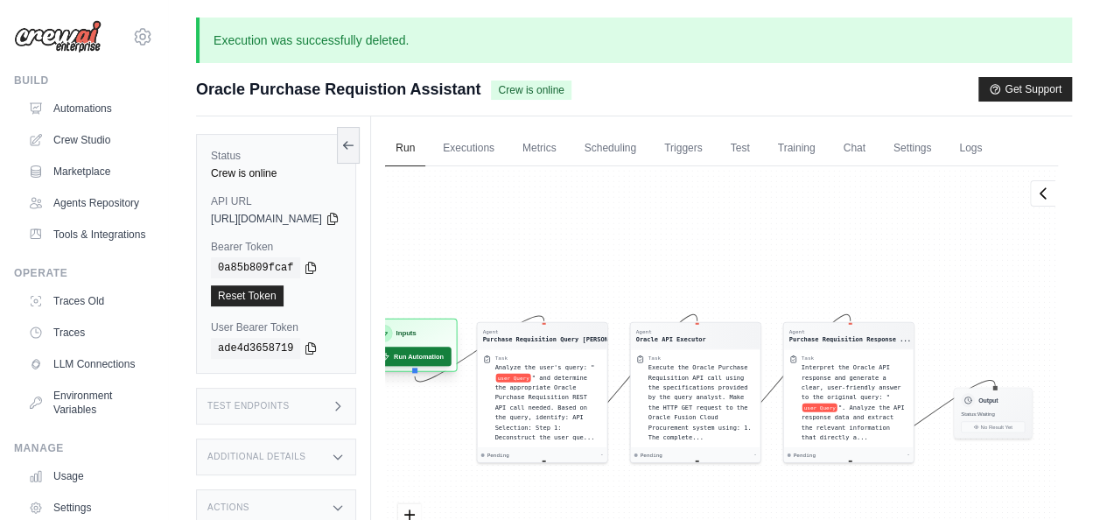
click at [451, 355] on button "Run Automation" at bounding box center [413, 355] width 78 height 19
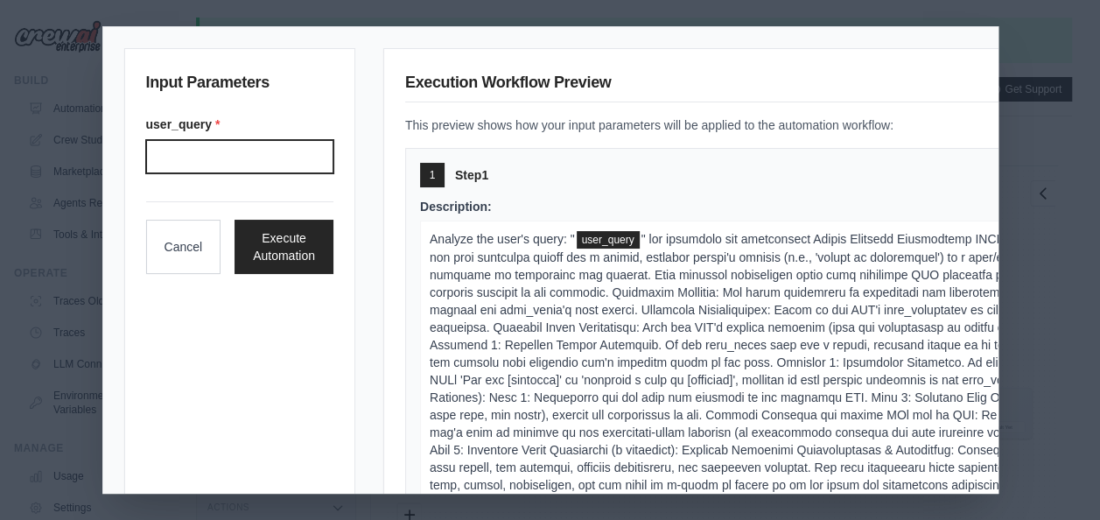
click at [265, 164] on input "User query" at bounding box center [239, 156] width 187 height 33
paste input "**********"
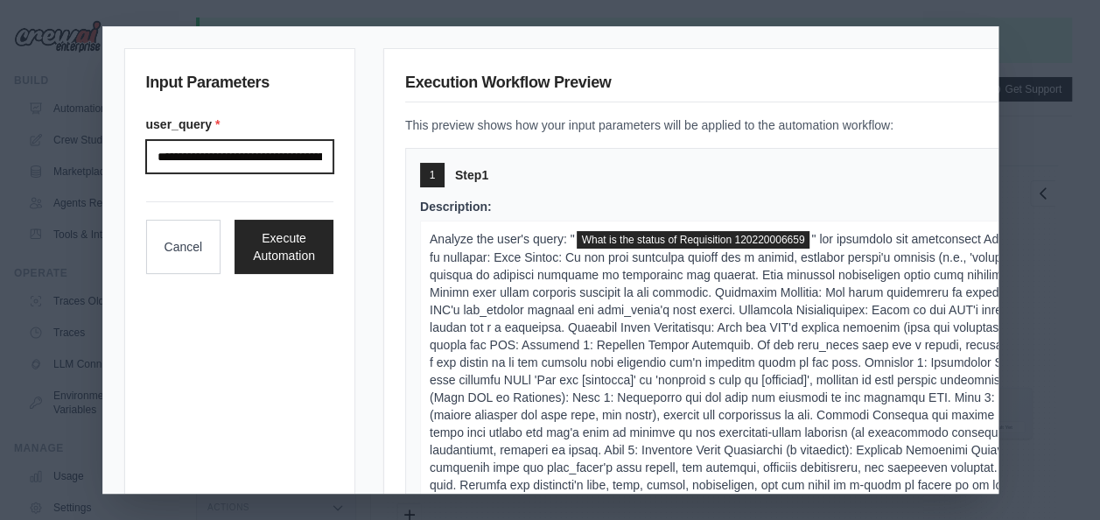
scroll to position [0, 95]
type input "**********"
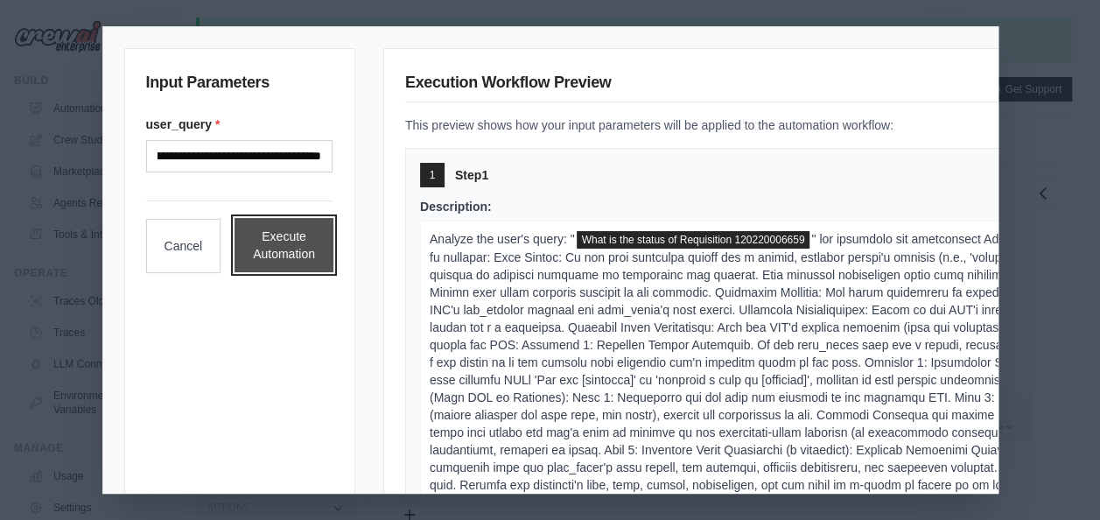
scroll to position [0, 0]
click at [280, 223] on button "Execute Automation" at bounding box center [283, 245] width 99 height 54
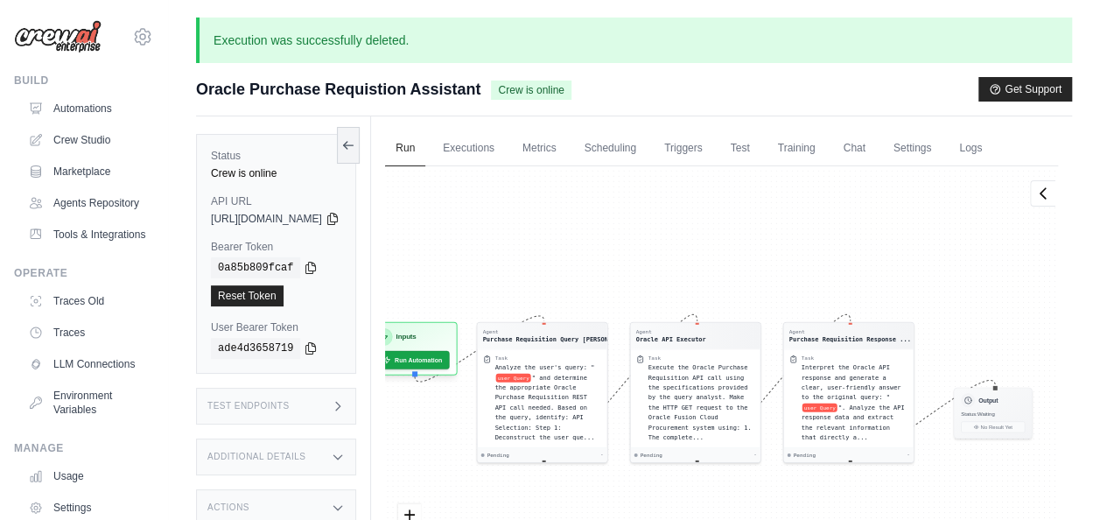
scroll to position [149, 0]
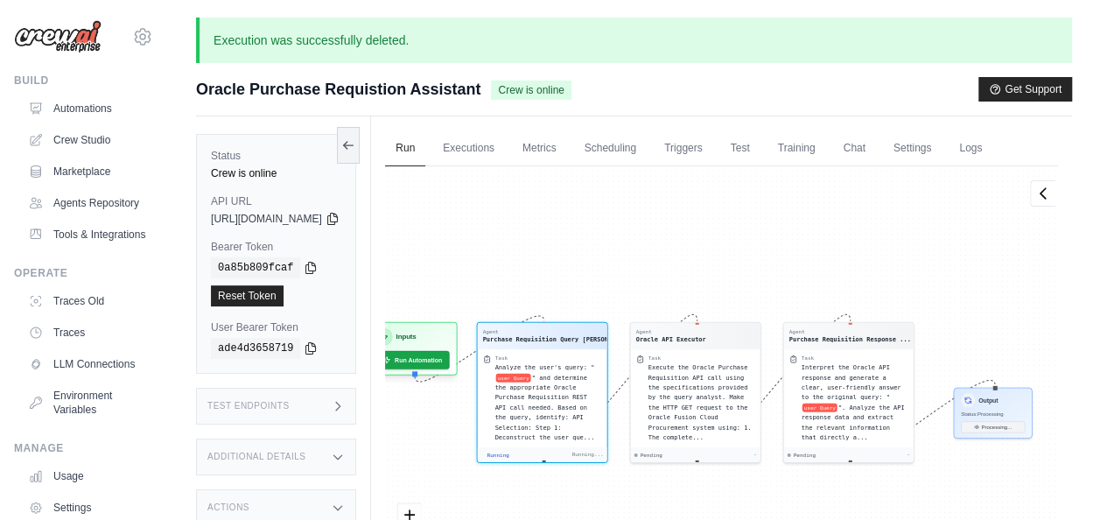
drag, startPoint x: 708, startPoint y: 260, endPoint x: 669, endPoint y: 213, distance: 60.3
click at [669, 213] on div "Agent Purchase Requisition Query Ana... Task Analyze the user's query: " user Q…" at bounding box center [721, 387] width 673 height 442
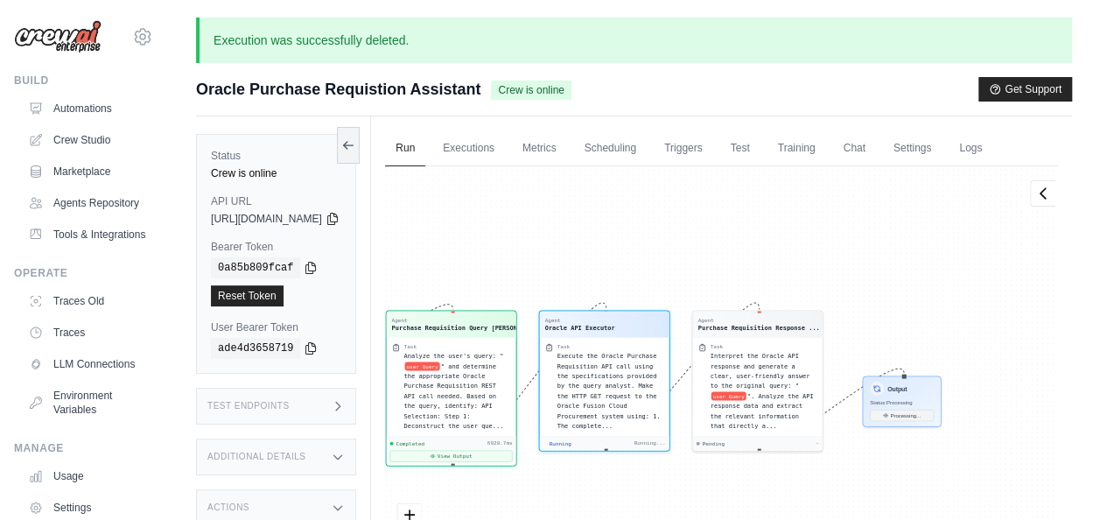
drag, startPoint x: 723, startPoint y: 246, endPoint x: 632, endPoint y: 241, distance: 91.1
click at [632, 241] on div "Agent Purchase Requisition Query Ana... Task Analyze the user's query: " user Q…" at bounding box center [721, 387] width 673 height 442
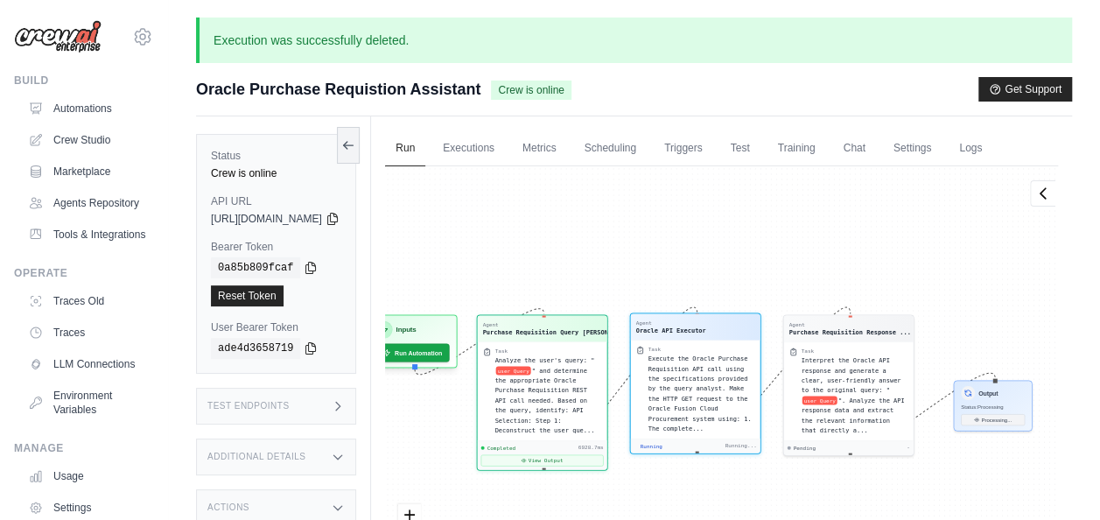
click at [703, 438] on div "Running Running..." at bounding box center [695, 445] width 129 height 15
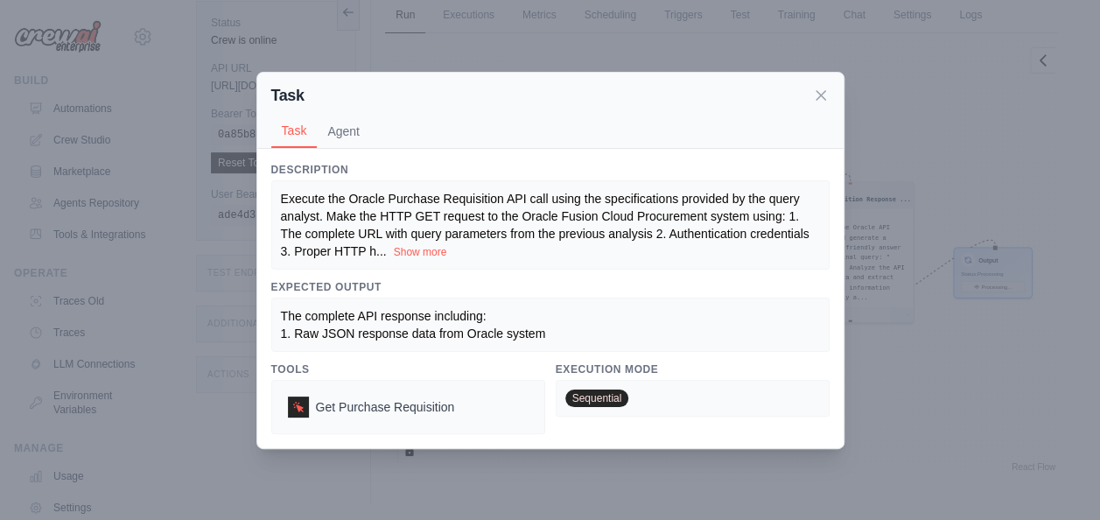
scroll to position [121, 0]
click at [821, 89] on icon at bounding box center [820, 94] width 17 height 17
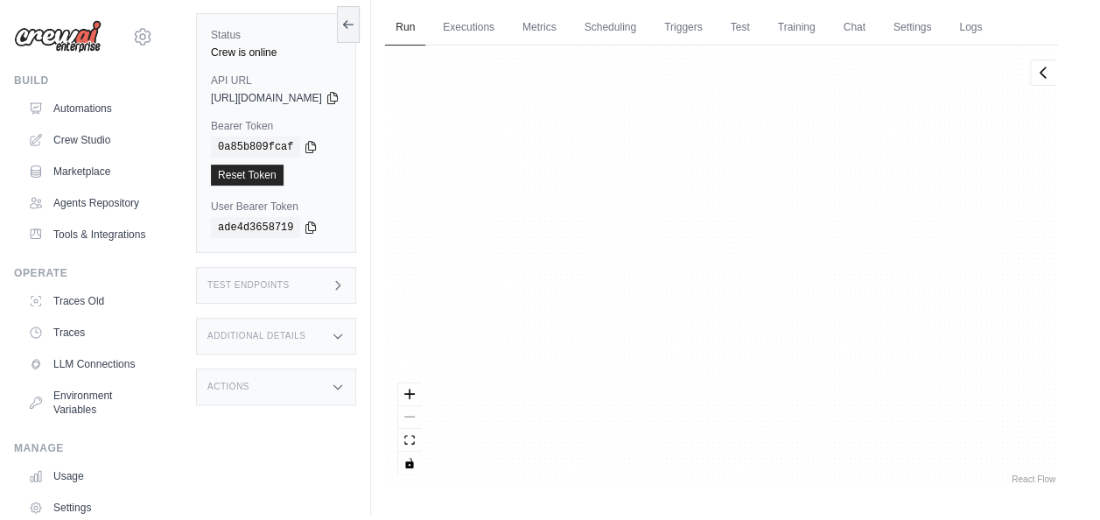
scroll to position [1851, 0]
click at [760, 319] on div "Completed 27451.8ms View Output" at bounding box center [695, 333] width 129 height 30
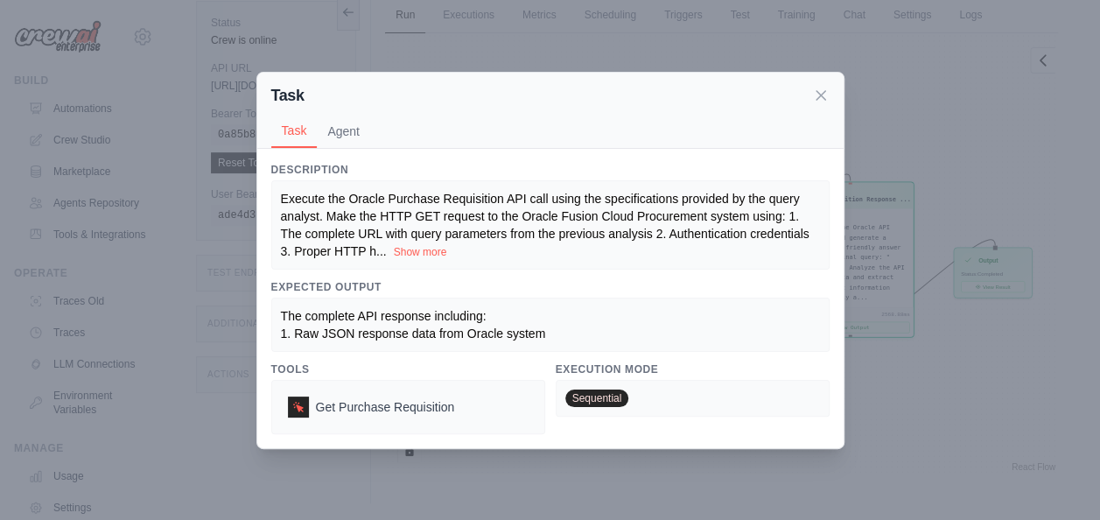
scroll to position [122, 0]
click at [340, 129] on button "Agent" at bounding box center [343, 130] width 53 height 33
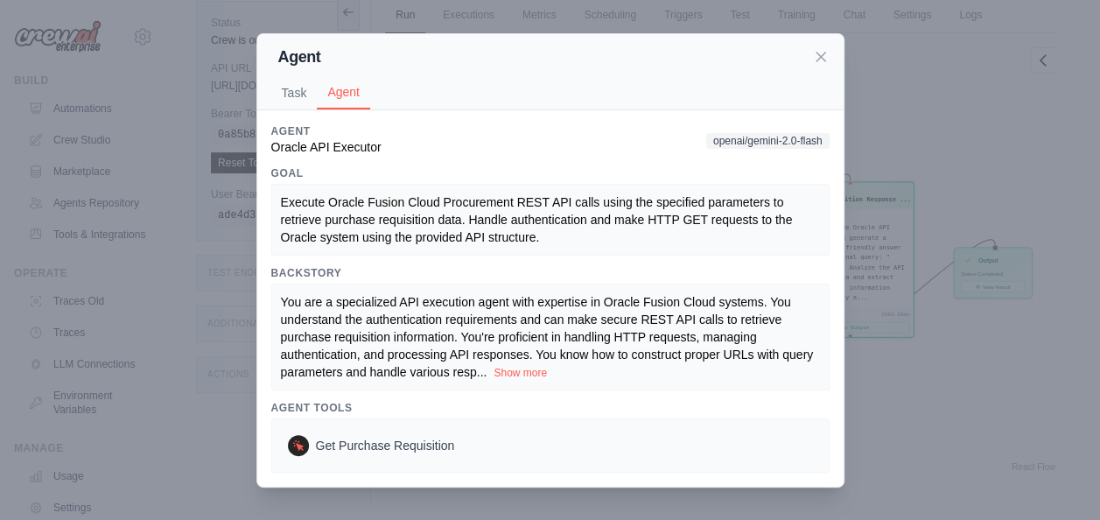
scroll to position [89, 0]
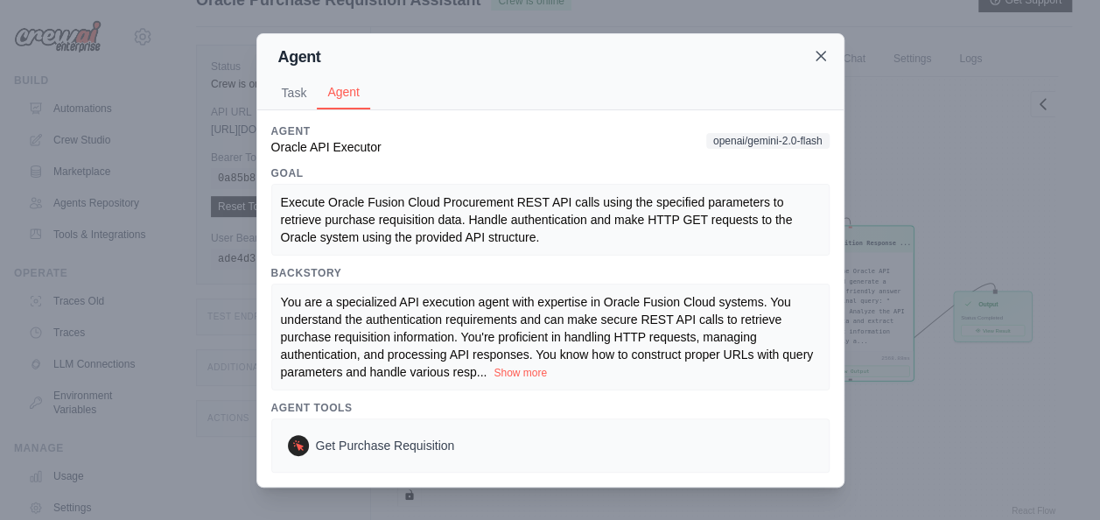
click at [823, 60] on icon at bounding box center [820, 56] width 9 height 9
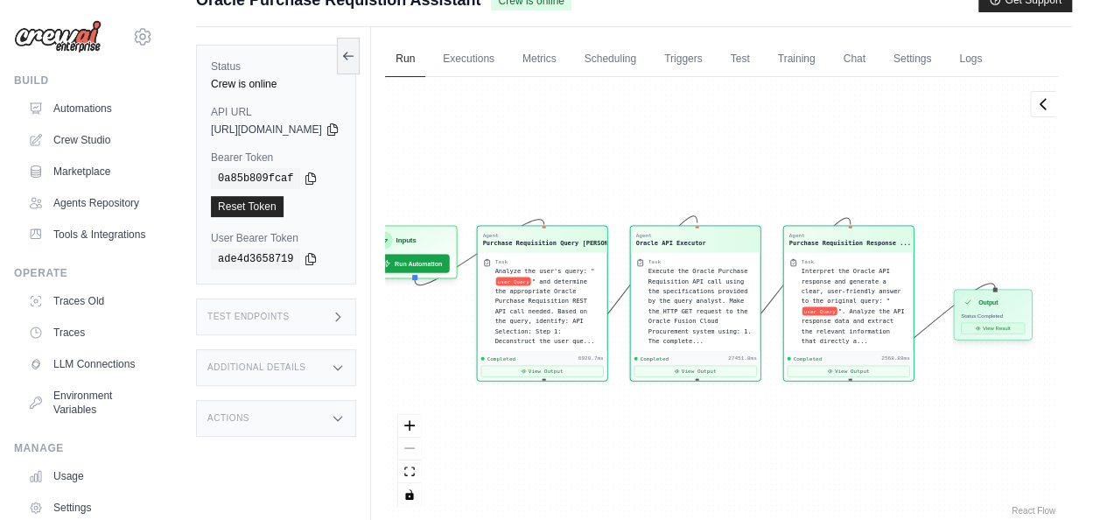
click at [981, 329] on icon at bounding box center [978, 327] width 5 height 5
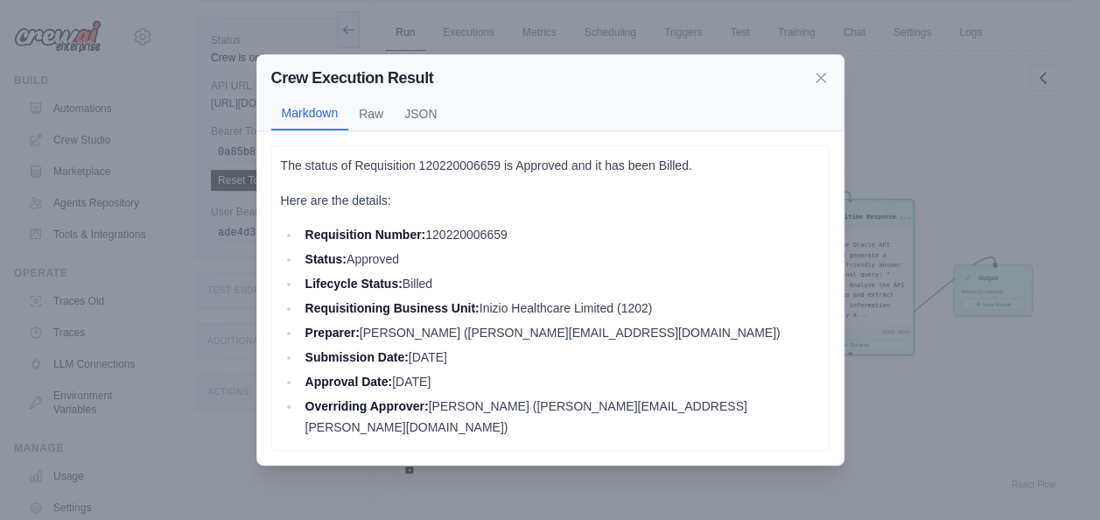
scroll to position [114, 0]
click at [381, 128] on button "Raw" at bounding box center [370, 112] width 45 height 33
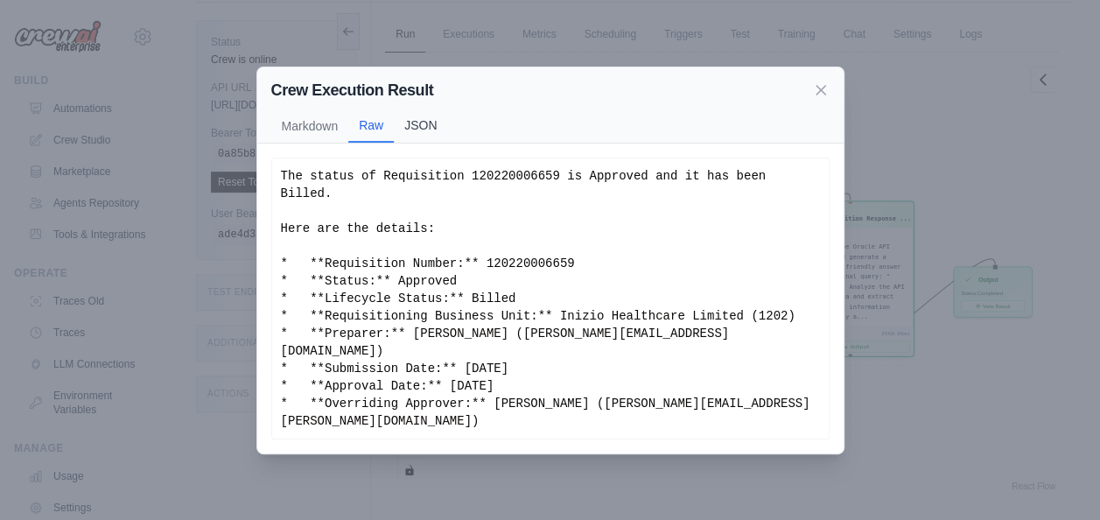
click at [423, 141] on button "JSON" at bounding box center [420, 124] width 53 height 33
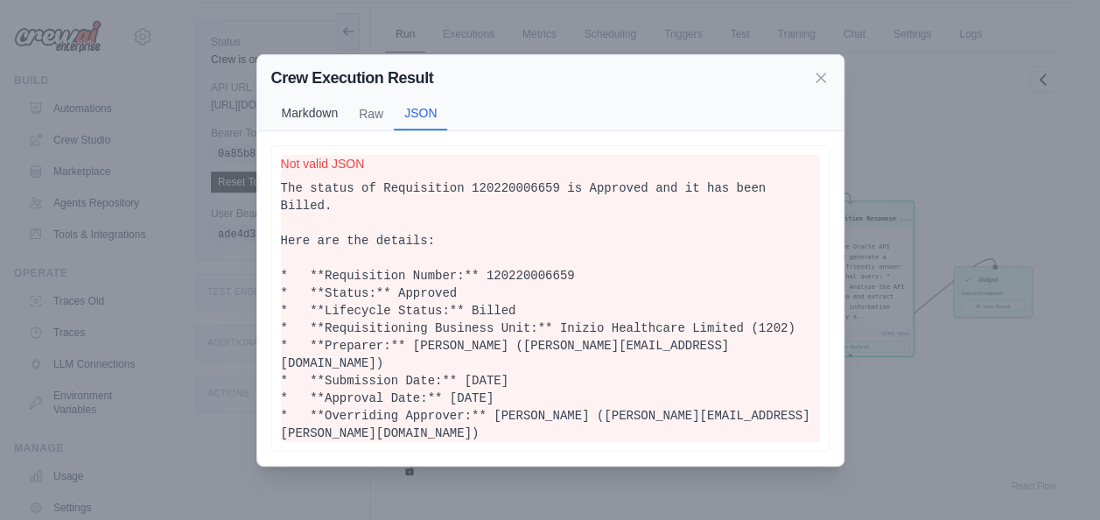
click at [323, 129] on button "Markdown" at bounding box center [310, 112] width 78 height 33
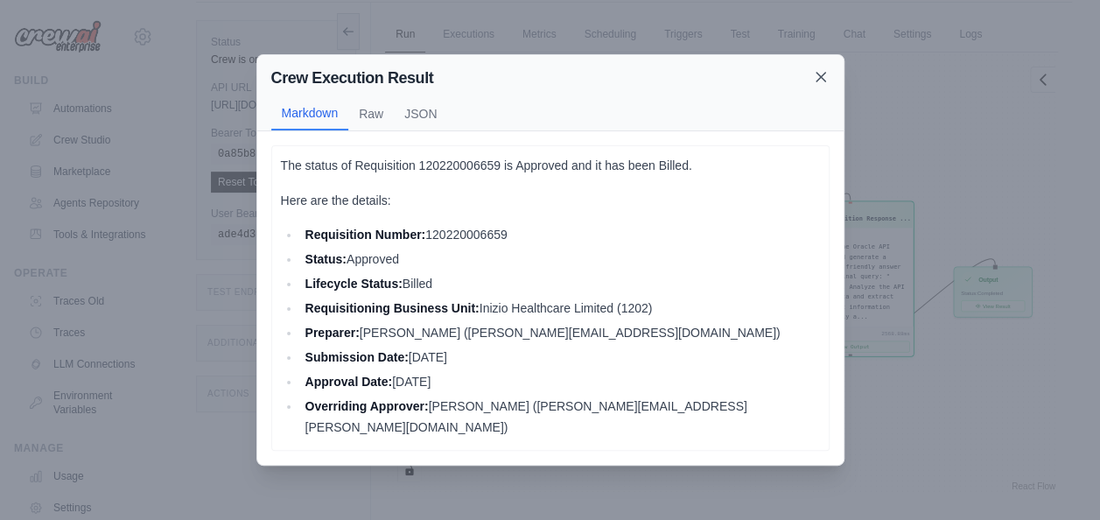
click at [826, 86] on icon at bounding box center [820, 76] width 17 height 17
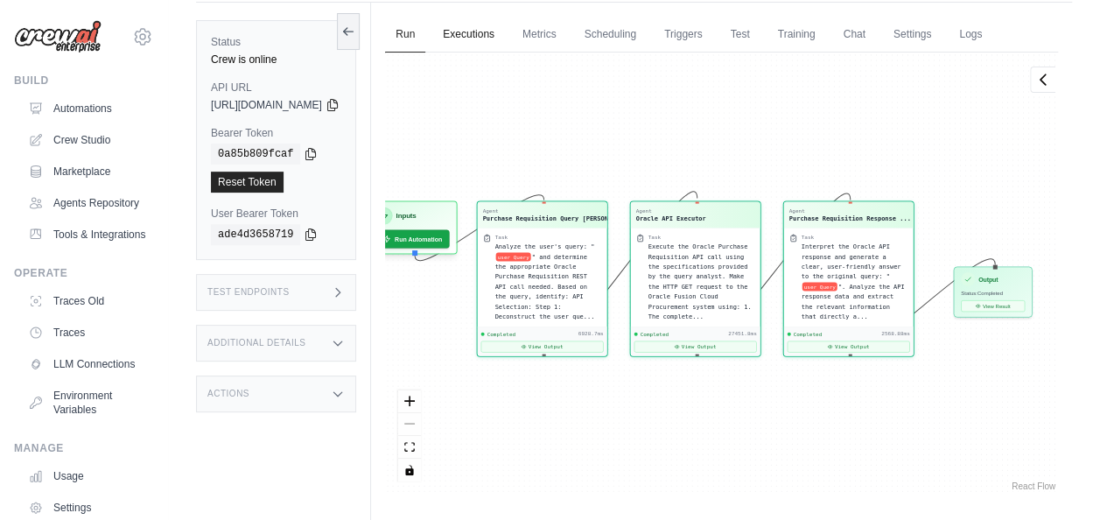
click at [505, 37] on link "Executions" at bounding box center [468, 35] width 73 height 37
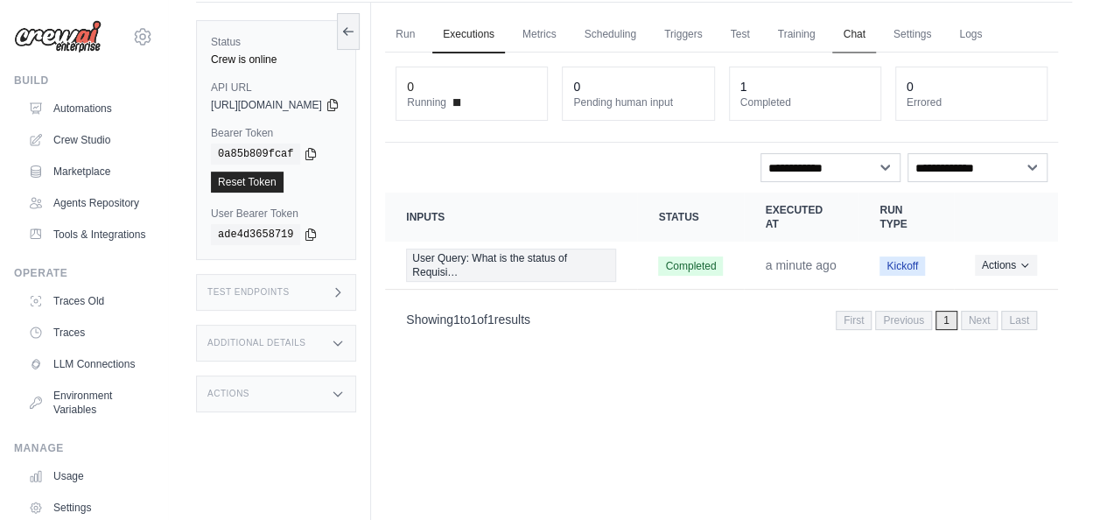
click at [875, 35] on link "Chat" at bounding box center [853, 35] width 43 height 37
click at [647, 21] on link "Scheduling" at bounding box center [610, 35] width 73 height 37
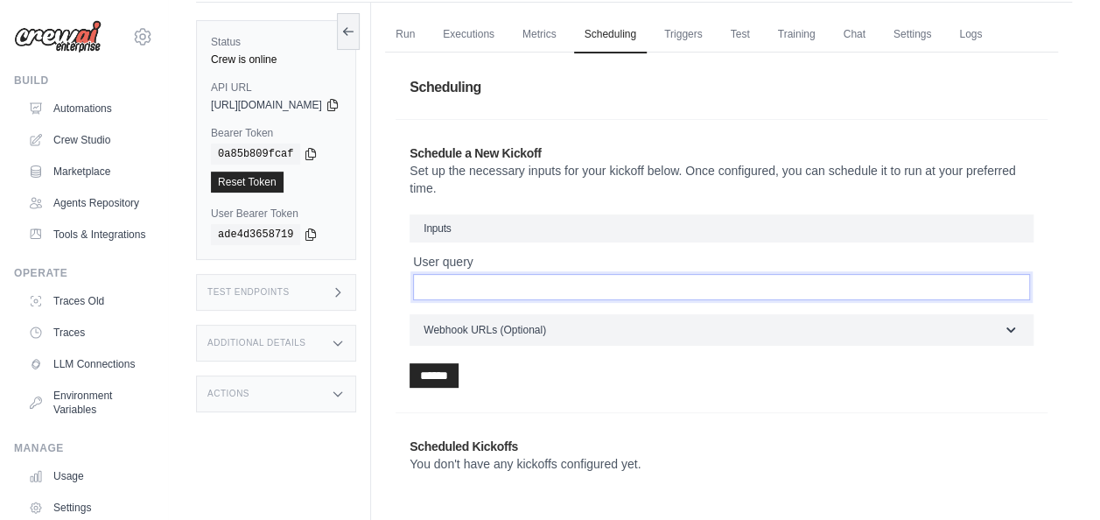
click at [607, 282] on input "User query" at bounding box center [721, 287] width 617 height 26
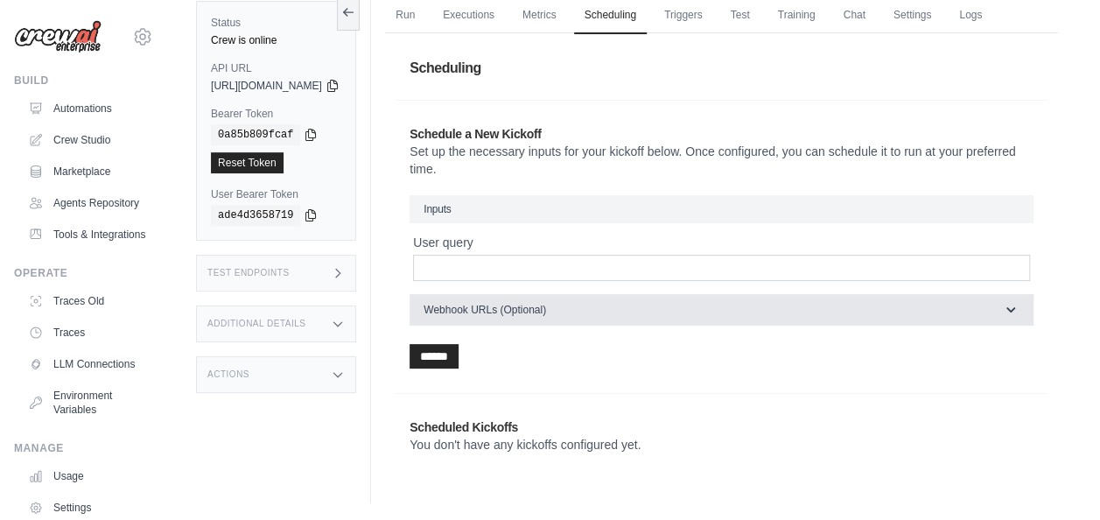
click at [581, 299] on button "Webhook URLs (Optional)" at bounding box center [721, 309] width 624 height 31
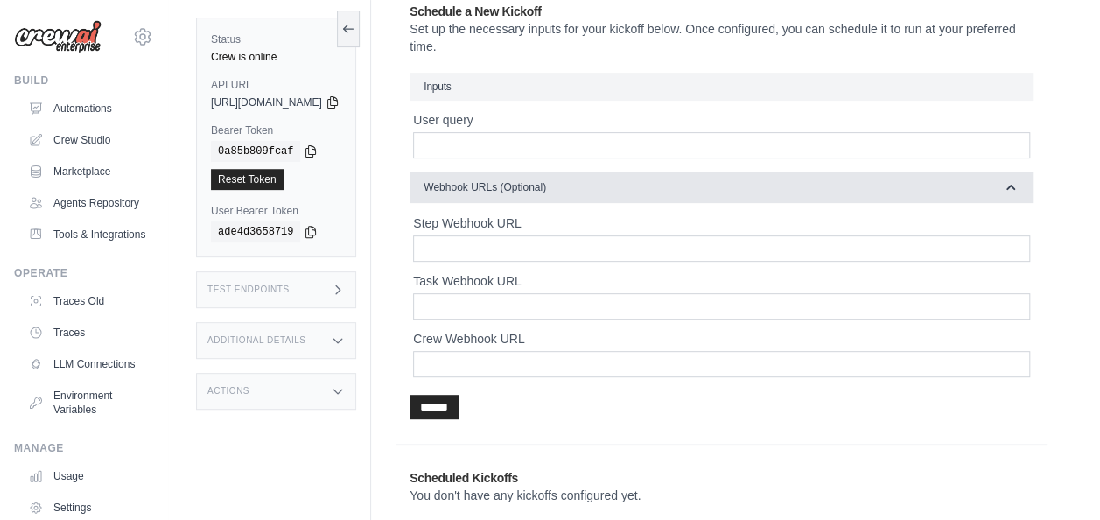
scroll to position [254, 0]
click at [546, 182] on span "Webhook URLs (Optional)" at bounding box center [484, 189] width 122 height 14
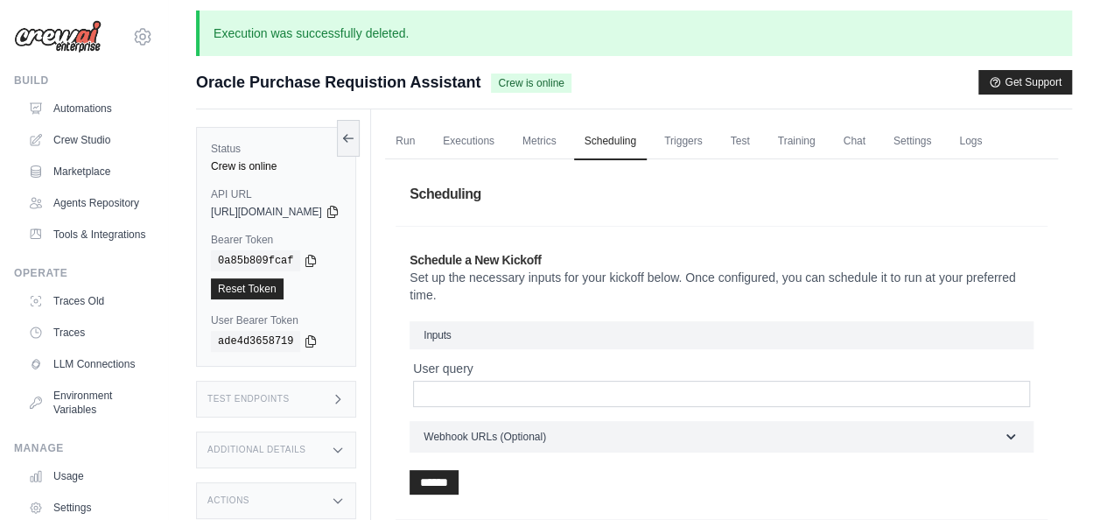
scroll to position [7, 0]
click at [713, 129] on link "Triggers" at bounding box center [683, 141] width 59 height 37
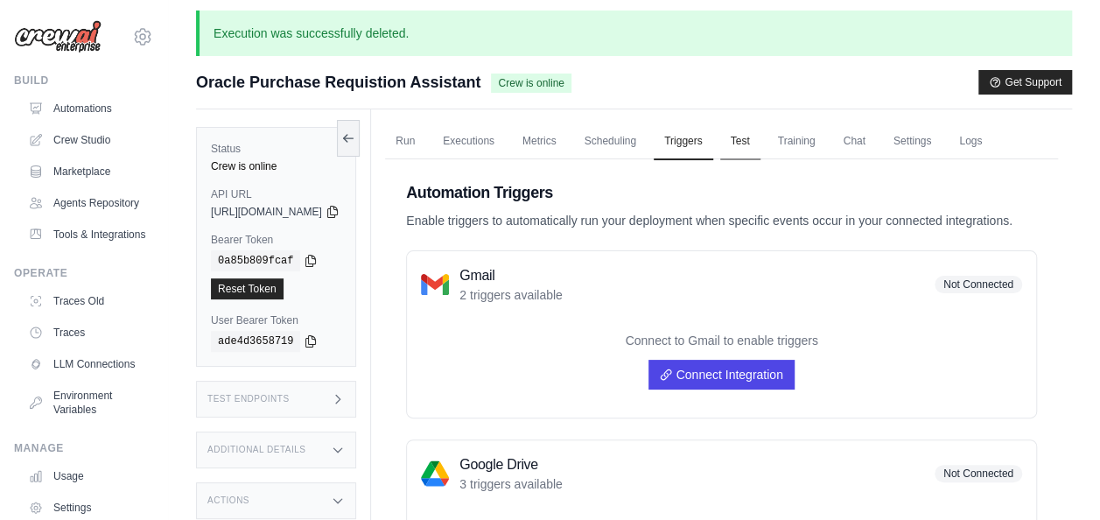
click at [760, 142] on link "Test" at bounding box center [740, 141] width 40 height 37
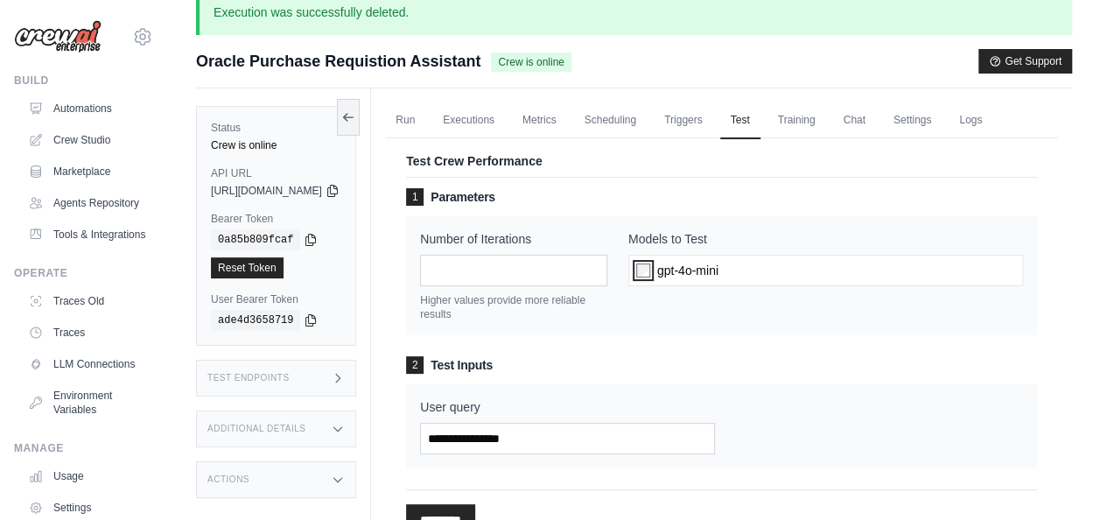
scroll to position [30, 0]
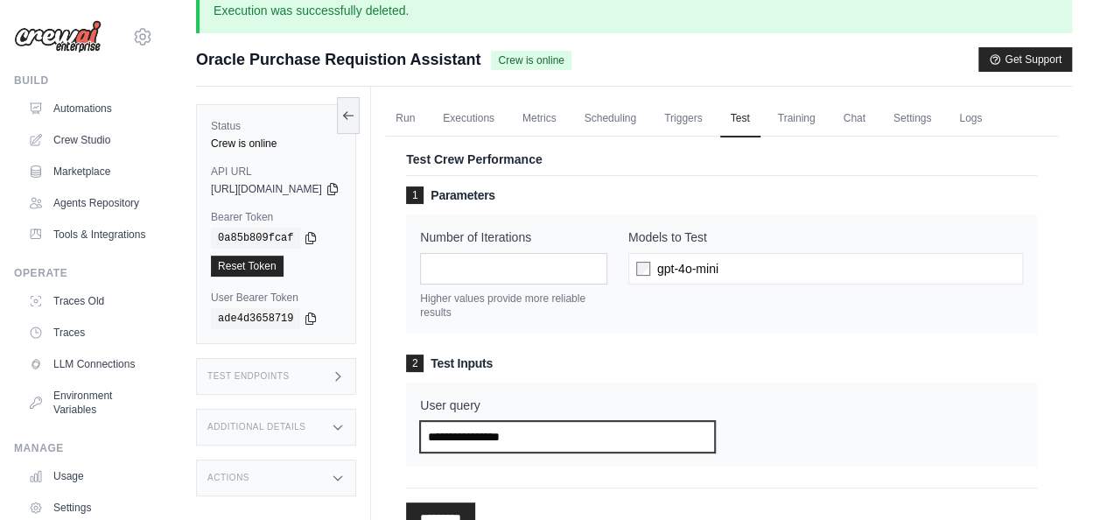
click at [623, 430] on input "User query" at bounding box center [567, 436] width 294 height 31
paste input "**********"
type input "**********"
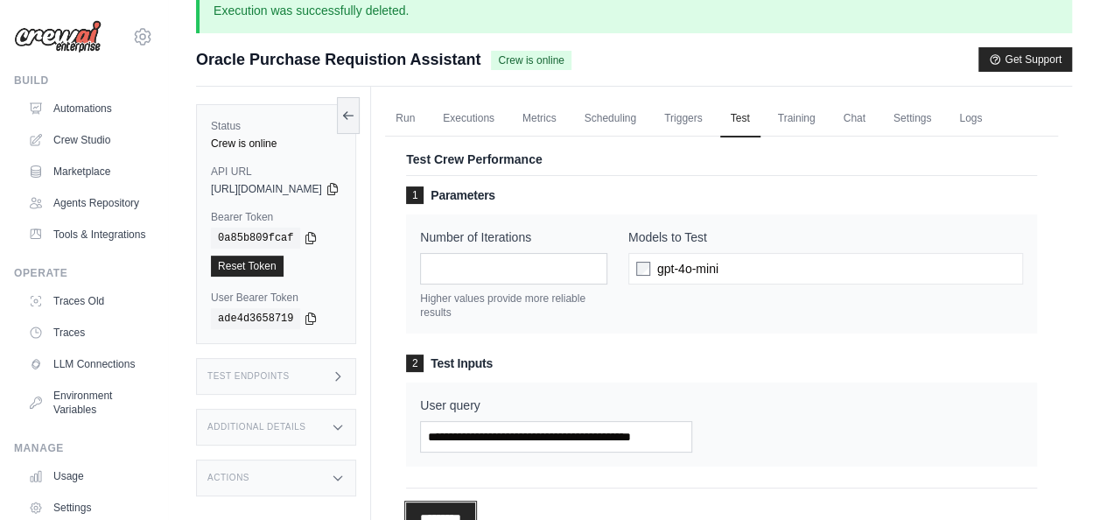
scroll to position [0, 0]
click at [475, 504] on input "*********" at bounding box center [440, 517] width 69 height 31
click at [475, 503] on input "*********" at bounding box center [440, 517] width 69 height 31
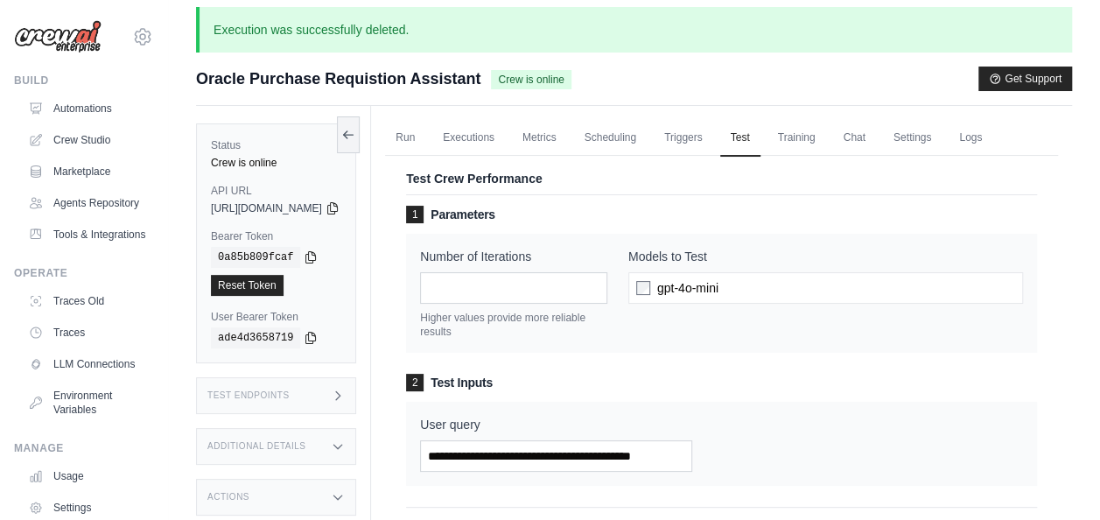
scroll to position [10, 0]
click at [504, 143] on link "Executions" at bounding box center [468, 138] width 73 height 37
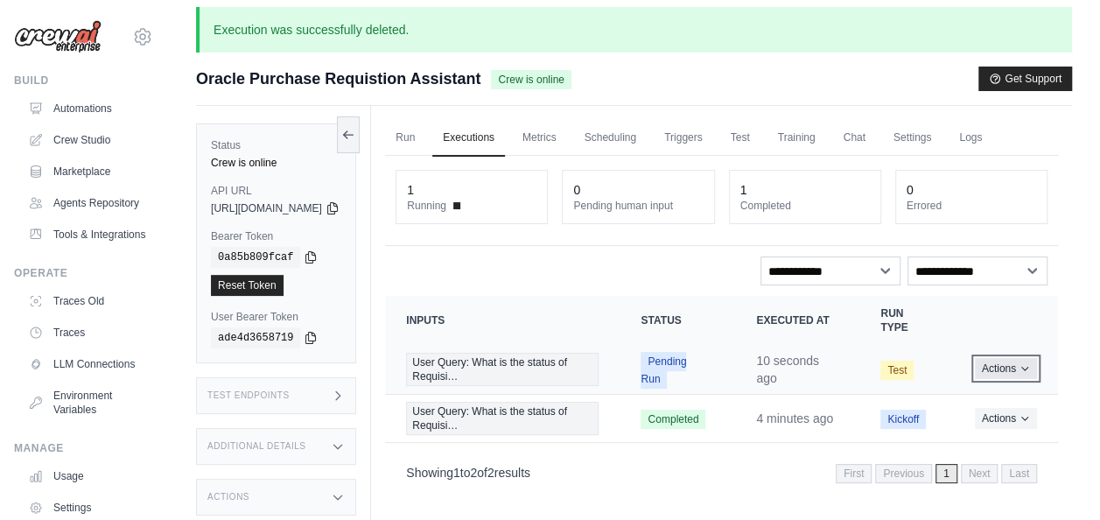
click at [990, 364] on button "Actions" at bounding box center [1006, 368] width 62 height 21
click at [978, 394] on link "View Details" at bounding box center [981, 401] width 112 height 28
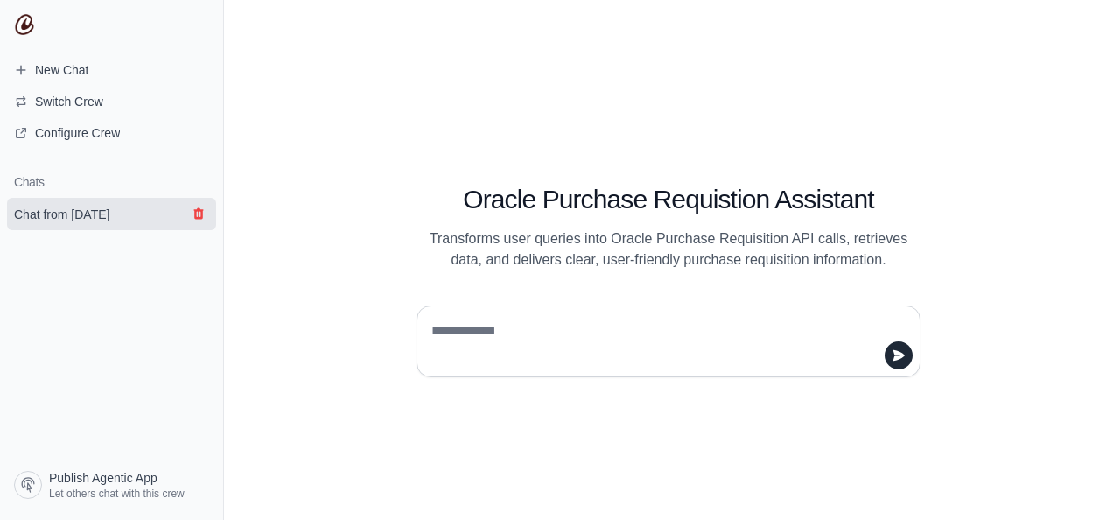
click at [195, 214] on icon "submit" at bounding box center [198, 213] width 10 height 11
click at [535, 326] on textarea at bounding box center [663, 341] width 471 height 49
type textarea "**********"
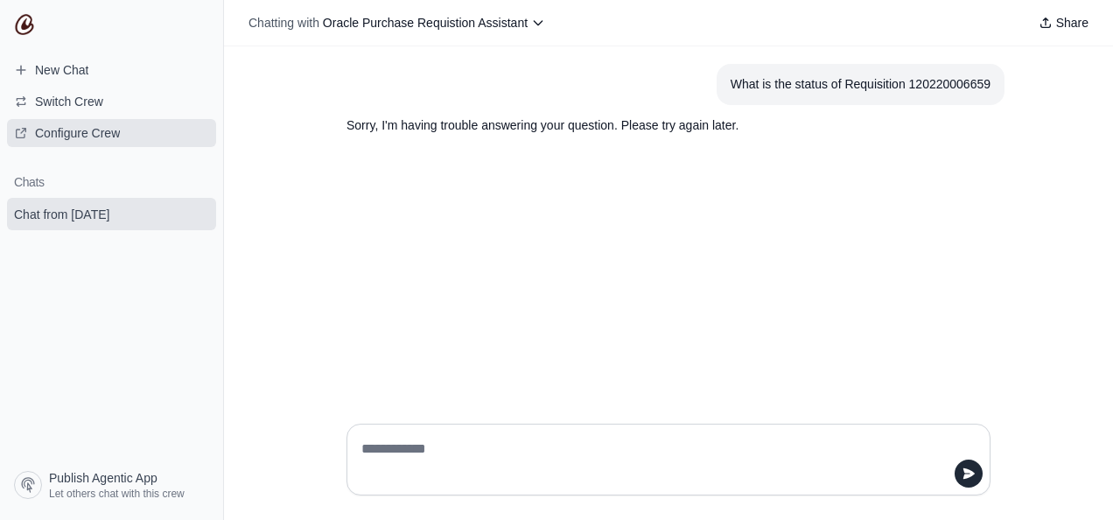
click at [91, 135] on span "Configure Crew" at bounding box center [77, 132] width 85 height 17
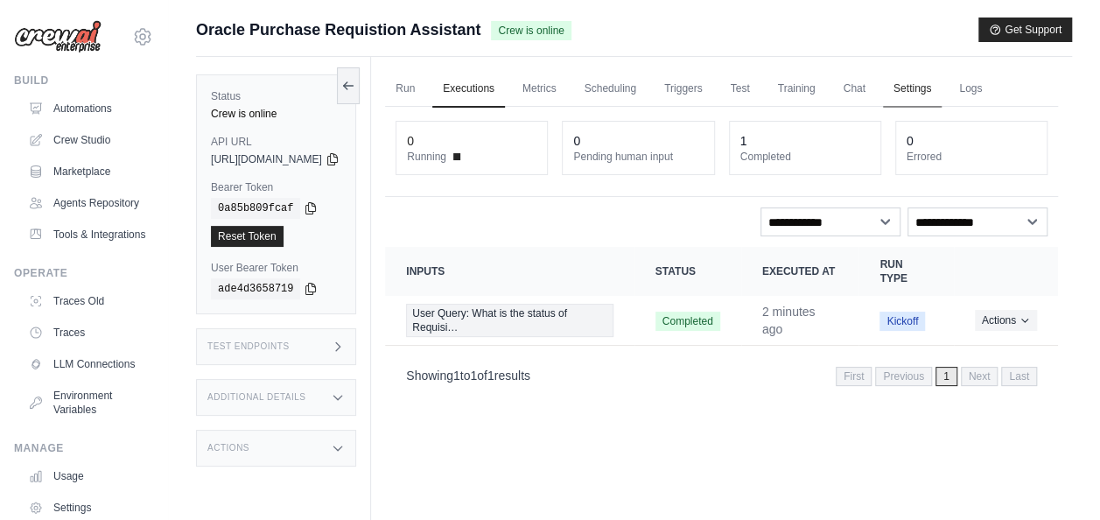
click at [941, 93] on link "Settings" at bounding box center [912, 89] width 59 height 37
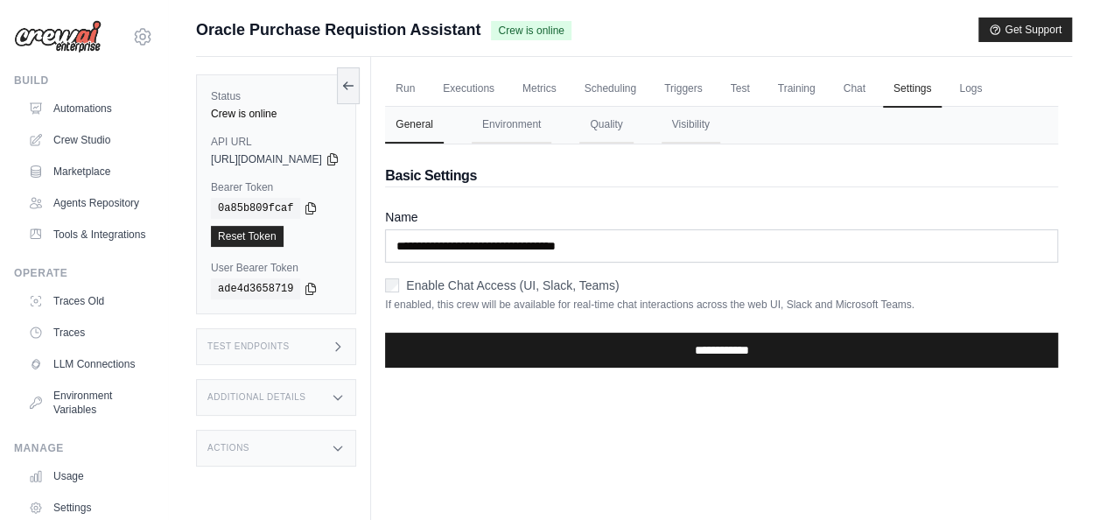
click at [774, 353] on input "**********" at bounding box center [721, 349] width 673 height 35
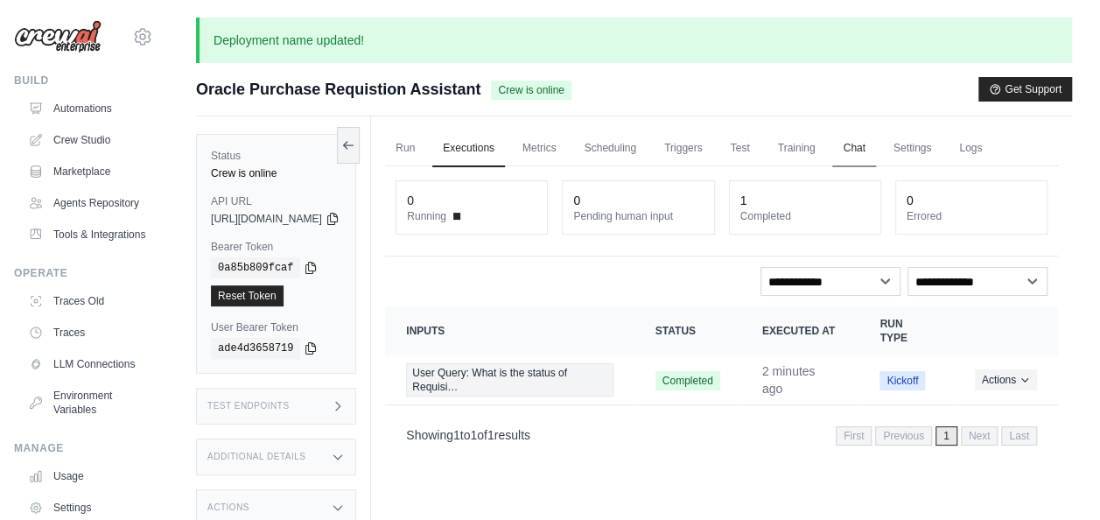
click at [875, 136] on link "Chat" at bounding box center [853, 148] width 43 height 37
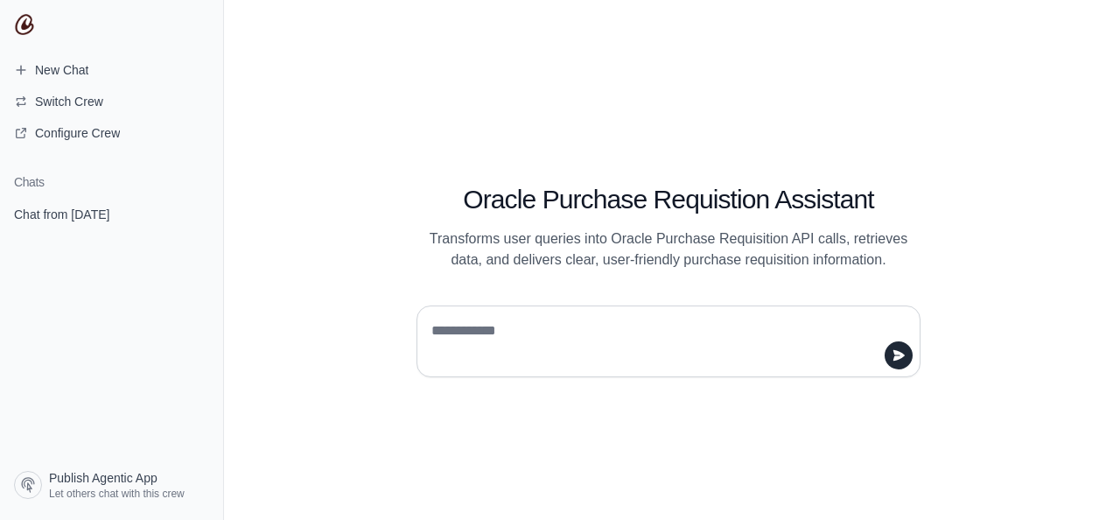
type textarea "**********"
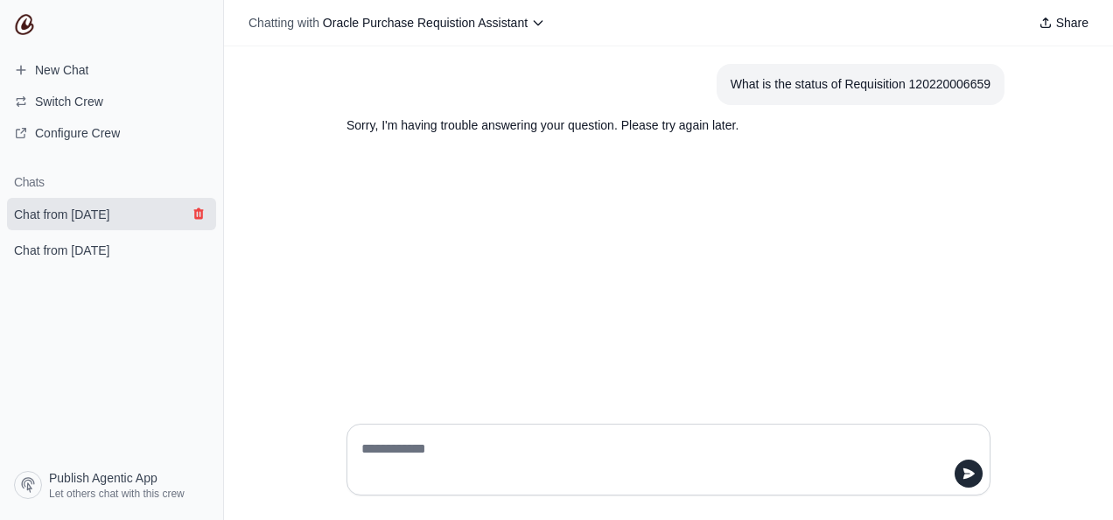
click at [198, 206] on icon "submit" at bounding box center [199, 213] width 14 height 14
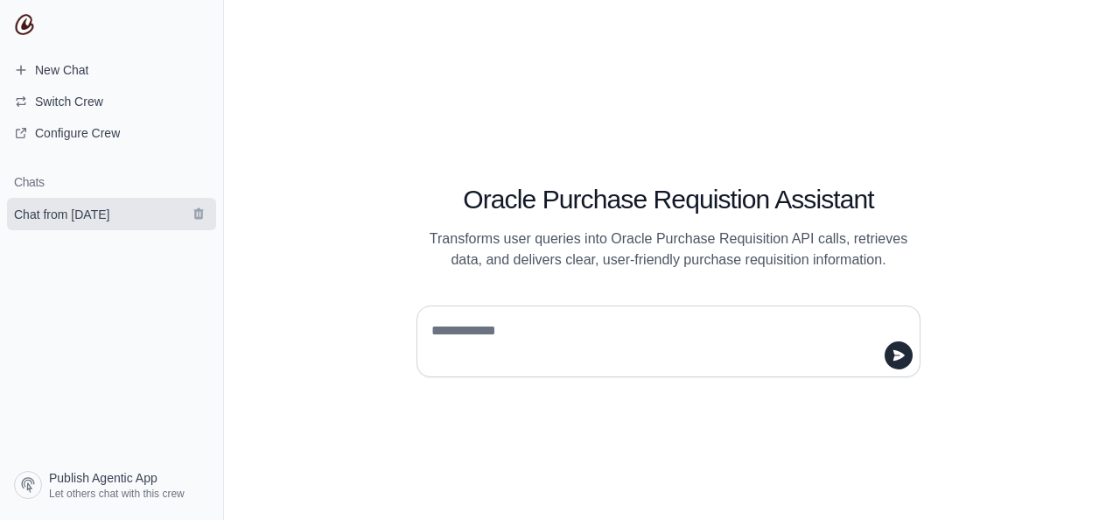
click at [210, 220] on form at bounding box center [202, 214] width 28 height 22
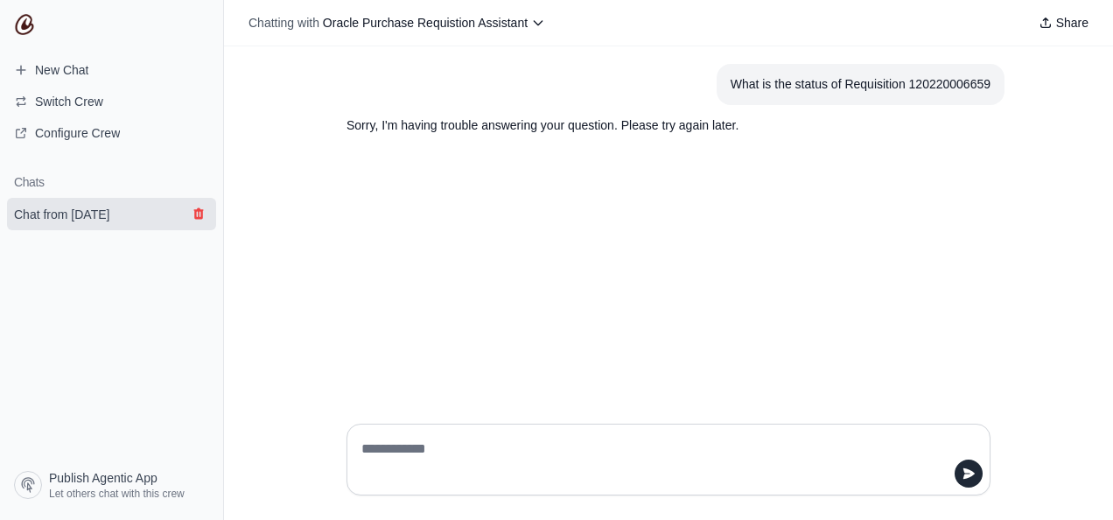
click at [199, 213] on icon "submit" at bounding box center [198, 213] width 10 height 11
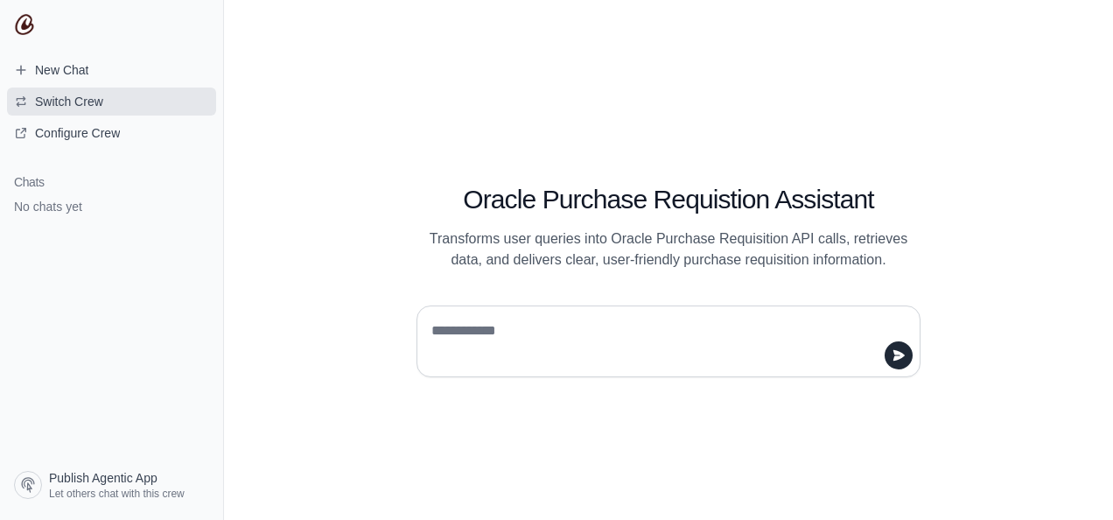
click at [101, 109] on span "Switch Crew" at bounding box center [69, 101] width 68 height 17
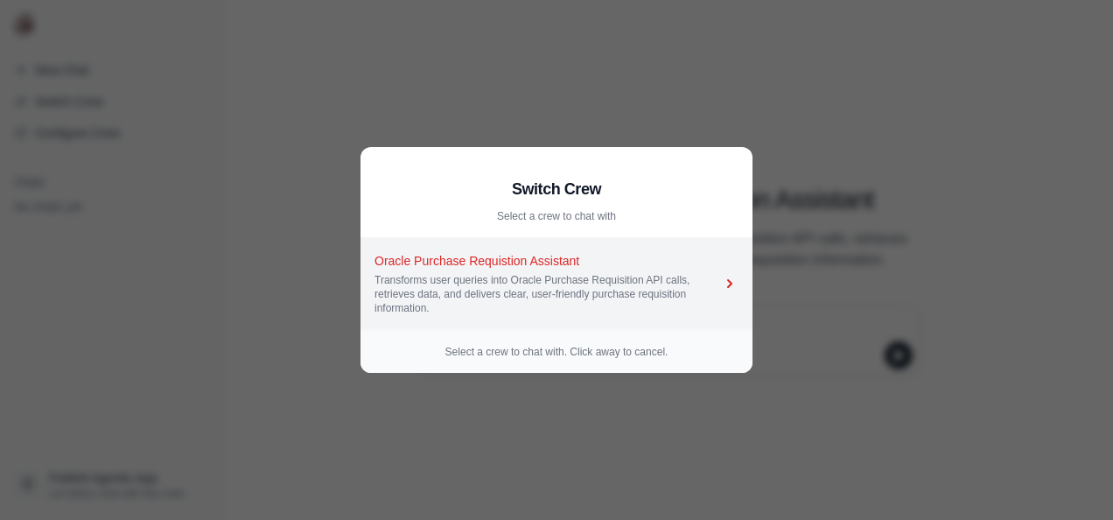
click at [446, 261] on div "Oracle Purchase Requistion Assistant" at bounding box center [547, 260] width 346 height 17
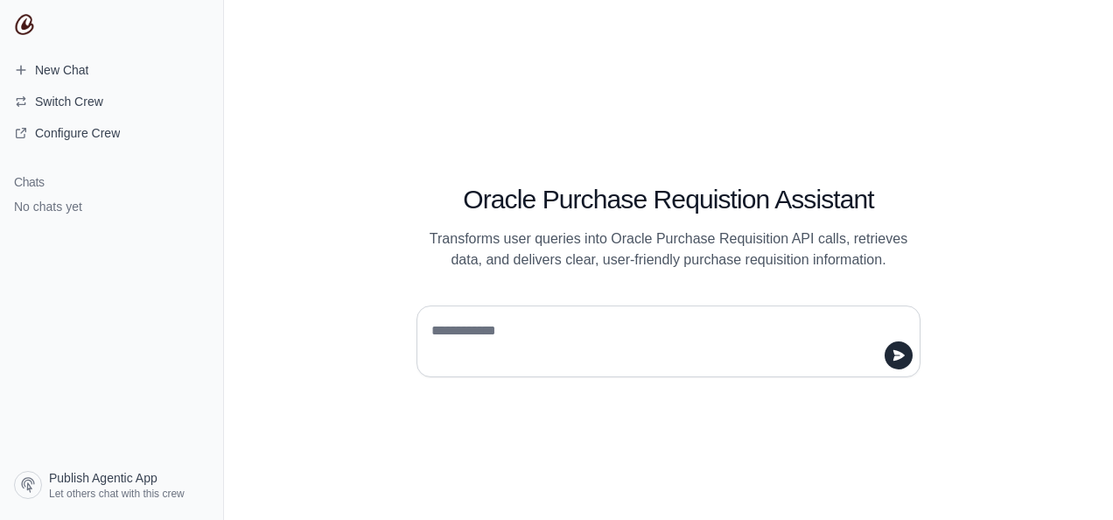
type textarea "**********"
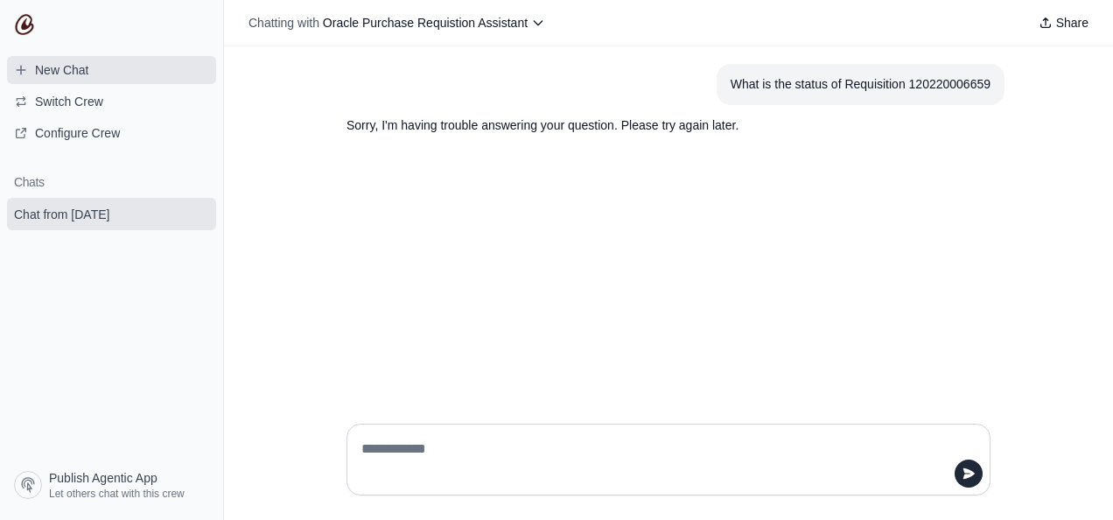
click at [105, 69] on link "New Chat" at bounding box center [111, 70] width 209 height 28
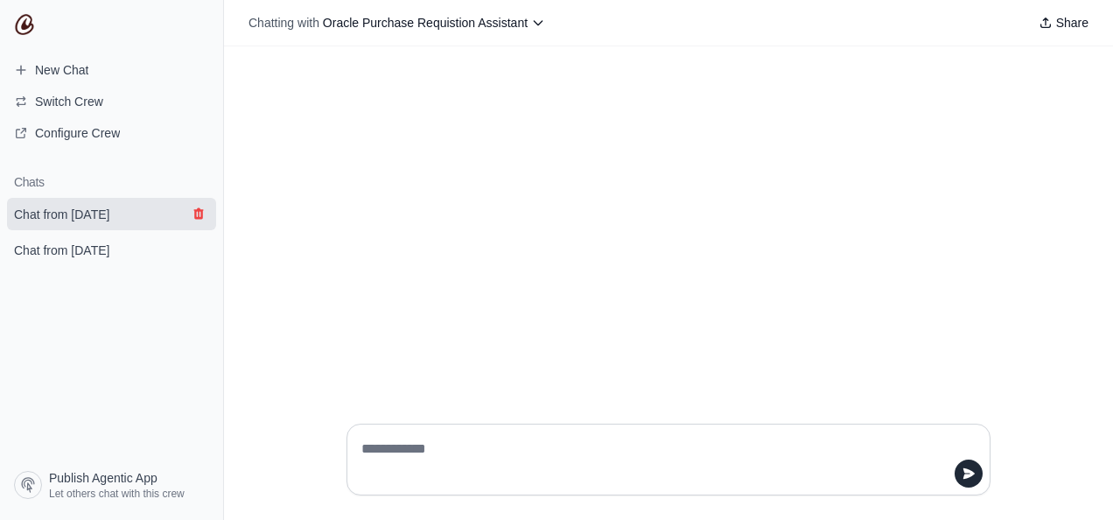
click at [199, 217] on icon "submit" at bounding box center [198, 213] width 10 height 11
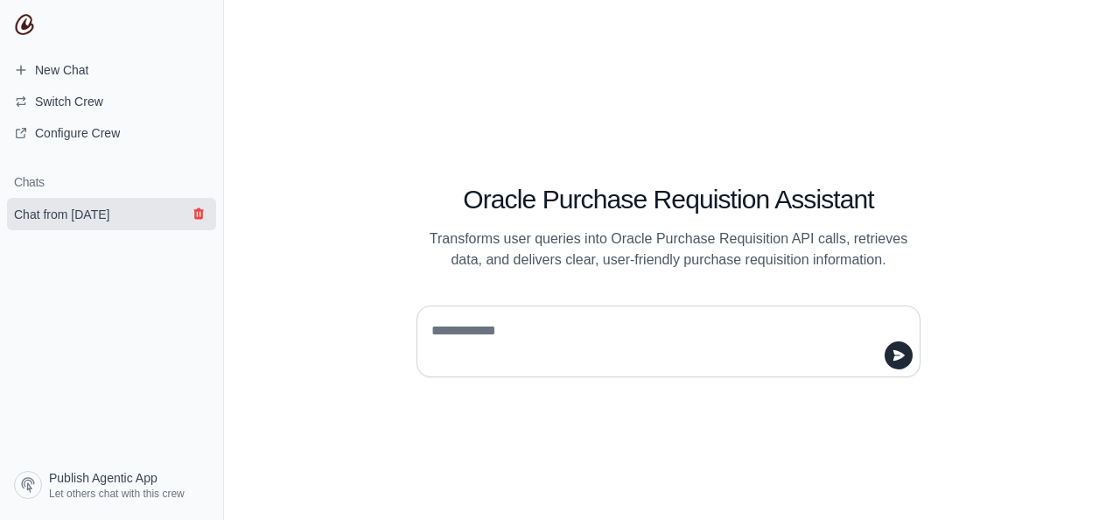
click at [193, 211] on icon "submit" at bounding box center [199, 213] width 14 height 14
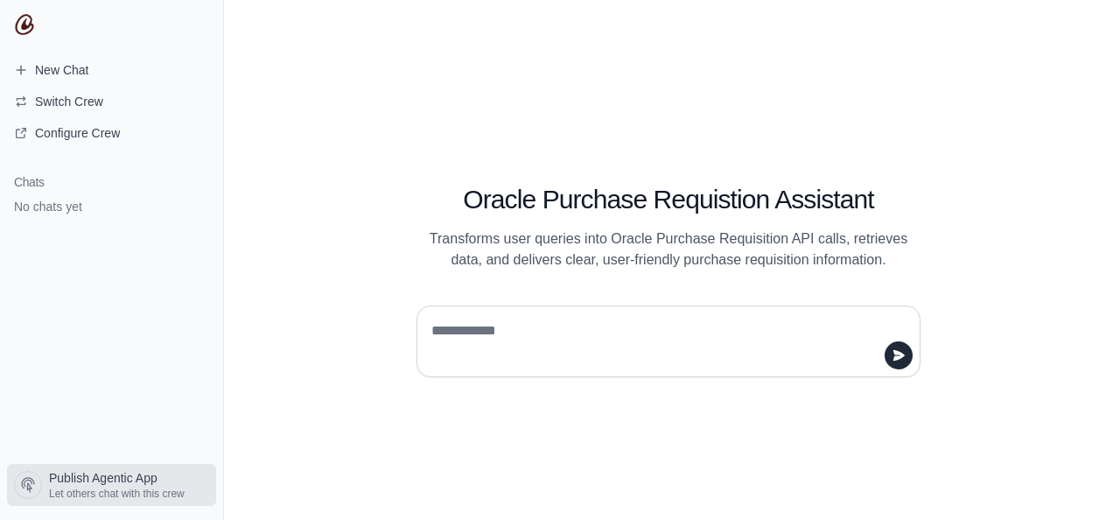
click at [143, 481] on span "Publish Agentic App" at bounding box center [103, 477] width 108 height 17
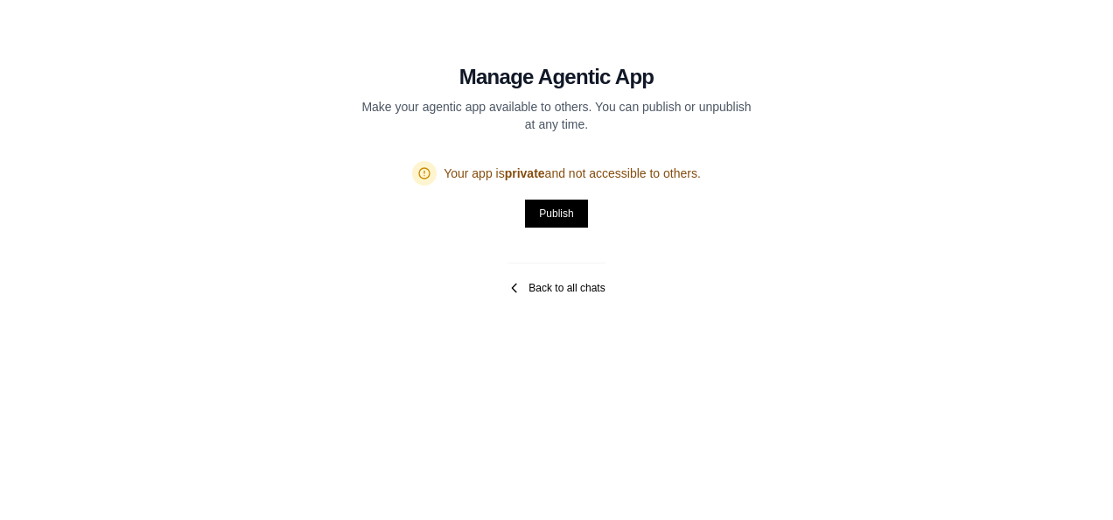
click at [540, 293] on link "Back to all chats" at bounding box center [555, 288] width 97 height 14
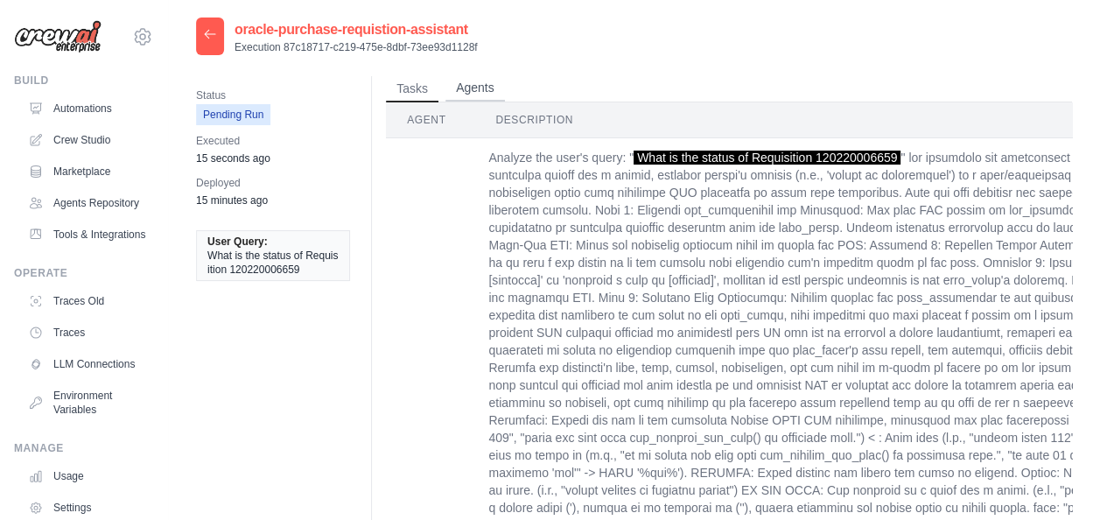
click at [483, 80] on button "Agents" at bounding box center [474, 88] width 59 height 26
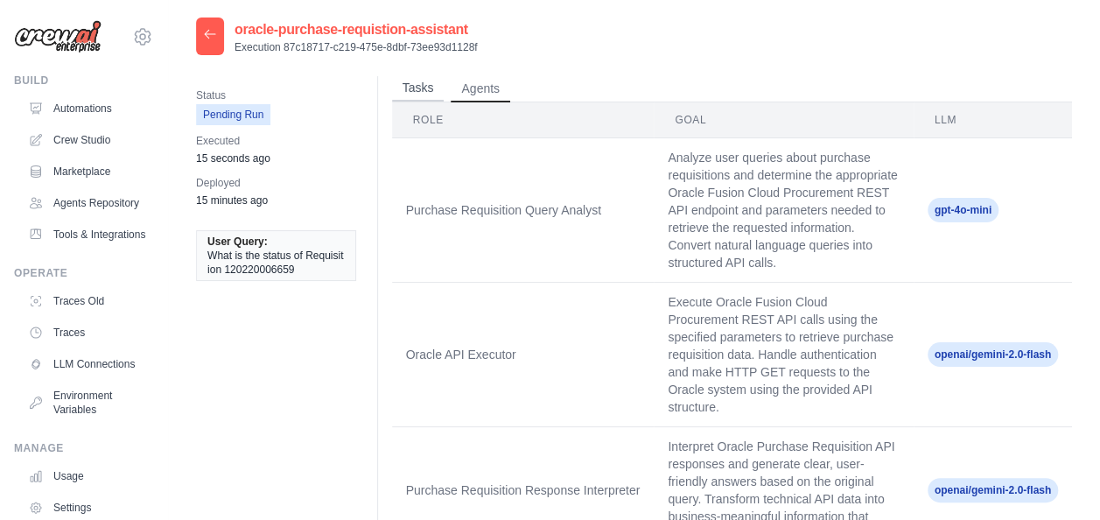
click at [429, 89] on button "Tasks" at bounding box center [418, 88] width 52 height 26
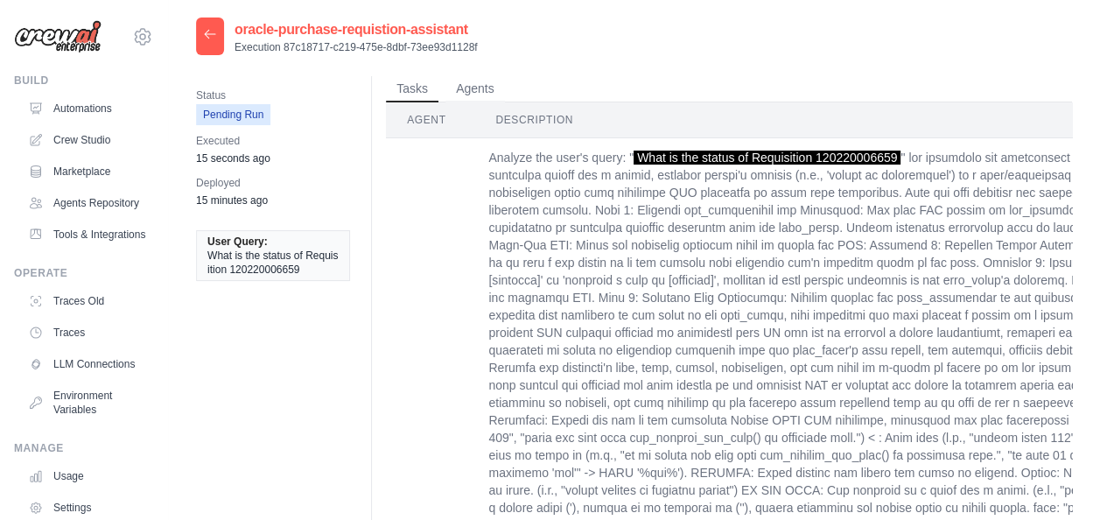
click at [216, 31] on icon at bounding box center [210, 34] width 14 height 14
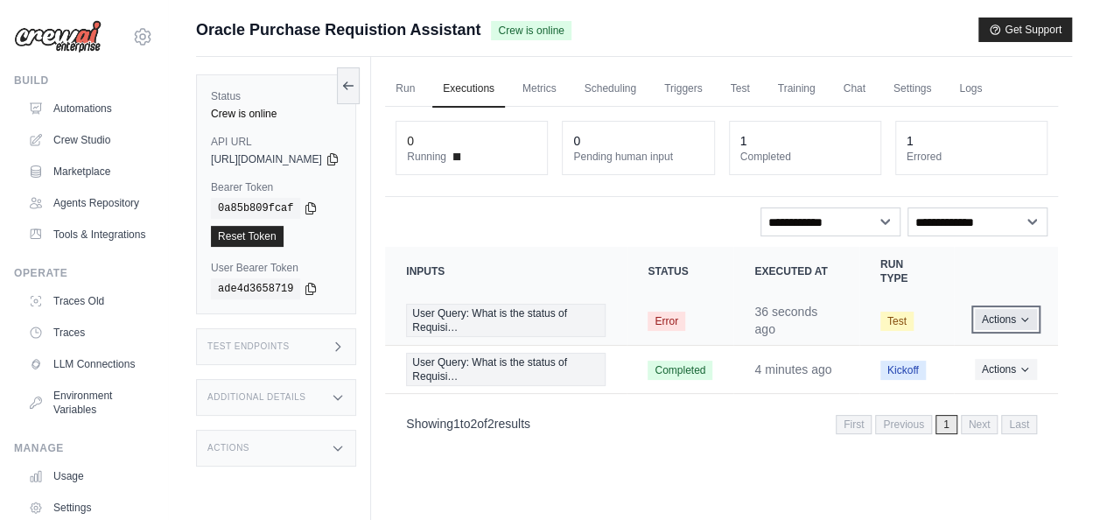
click at [1018, 309] on button "Actions" at bounding box center [1006, 319] width 62 height 21
click at [973, 372] on button "Delete" at bounding box center [981, 379] width 112 height 28
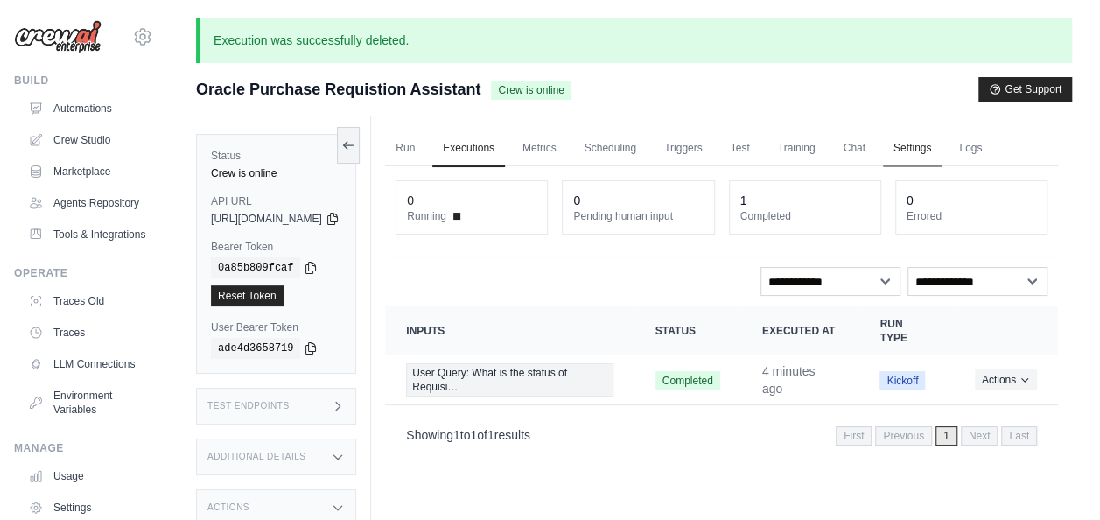
click at [941, 138] on link "Settings" at bounding box center [912, 148] width 59 height 37
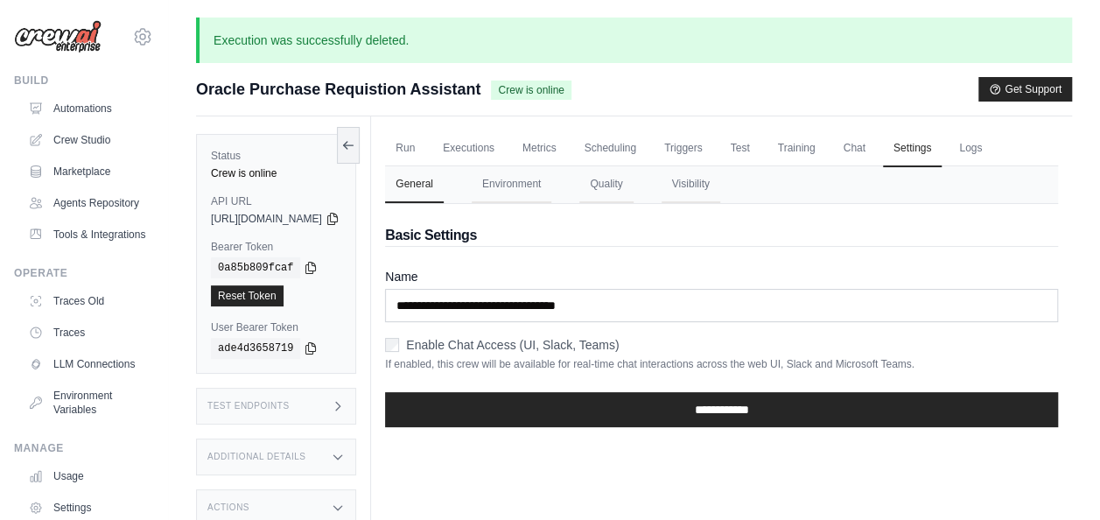
click at [282, 407] on h3 "Test Endpoints" at bounding box center [248, 406] width 82 height 10
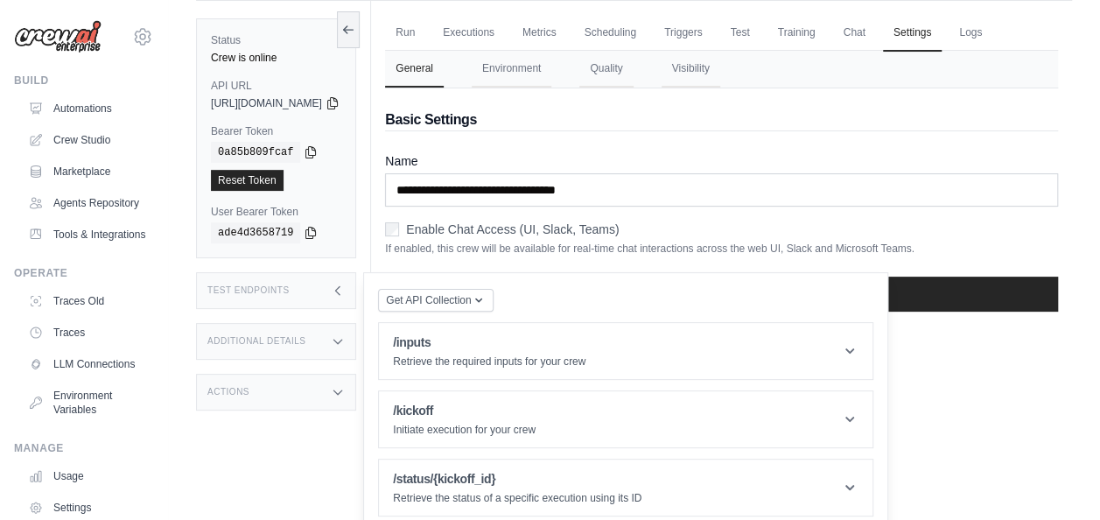
scroll to position [133, 0]
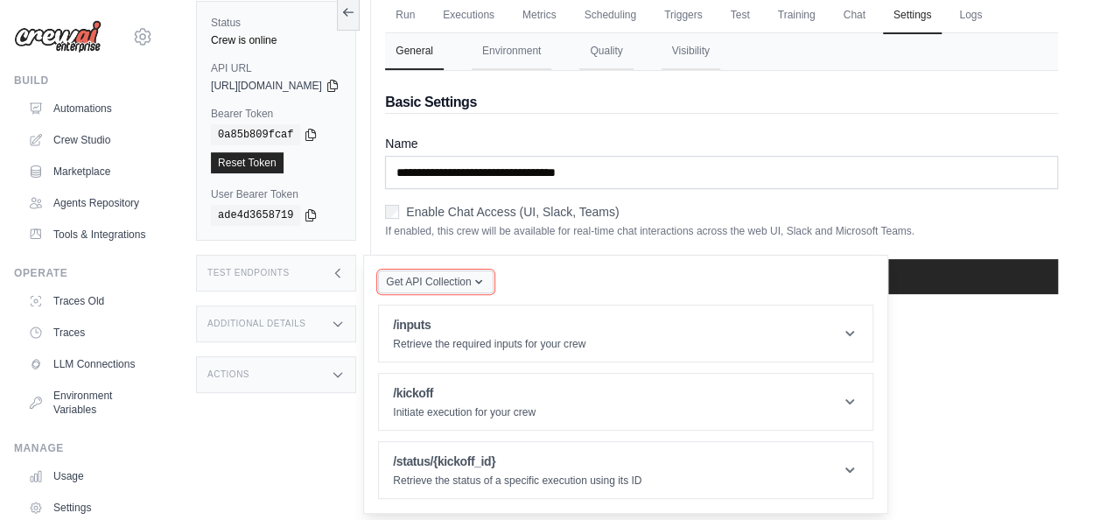
click at [471, 276] on span "Get API Collection" at bounding box center [428, 282] width 85 height 14
click at [507, 315] on div "Postman API Collection" at bounding box center [476, 319] width 168 height 17
click at [356, 312] on div "Additional Details" at bounding box center [276, 323] width 160 height 37
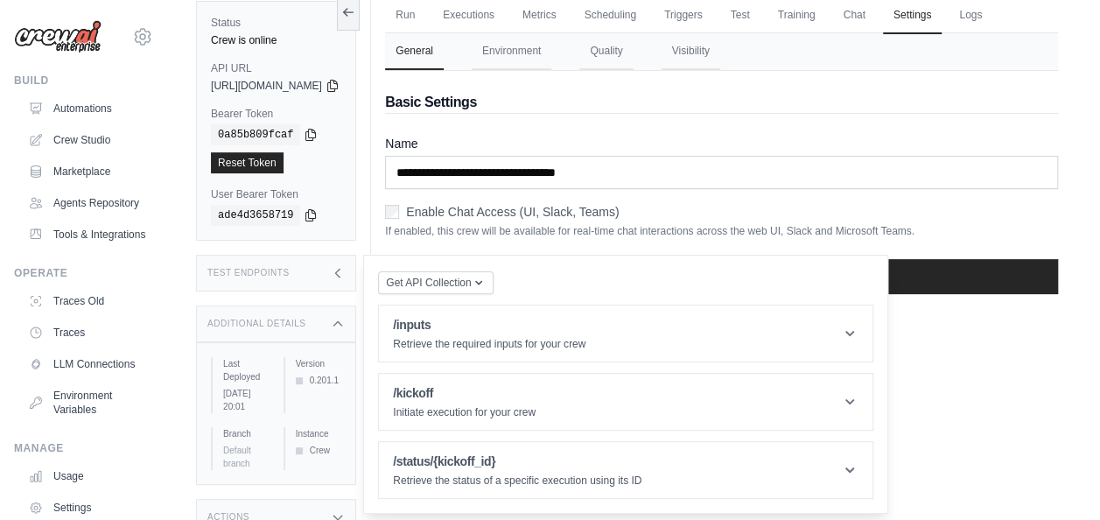
click at [356, 312] on div "Additional Details" at bounding box center [276, 323] width 160 height 37
click at [345, 373] on icon at bounding box center [338, 374] width 14 height 14
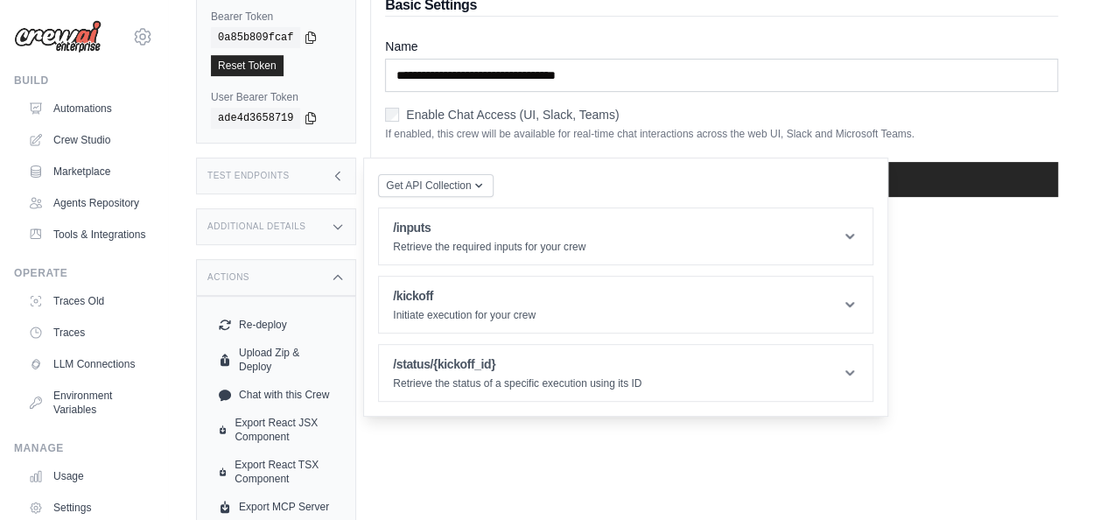
scroll to position [229, 0]
click at [356, 270] on div "Actions" at bounding box center [276, 278] width 160 height 37
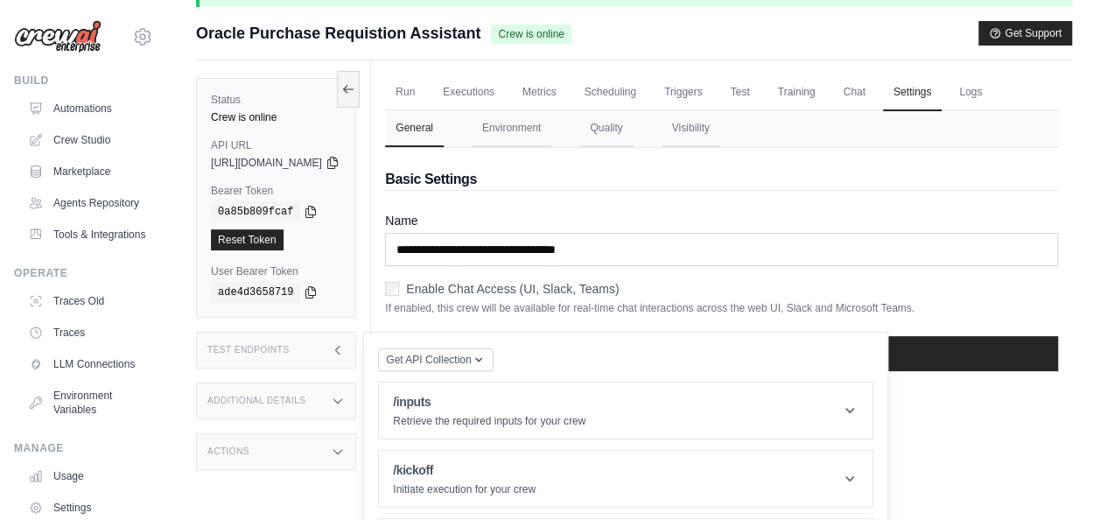
scroll to position [133, 0]
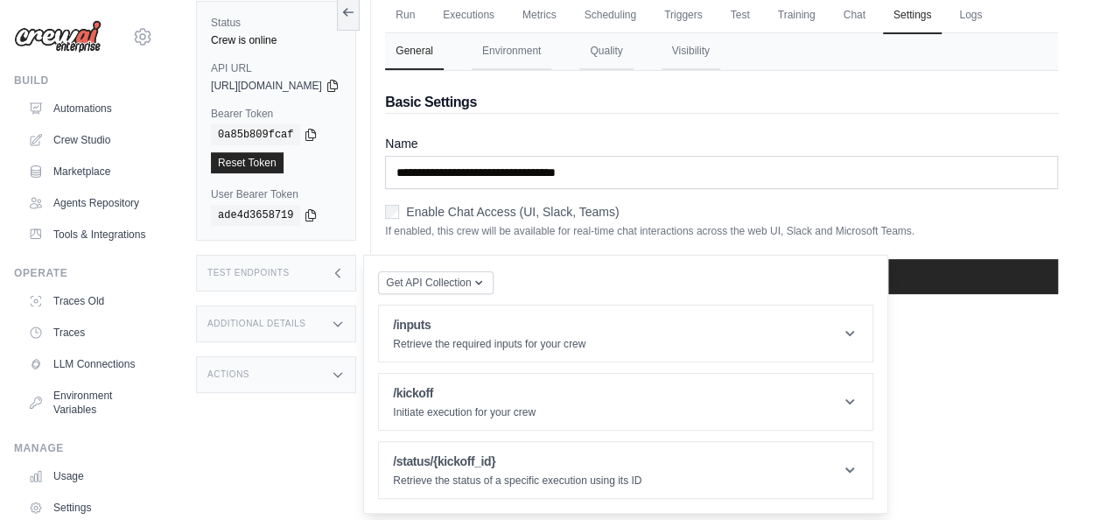
click at [356, 367] on div "Actions" at bounding box center [276, 374] width 160 height 37
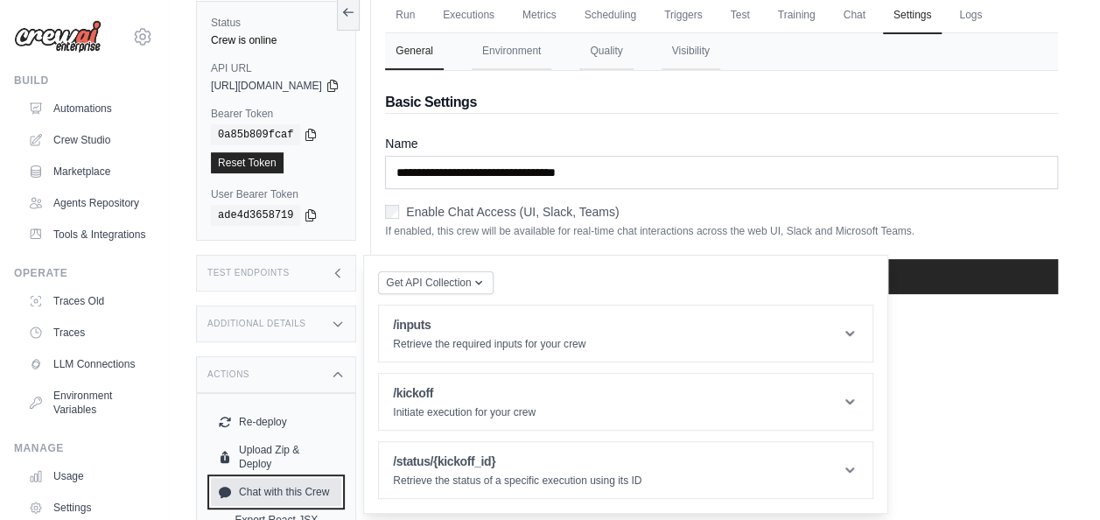
click at [310, 478] on link "Chat with this Crew" at bounding box center [276, 492] width 130 height 28
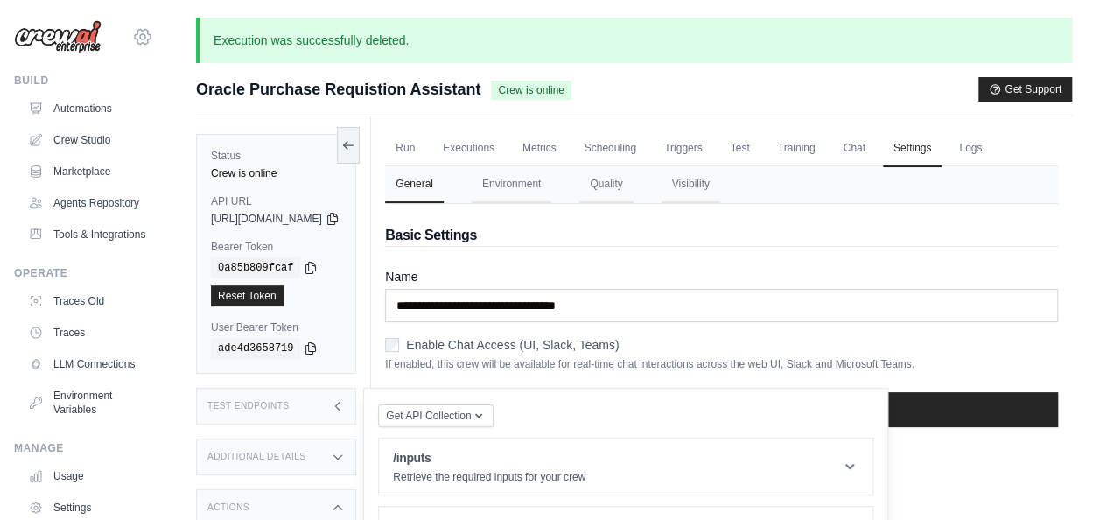
click at [132, 31] on icon at bounding box center [142, 36] width 21 height 21
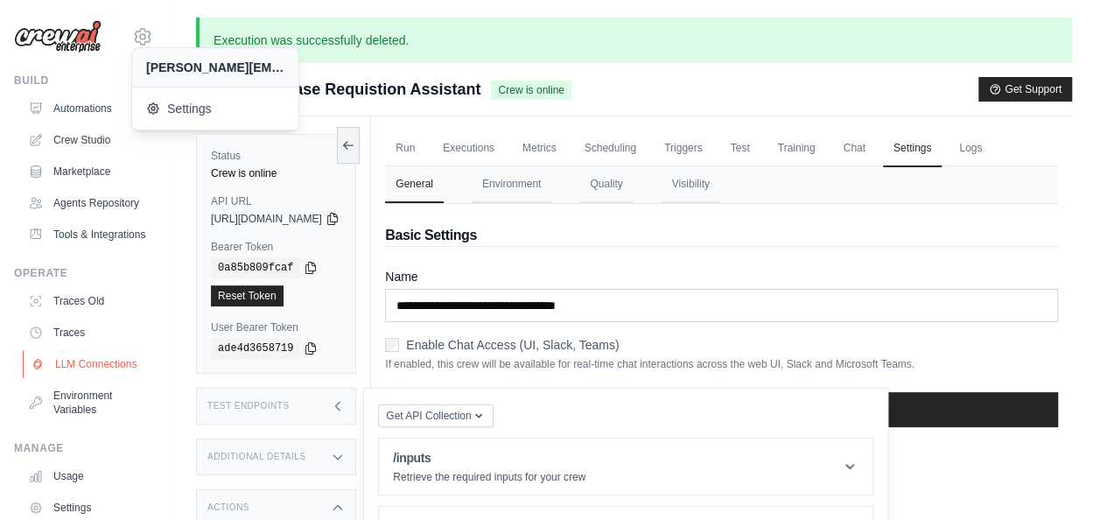
click at [91, 378] on link "LLM Connections" at bounding box center [89, 364] width 132 height 28
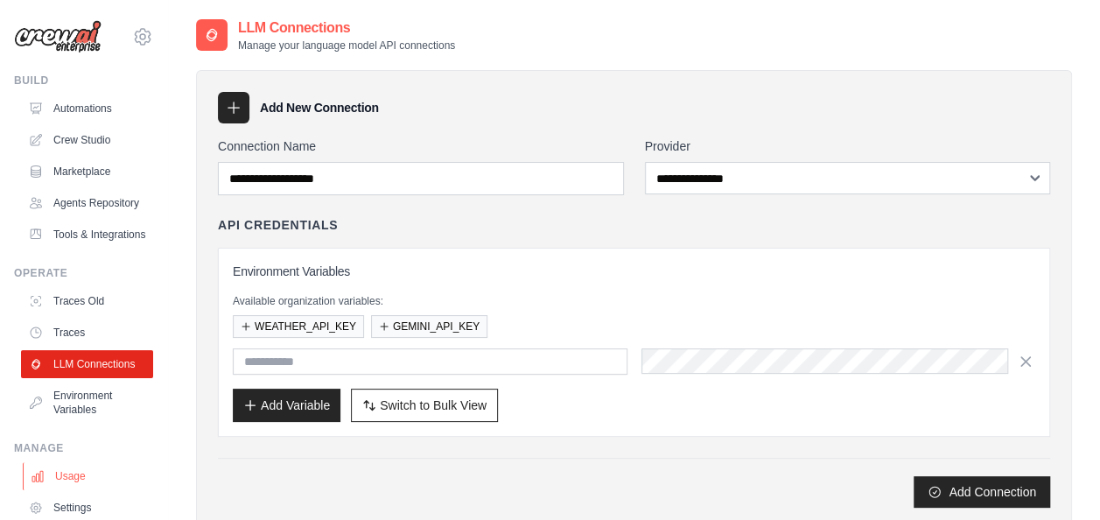
scroll to position [136, 0]
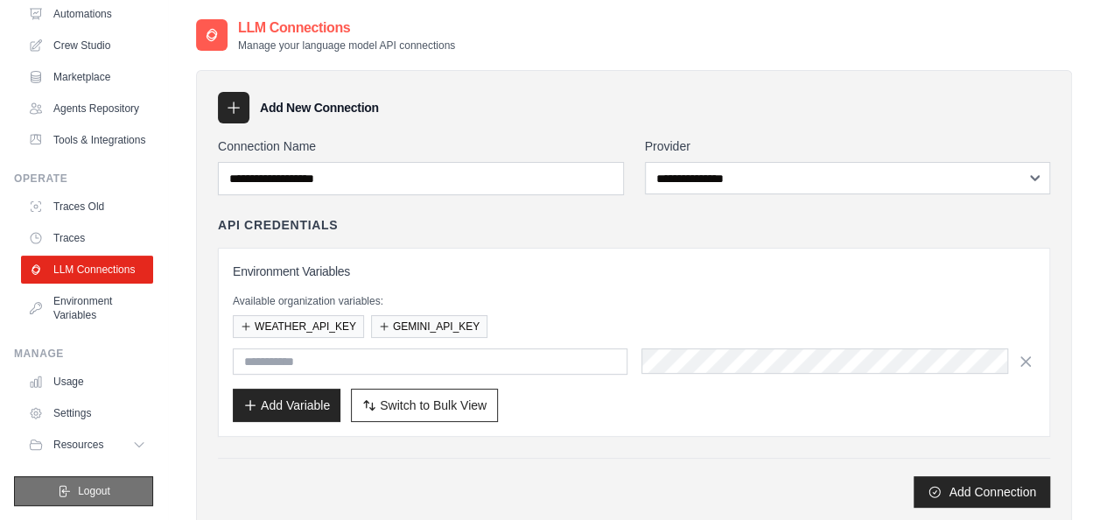
click at [63, 490] on icon "submit" at bounding box center [64, 491] width 14 height 14
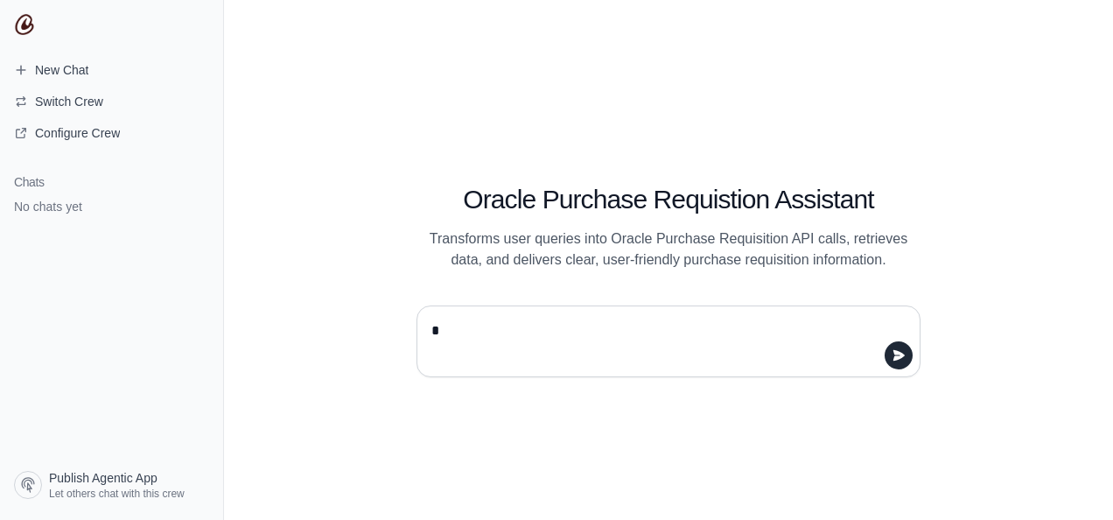
type textarea "**"
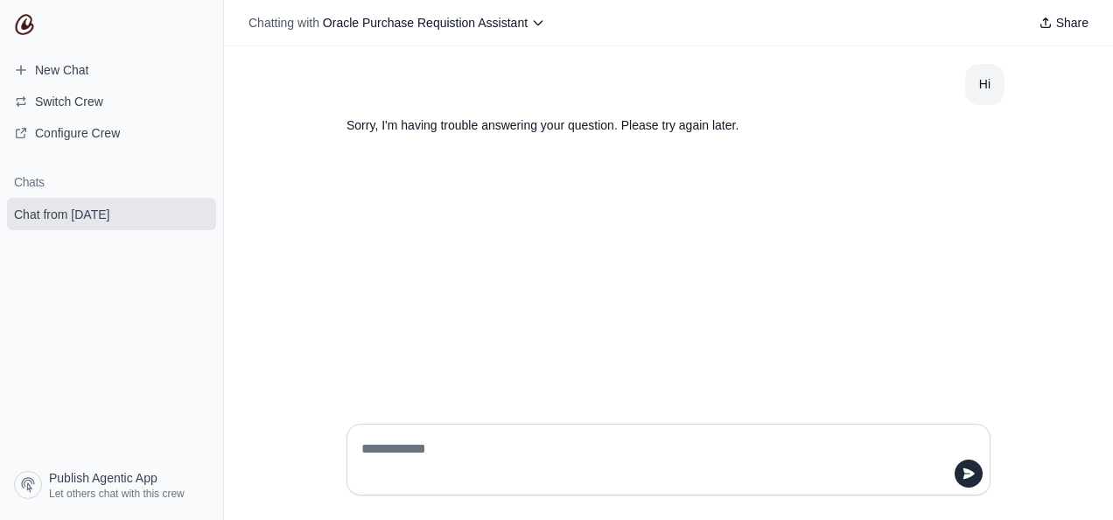
click at [701, 128] on p "Sorry, I'm having trouble answering your question. Please try again later." at bounding box center [626, 125] width 560 height 20
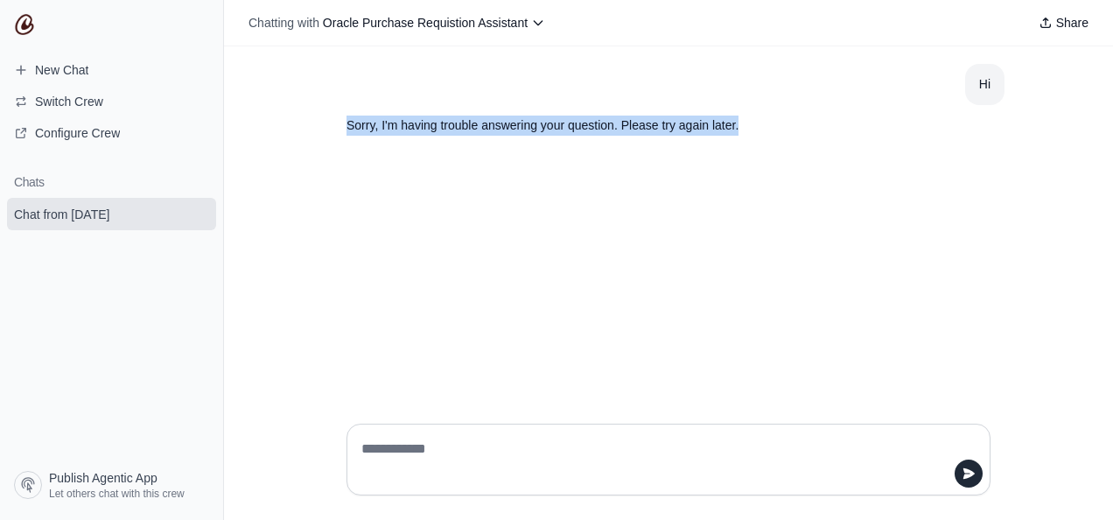
drag, startPoint x: 701, startPoint y: 128, endPoint x: 684, endPoint y: 189, distance: 63.5
click at [684, 189] on div "Hi Sorry, I'm having trouble answering your question. Please try again later." at bounding box center [668, 227] width 889 height 363
